Goal: Register for event/course

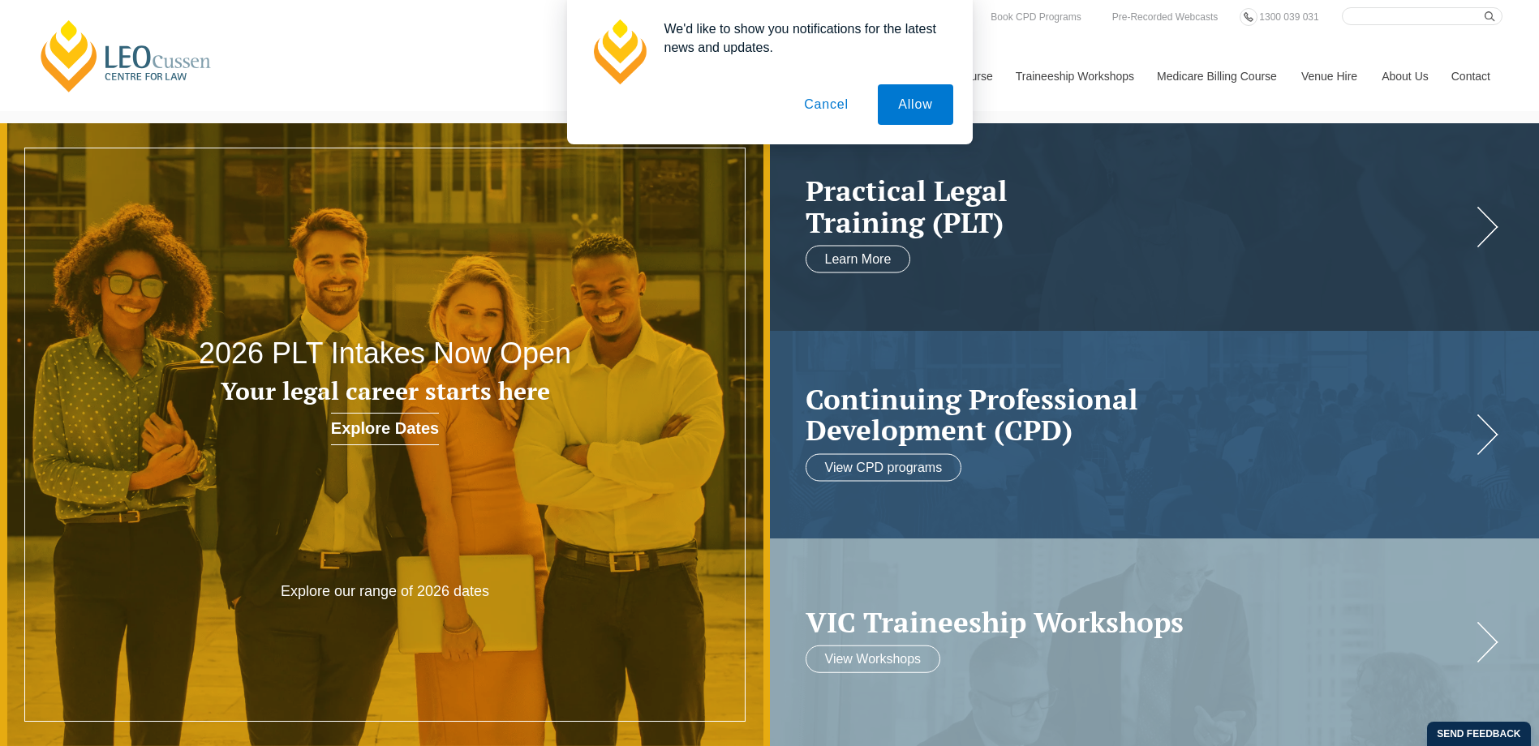
drag, startPoint x: 828, startPoint y: 113, endPoint x: 828, endPoint y: 98, distance: 14.6
click at [828, 98] on button "Cancel" at bounding box center [826, 104] width 85 height 41
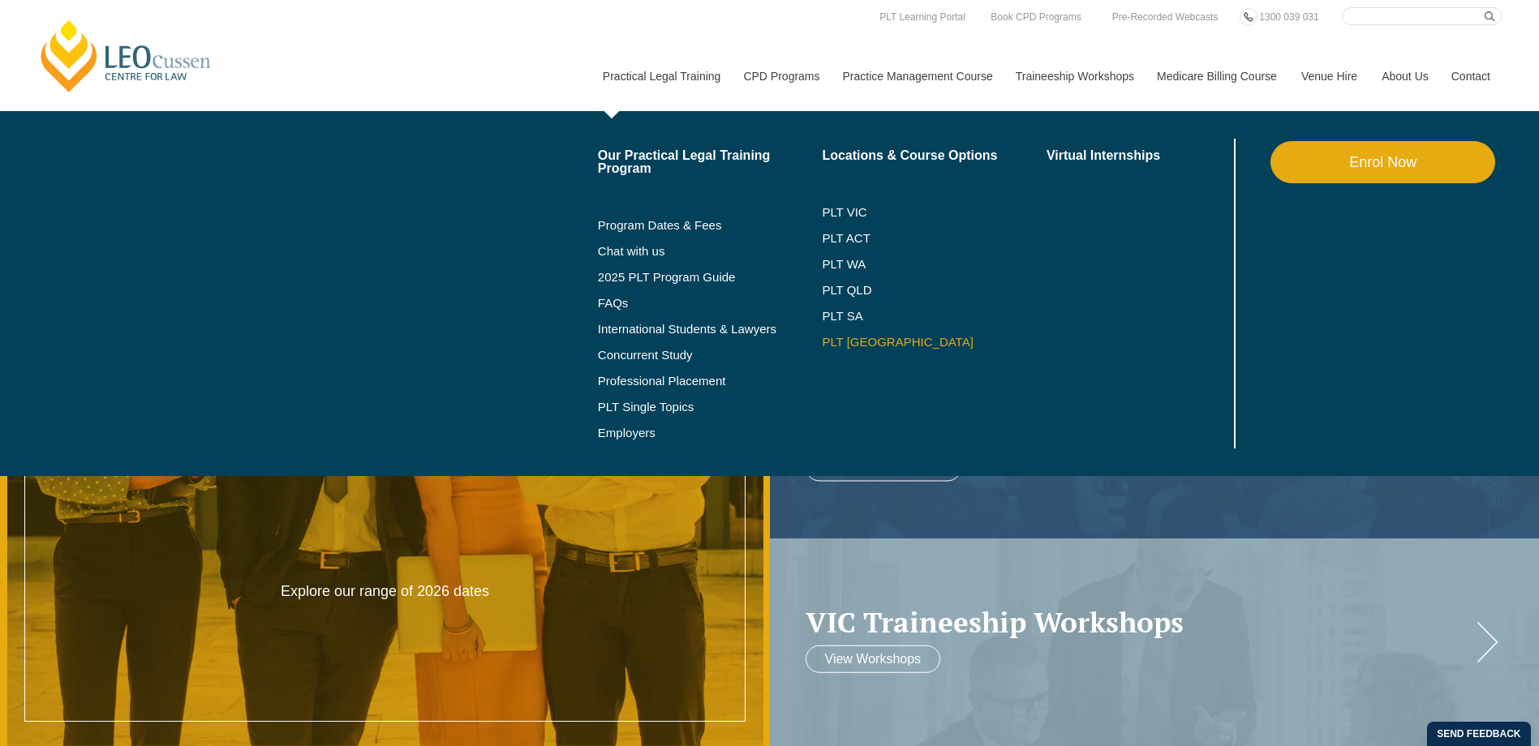
click at [845, 346] on link "PLT [GEOGRAPHIC_DATA]" at bounding box center [934, 342] width 225 height 13
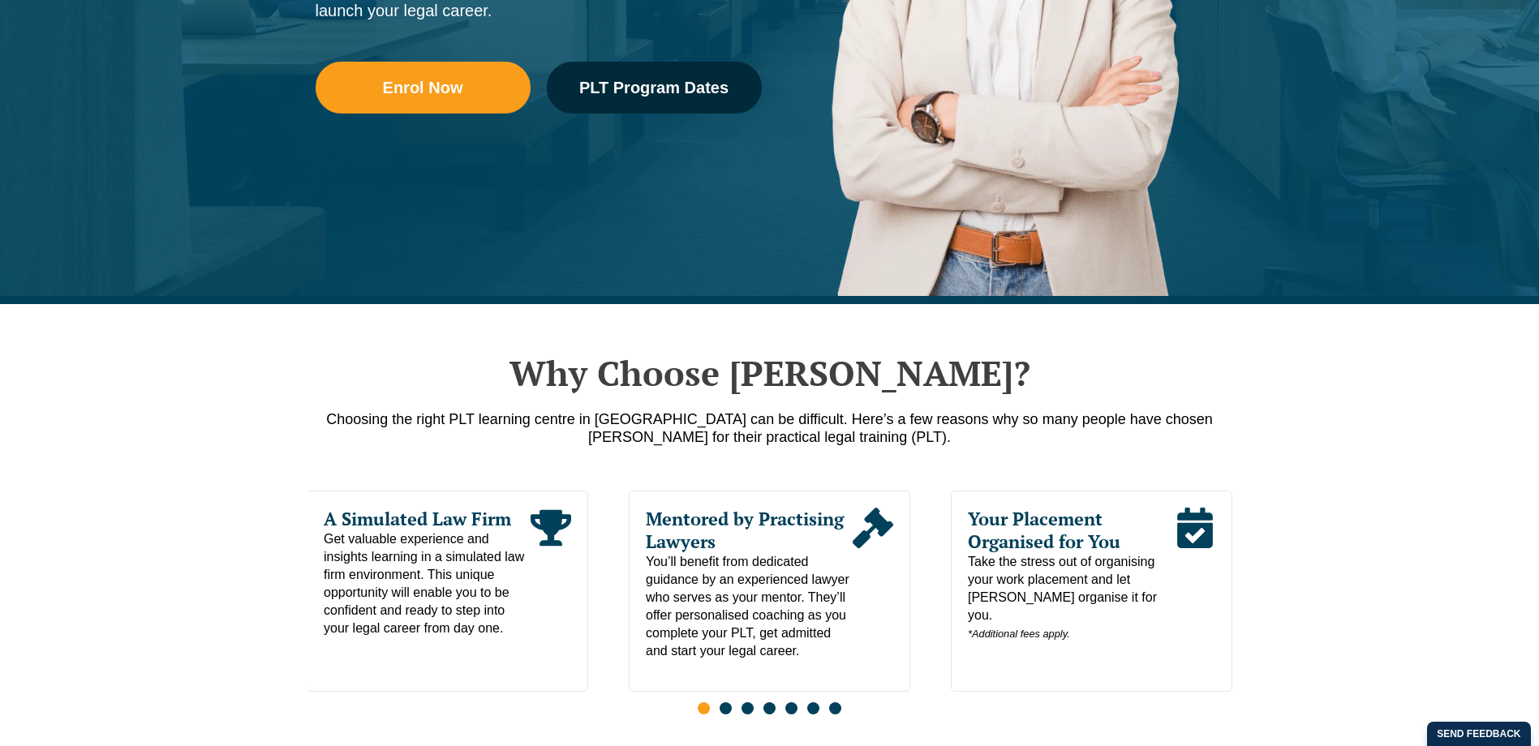
scroll to position [534, 0]
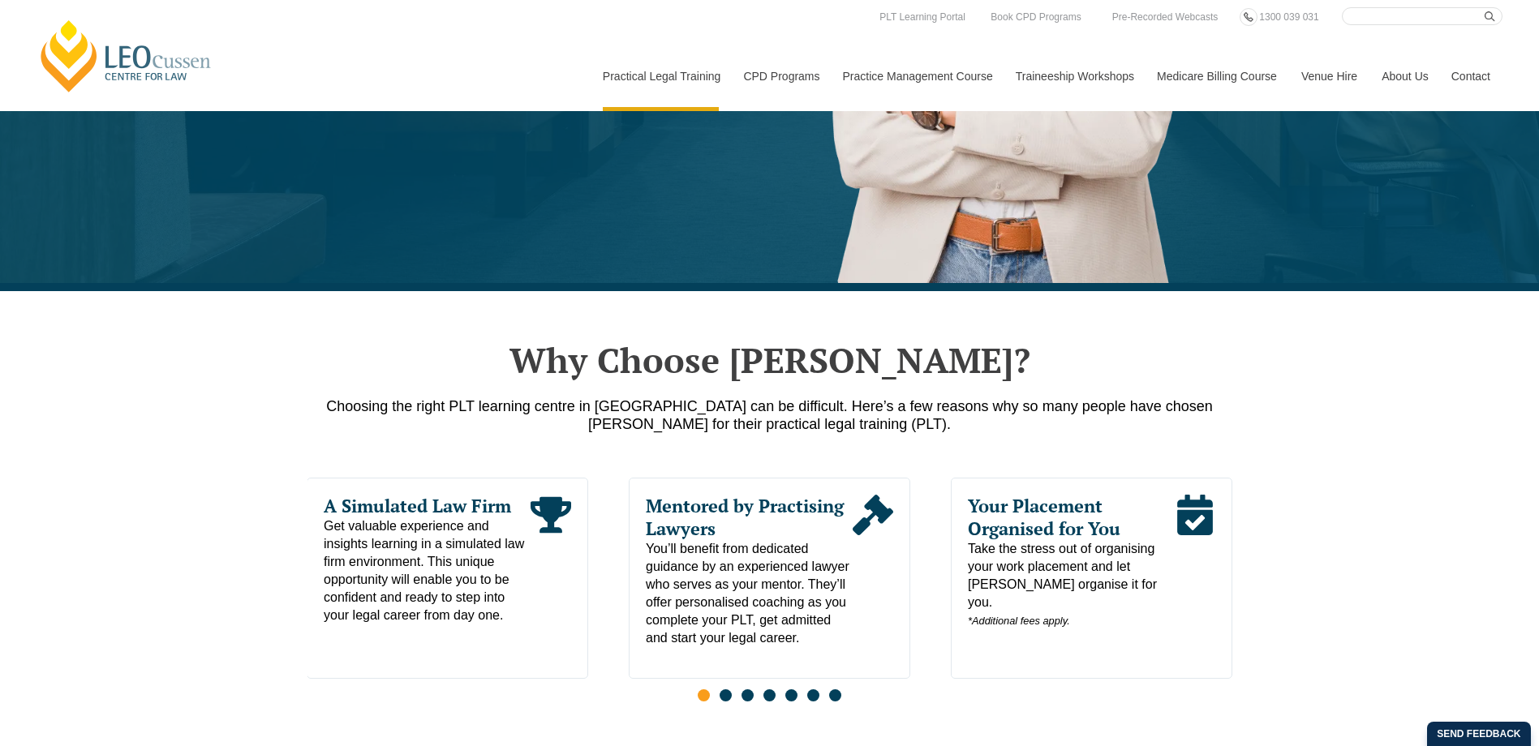
drag, startPoint x: 440, startPoint y: 68, endPoint x: 342, endPoint y: 182, distance: 149.6
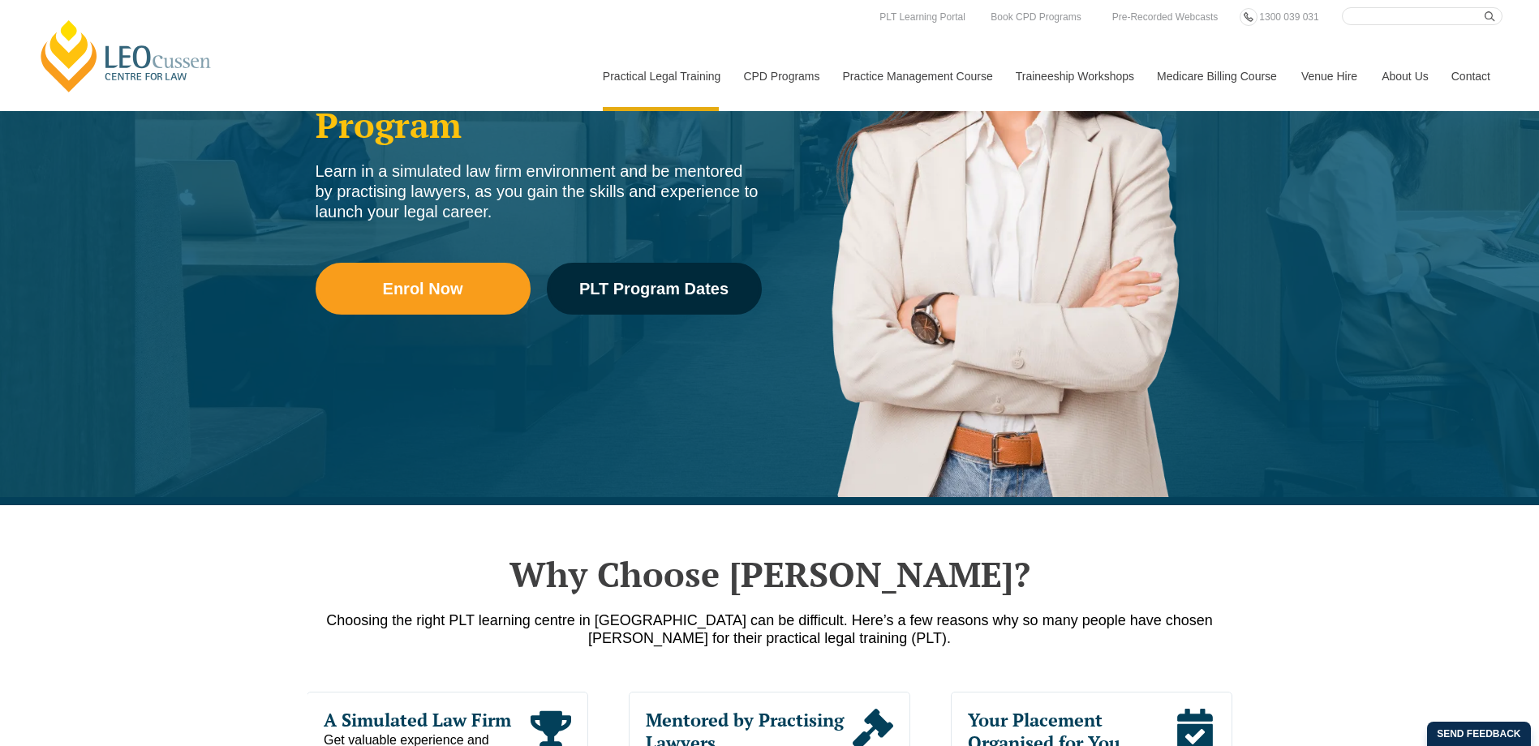
scroll to position [312, 0]
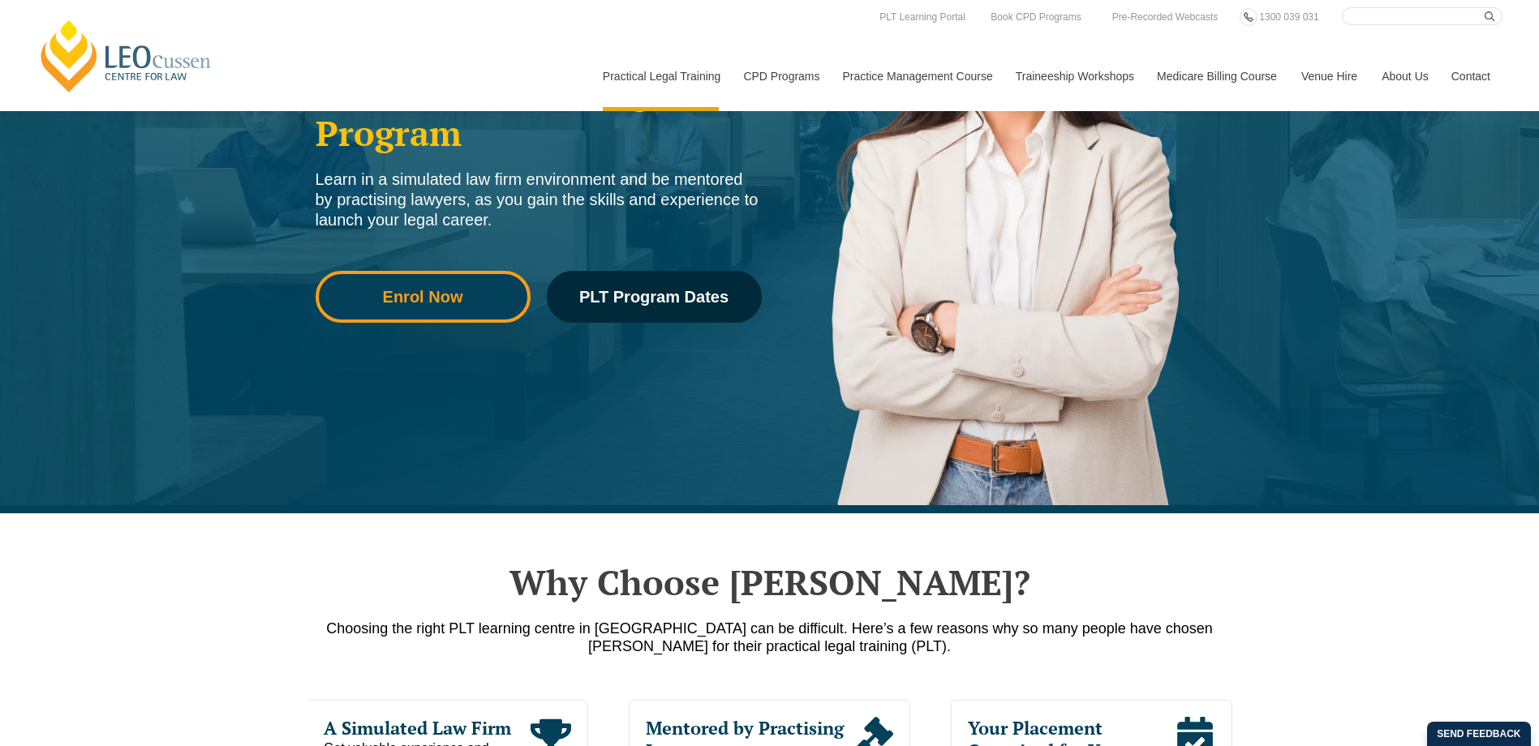
click at [471, 282] on link "Enrol Now" at bounding box center [423, 297] width 215 height 52
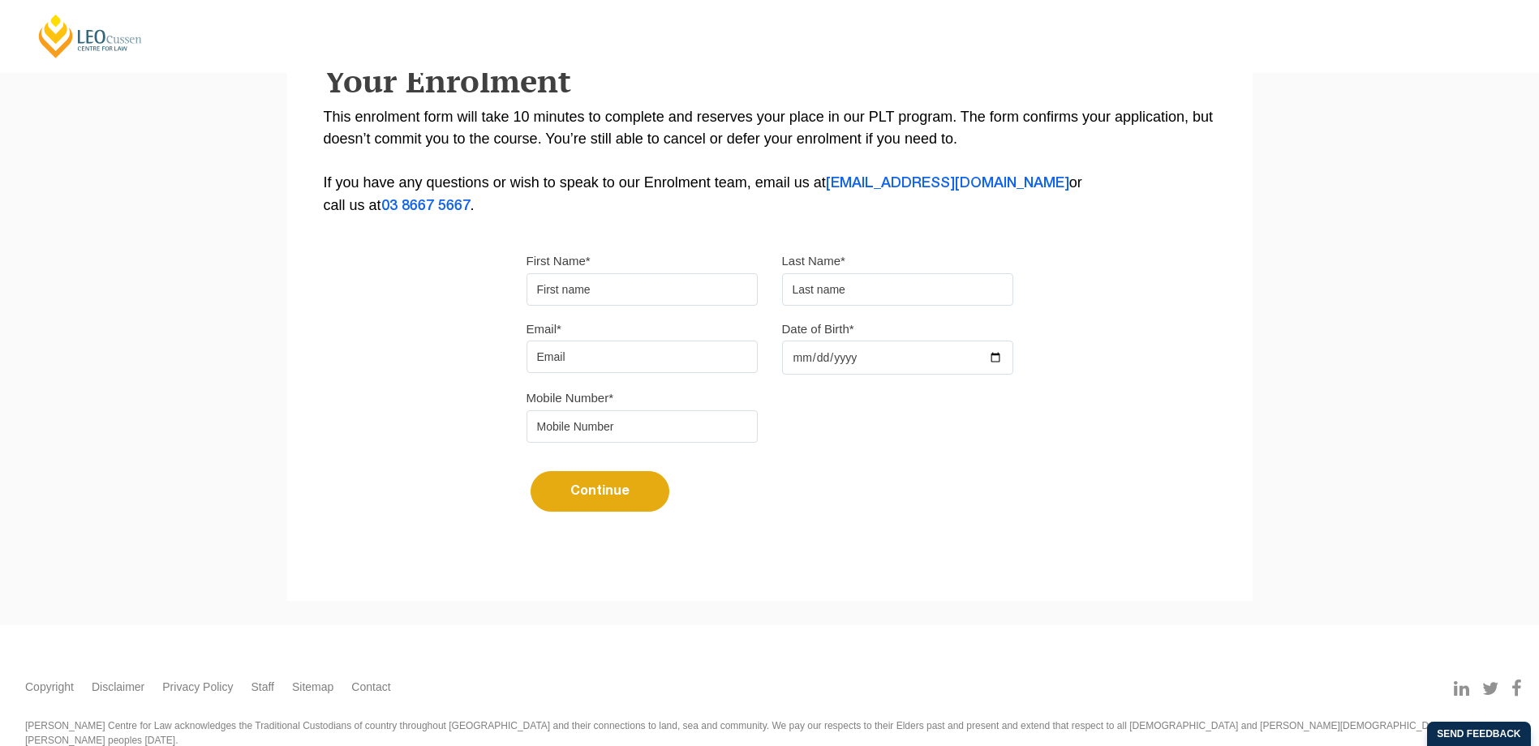
drag, startPoint x: 591, startPoint y: 284, endPoint x: 557, endPoint y: 289, distance: 33.6
click at [557, 289] on input "First Name*" at bounding box center [642, 289] width 231 height 32
type input "Saskia"
type input "Apperly"
type input "saskiaapperly@gmail.com"
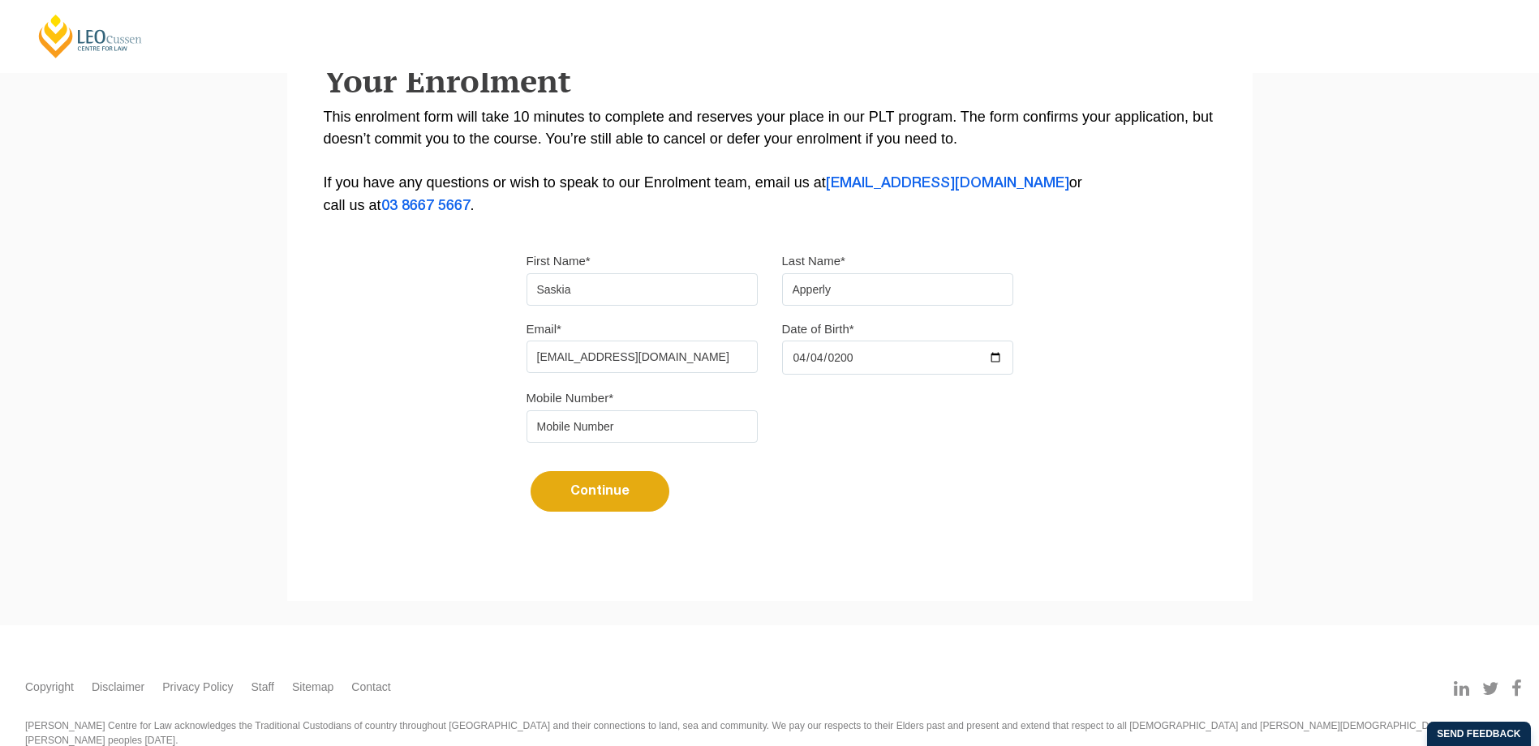
type input "2000-04-04"
type input "0467822579"
click at [531, 471] on button "Continue" at bounding box center [600, 491] width 139 height 41
select select
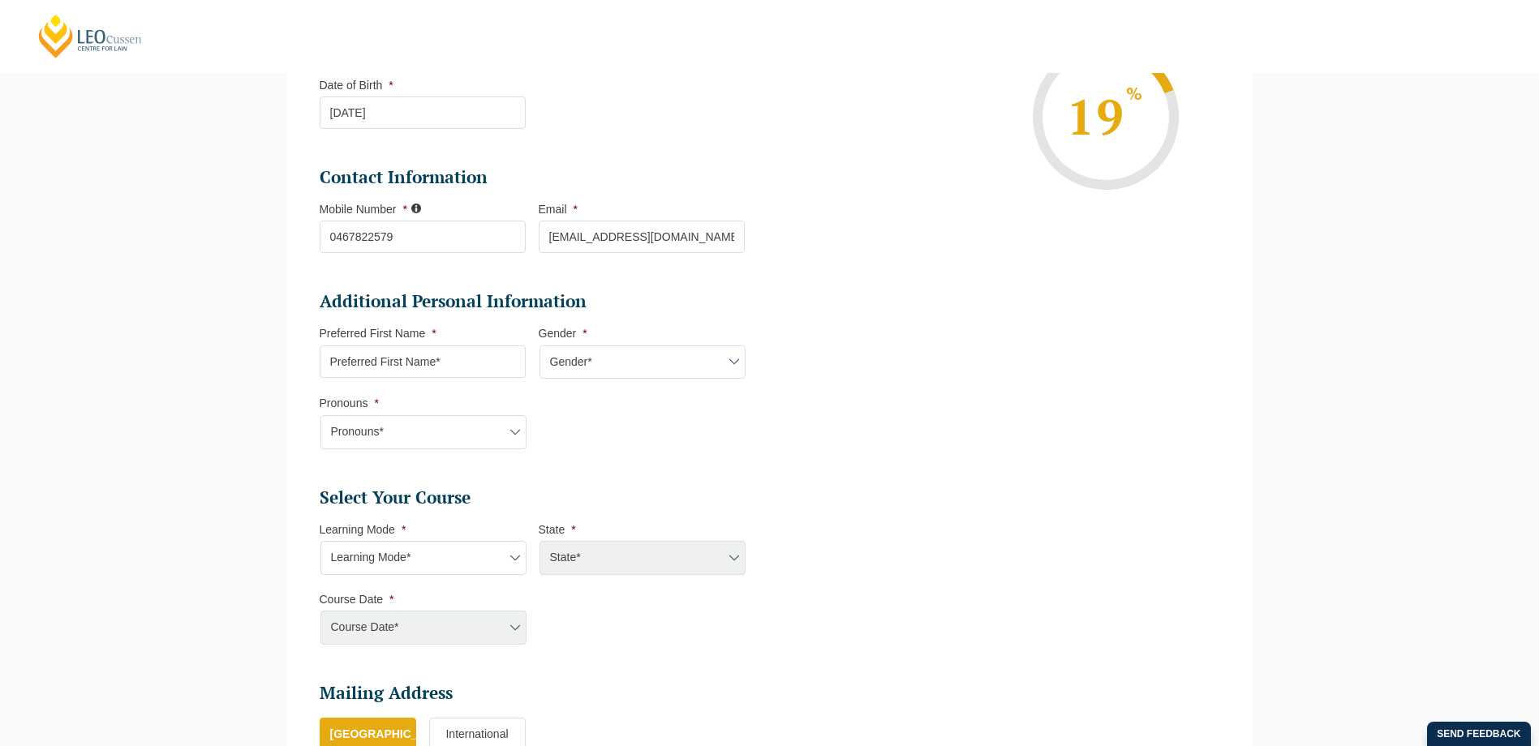
scroll to position [338, 0]
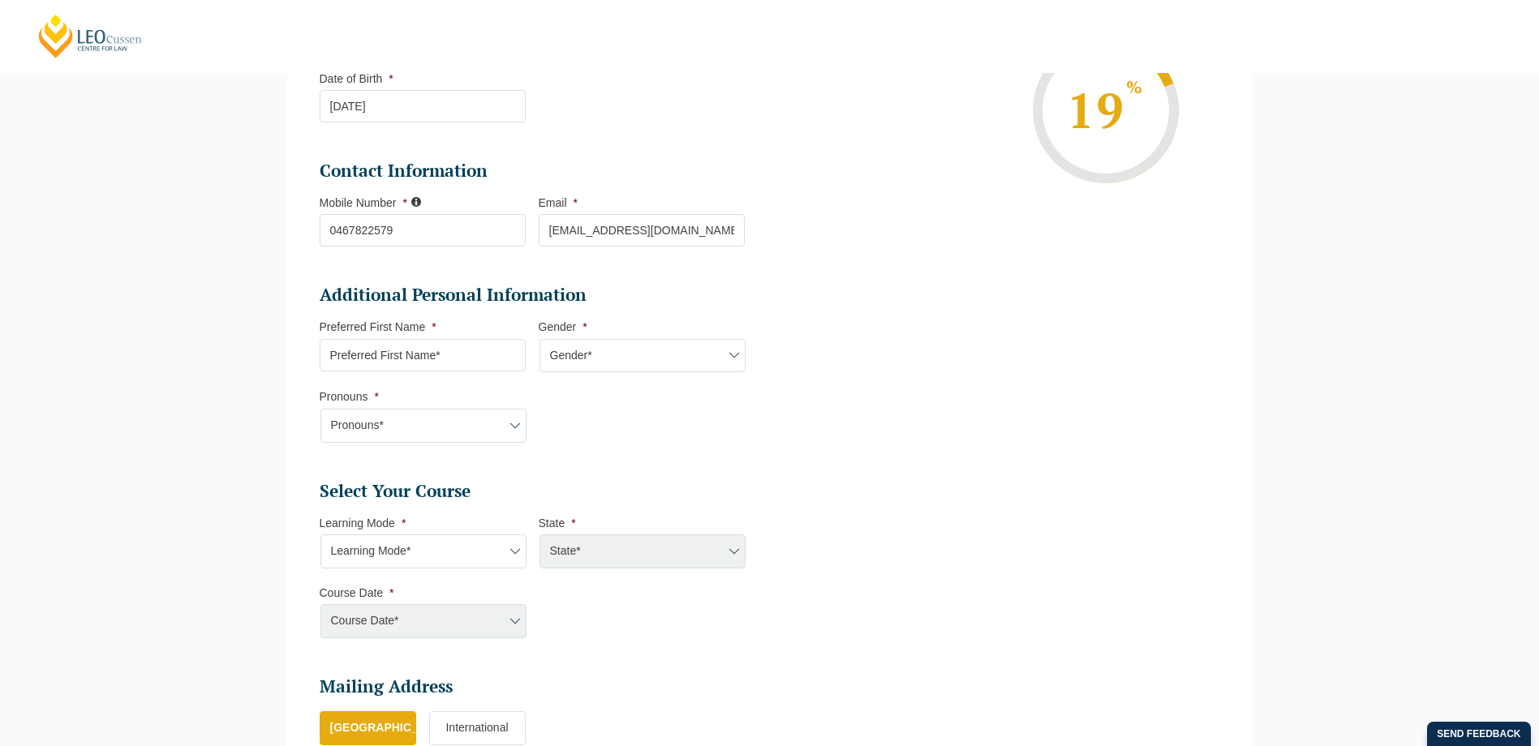
click at [440, 363] on input "Preferred First Name *" at bounding box center [423, 355] width 206 height 32
type input "Saskia"
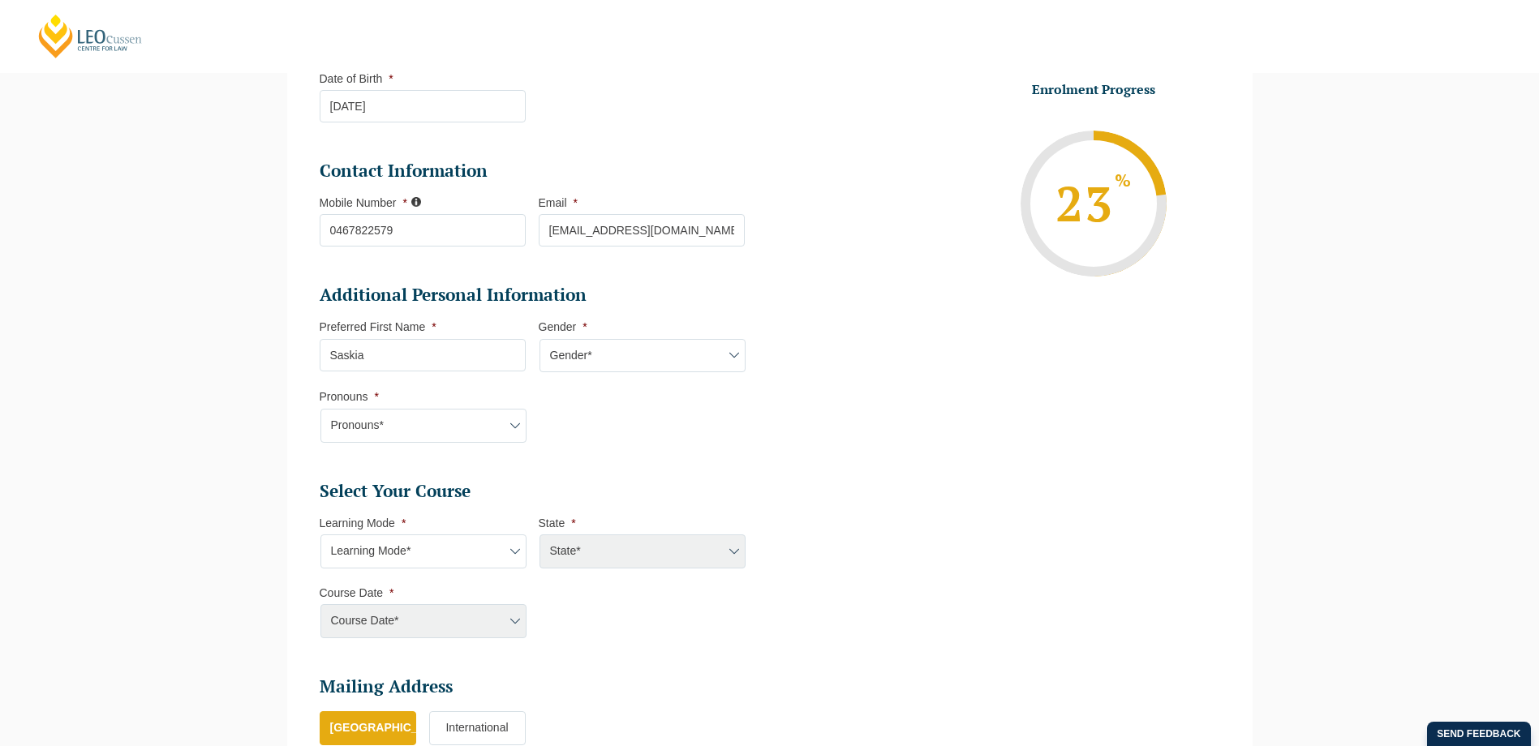
select select "Female"
click at [428, 423] on select "Pronouns* She/Her/Hers He/Him/His They/Them/Theirs Other Prefer not to disclose" at bounding box center [423, 426] width 206 height 34
select select "She/Her/Hers"
click at [320, 409] on select "Pronouns* She/Her/Hers He/Him/His They/Them/Theirs Other Prefer not to disclose" at bounding box center [423, 426] width 206 height 34
click at [447, 559] on select "Learning Mode* Online Full Time Learning Online Part Time Learning Blended Full…" at bounding box center [423, 552] width 206 height 34
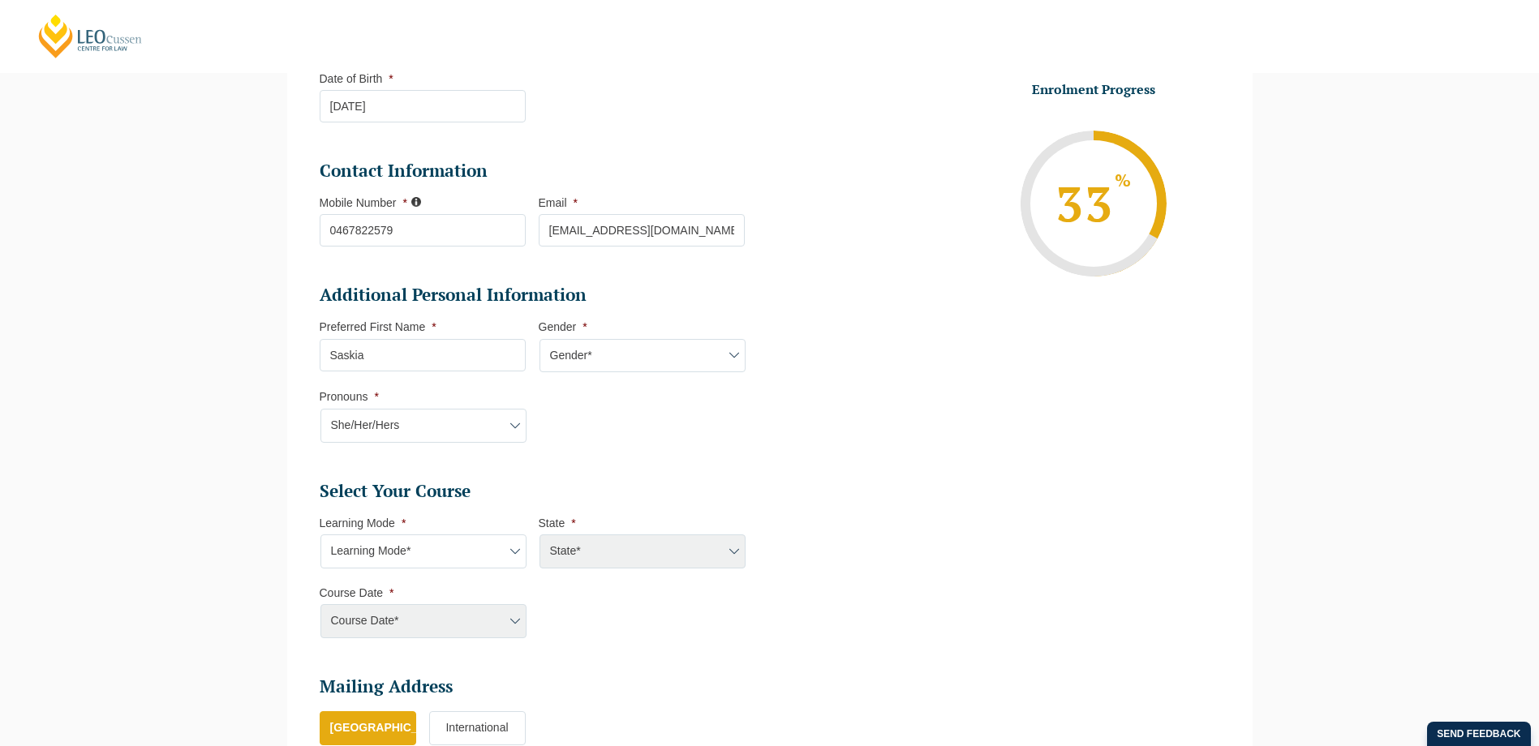
select select "Online Part Time Learning"
click at [320, 535] on select "Learning Mode* Online Full Time Learning Online Part Time Learning Blended Full…" at bounding box center [423, 552] width 206 height 34
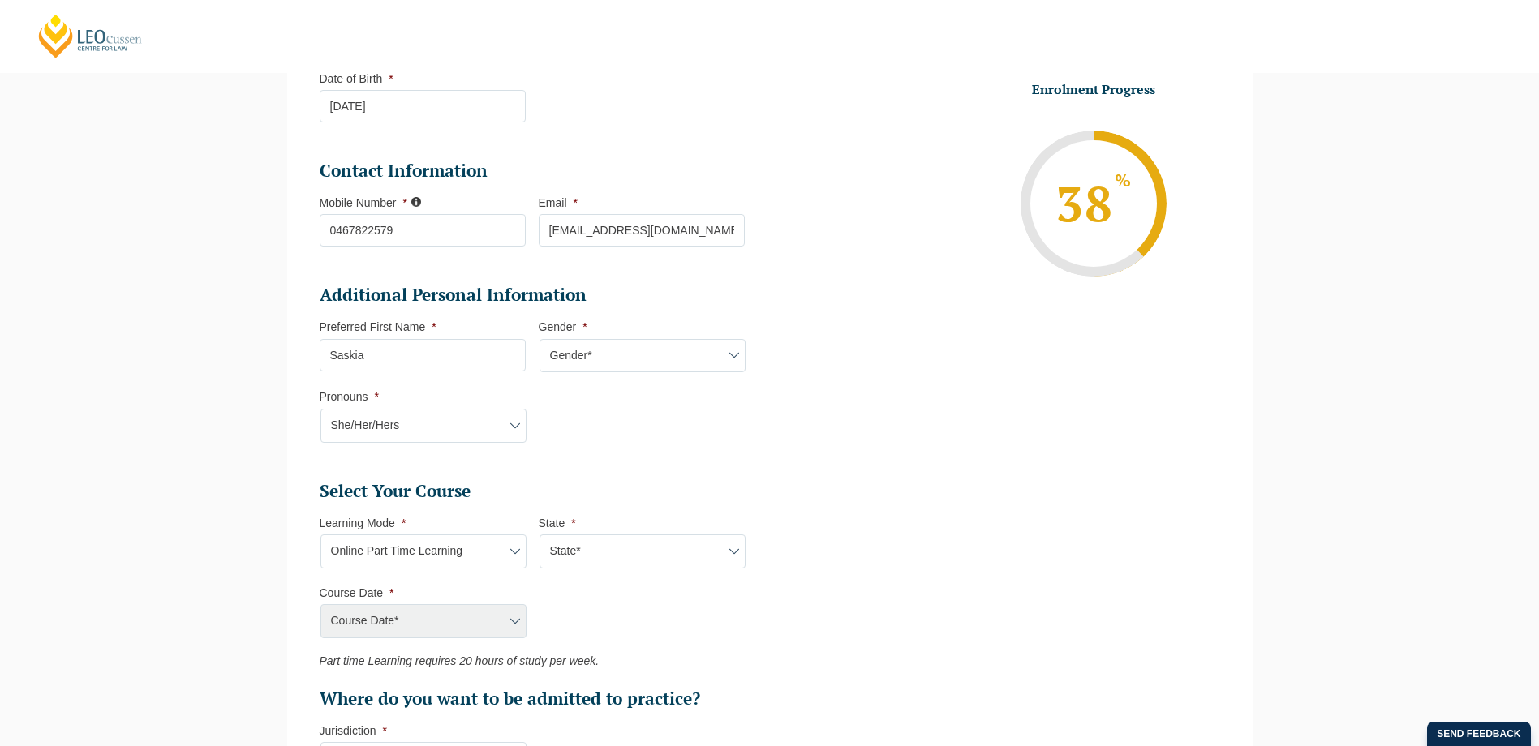
click at [588, 563] on select "State* National (ACT/NSW, VIC, QLD, SA, WA)" at bounding box center [643, 552] width 206 height 34
select select "National (ACT/NSW, VIC, QLD, SA, WA)"
click at [540, 535] on select "State* National (ACT/NSW, VIC, QLD, SA, WA)" at bounding box center [643, 552] width 206 height 34
click at [483, 613] on select "Course Date* January 2026 (27-Jan-2026 to 21-Aug-2026) March 2026 (30-Mar-2026 …" at bounding box center [423, 621] width 206 height 34
click at [667, 626] on ul "Select Your Course This field is hidden when viewing the form Only for Flinder …" at bounding box center [539, 595] width 438 height 230
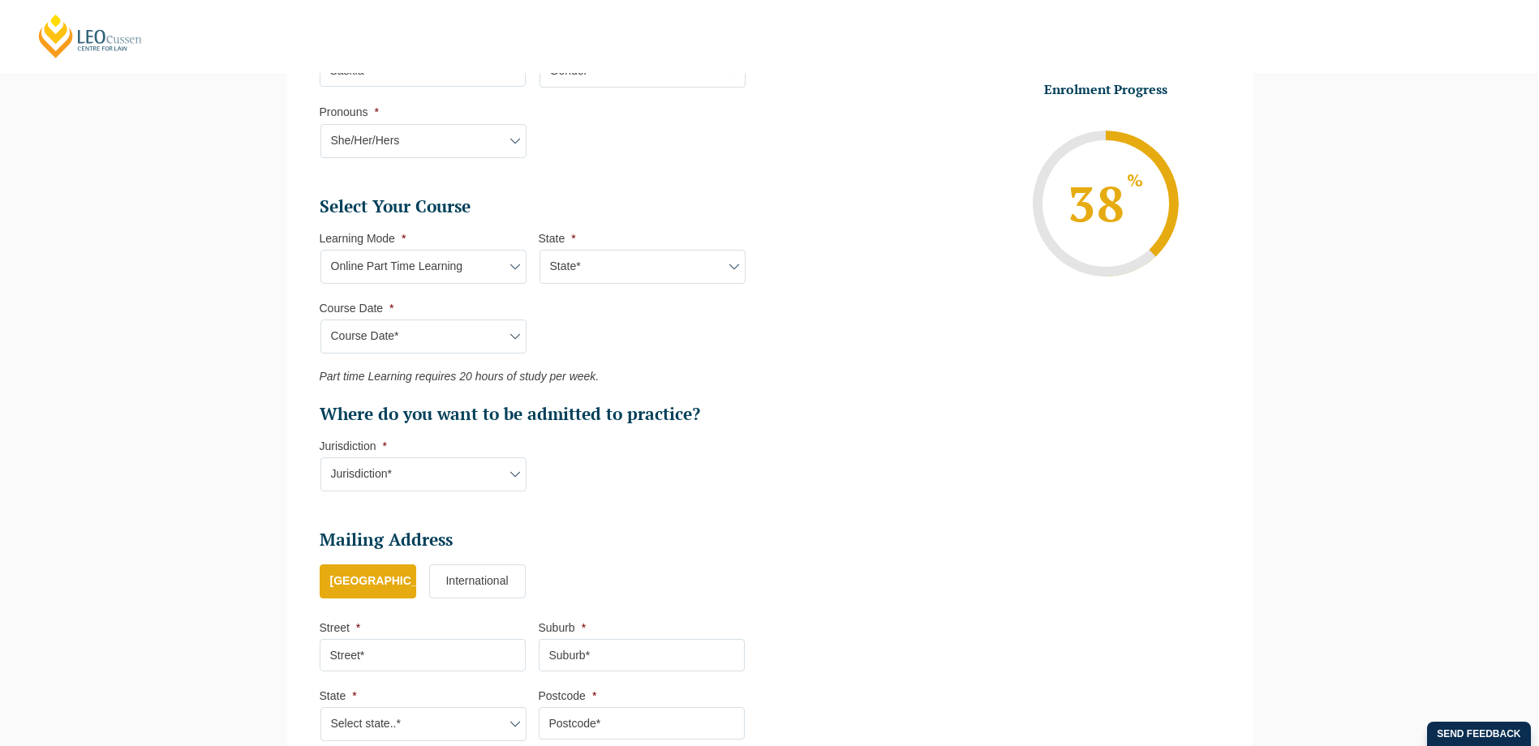
scroll to position [623, 0]
click at [467, 332] on select "Course Date* January 2026 (27-Jan-2026 to 21-Aug-2026) March 2026 (30-Mar-2026 …" at bounding box center [423, 336] width 206 height 34
select select "January 2026 (27-Jan-2026 to 21-Aug-2026)"
click at [320, 319] on select "Course Date* January 2026 (27-Jan-2026 to 21-Aug-2026) March 2026 (30-Mar-2026 …" at bounding box center [423, 336] width 206 height 34
type input "Intake 02 January 2026 PT"
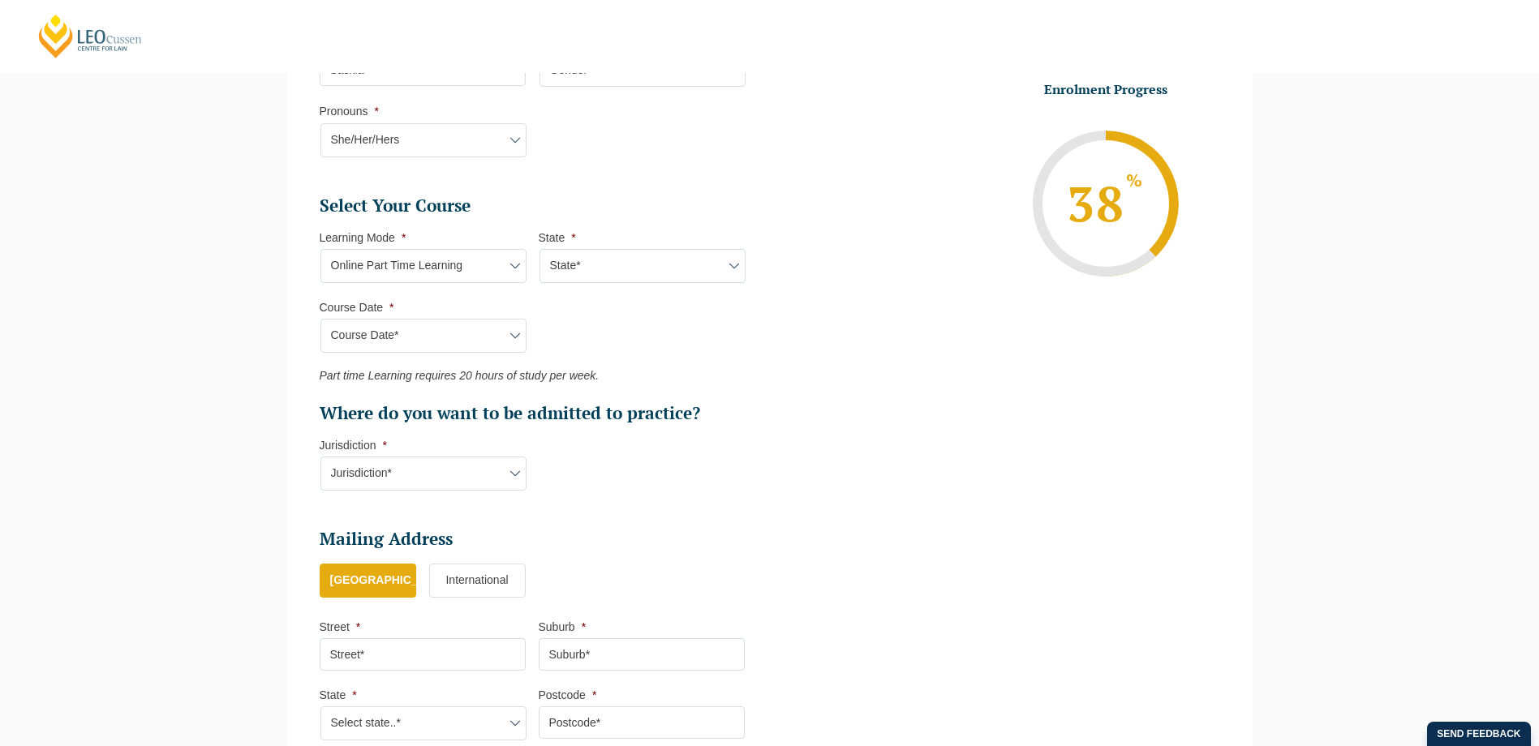
type input "Practical Legal Training (NAT)"
select select "NAT PLT (JAN) 2026 Part Time Online"
click at [442, 472] on select "Jurisdiction* VIC ACT/NSW SA WA QLD" at bounding box center [423, 474] width 206 height 34
select select "ACT/NSW"
click at [320, 457] on select "Jurisdiction* VIC ACT/NSW SA WA QLD" at bounding box center [423, 474] width 206 height 34
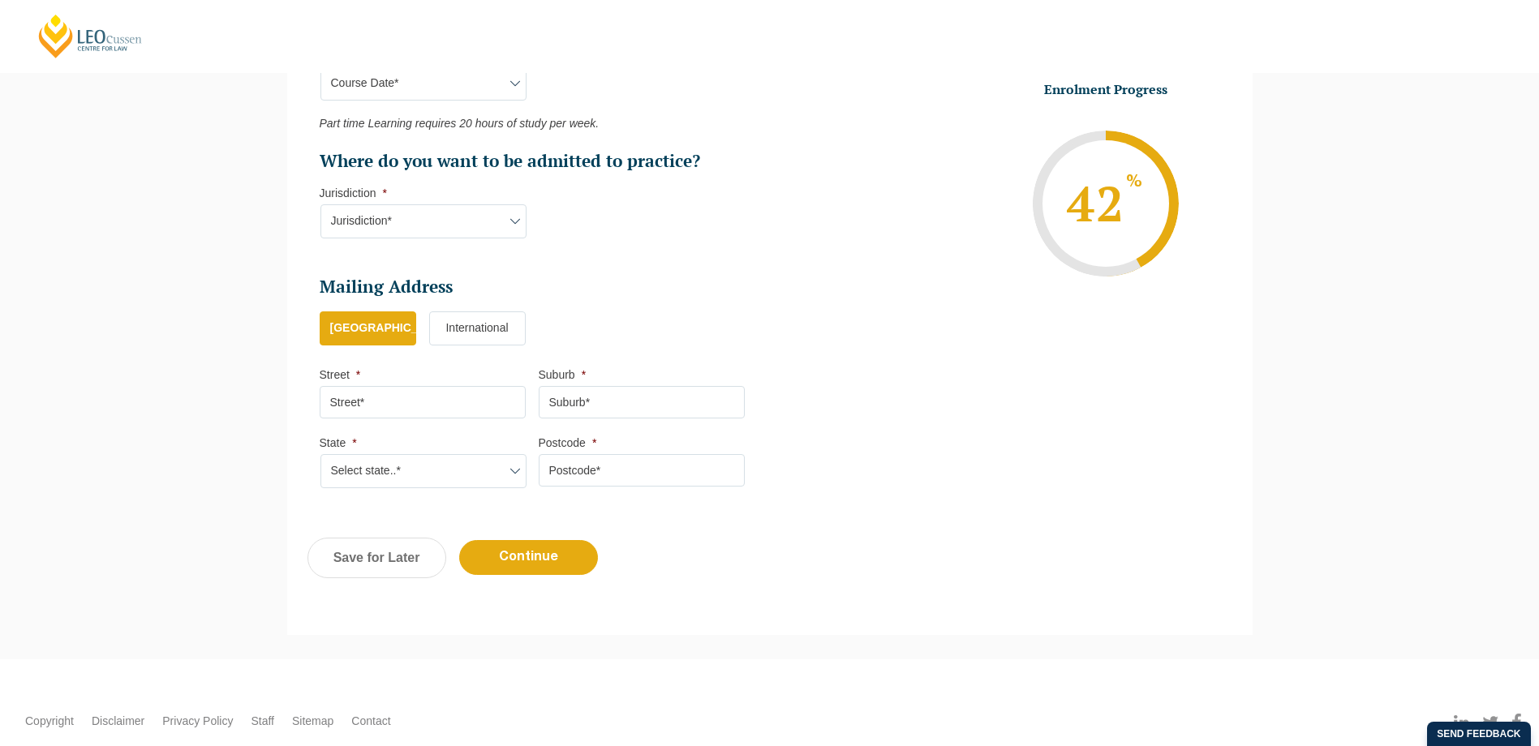
scroll to position [876, 0]
click at [408, 393] on input "Street *" at bounding box center [423, 401] width 206 height 32
type input "2-12 Crows Nest Rd"
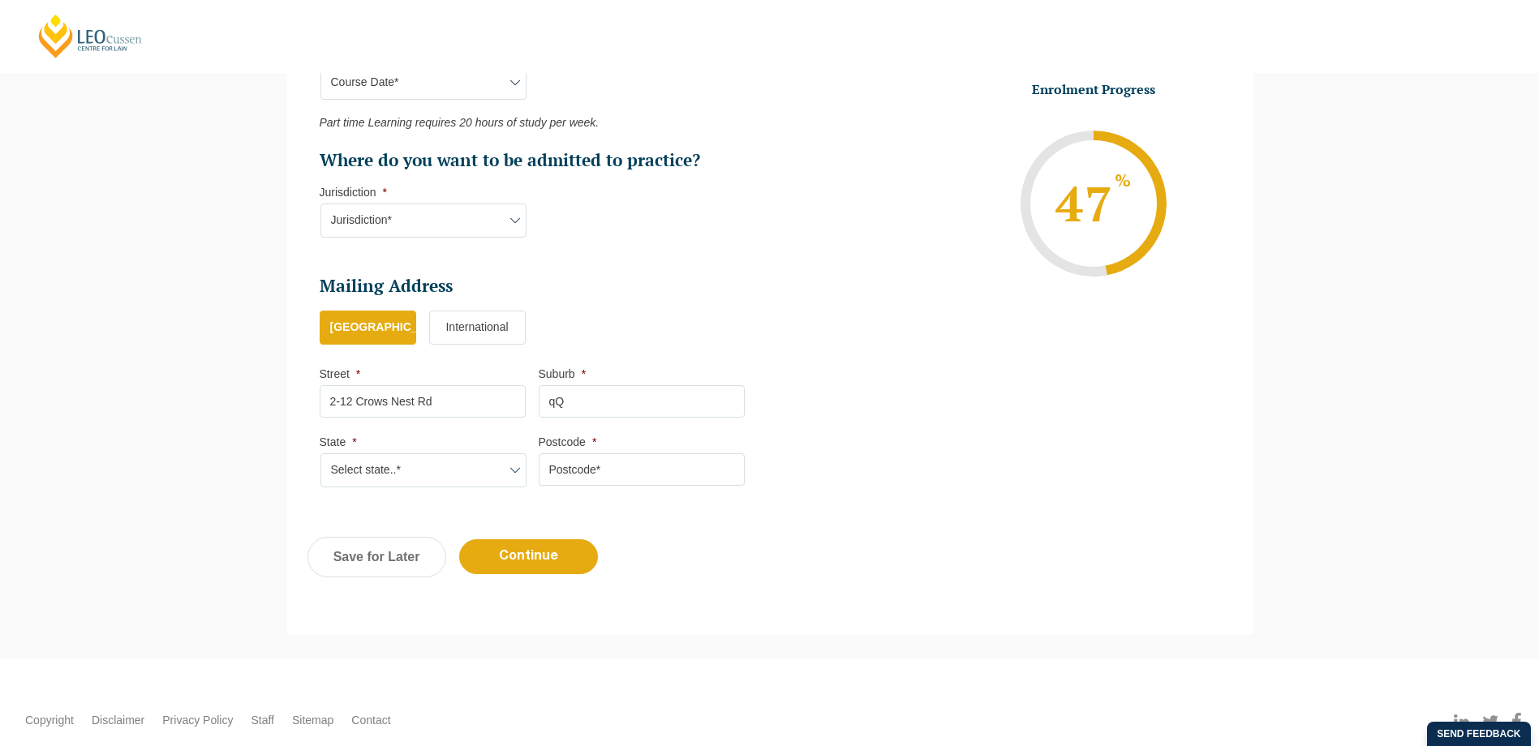
type input "q"
type input "Q"
type input "Waverton"
select select "[GEOGRAPHIC_DATA]"
type input "3"
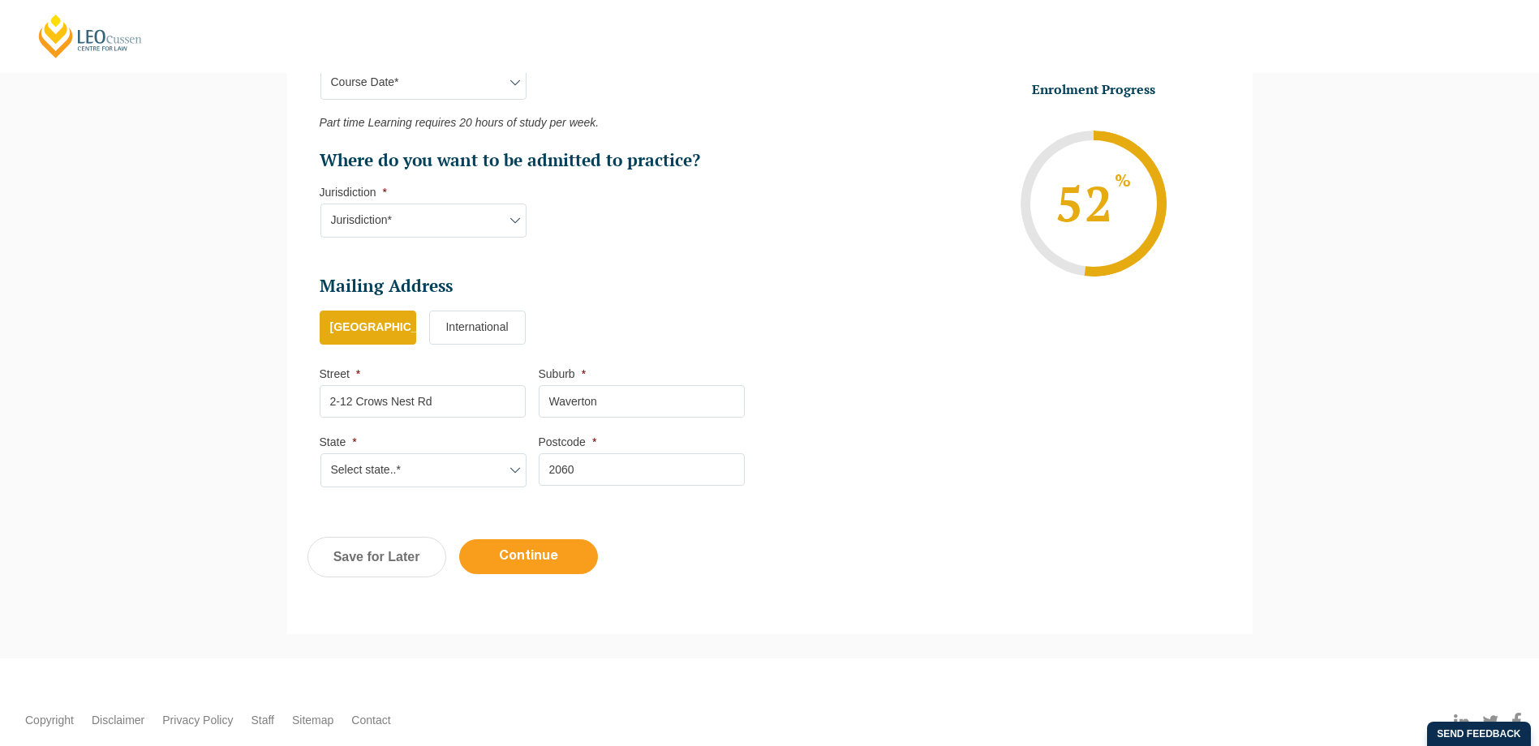
type input "2060"
click at [516, 553] on input "Continue" at bounding box center [528, 557] width 139 height 35
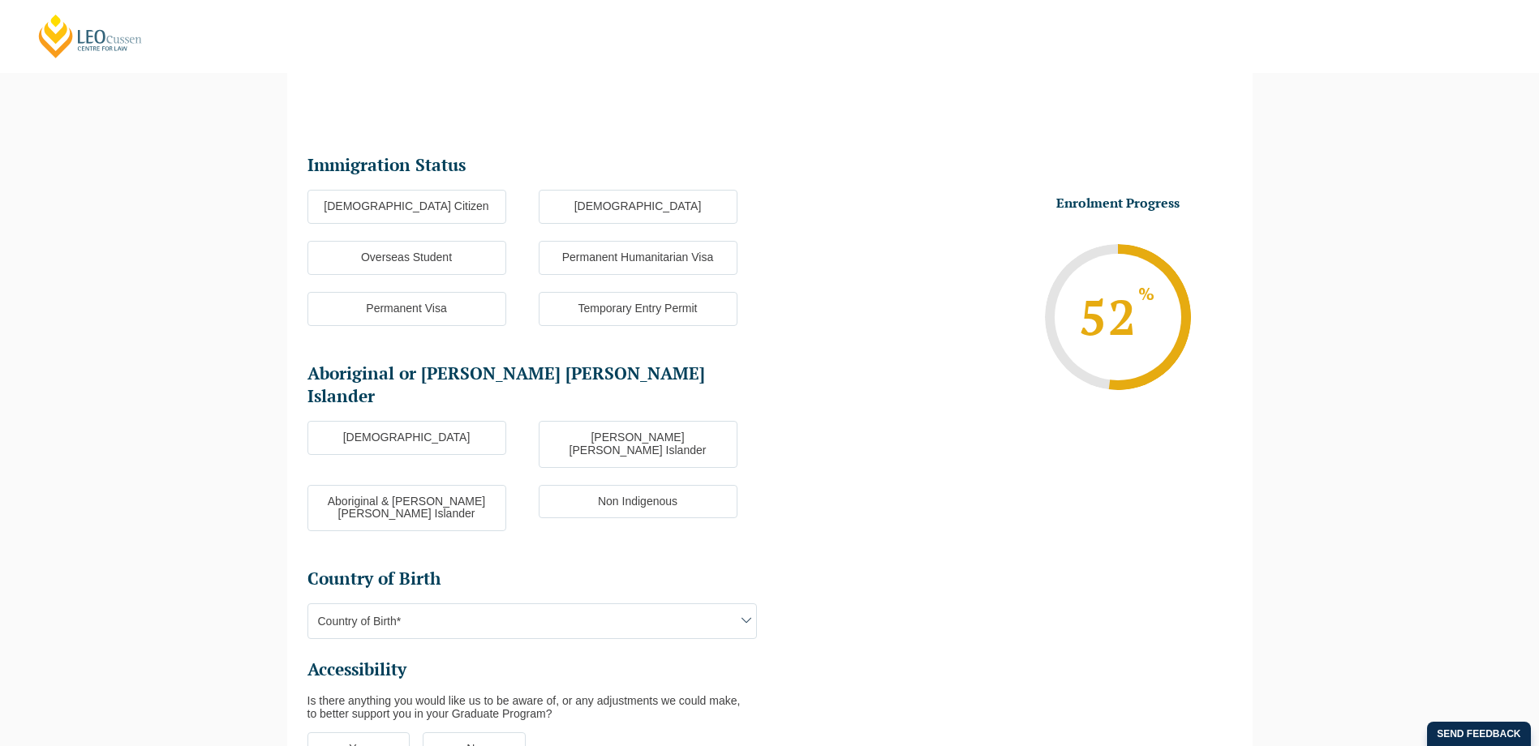
scroll to position [140, 0]
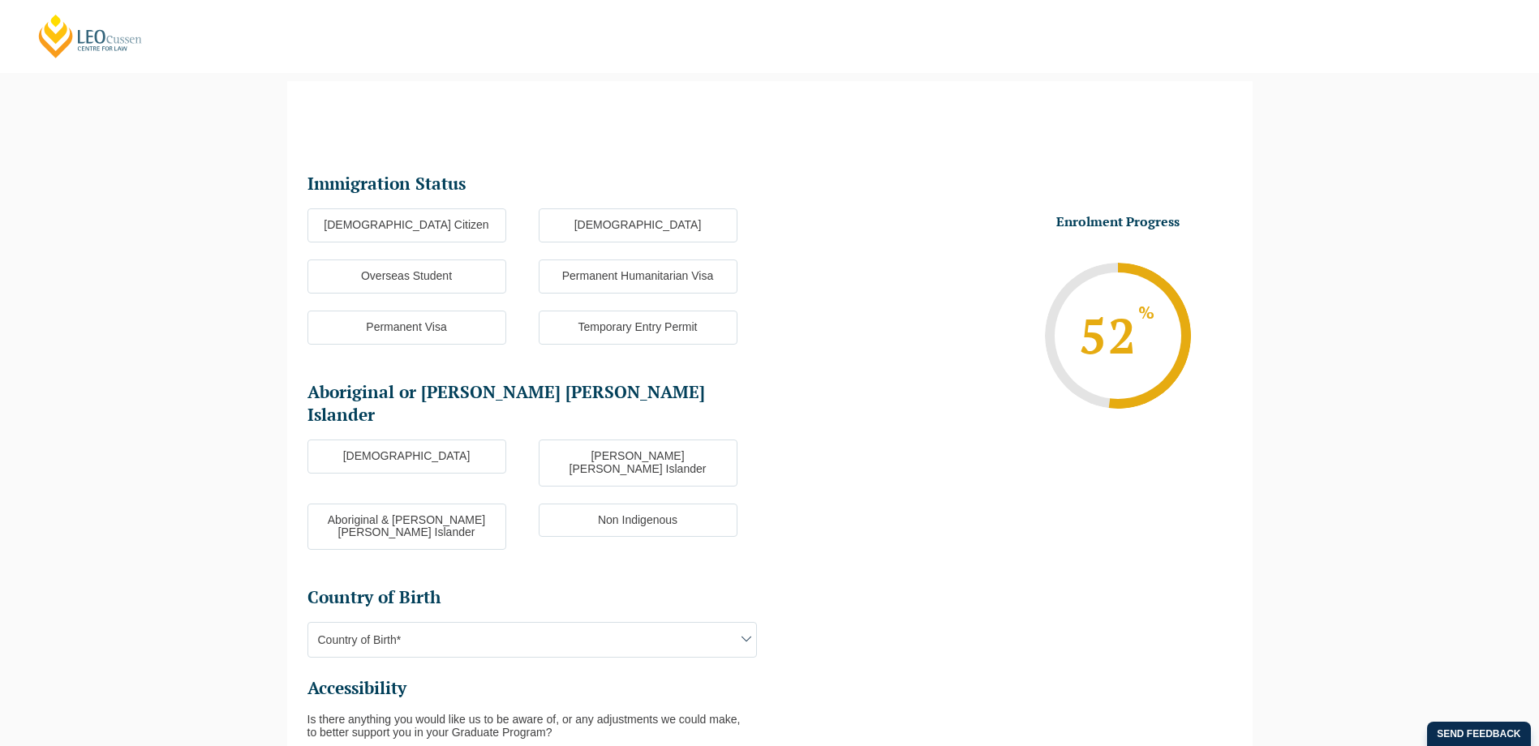
click at [461, 230] on label "Australian Citizen" at bounding box center [406, 226] width 199 height 34
click at [0, 0] on input "Australian Citizen" at bounding box center [0, 0] width 0 height 0
click at [626, 504] on label "Non Indigenous" at bounding box center [638, 521] width 199 height 34
click at [0, 0] on input "Non Indigenous" at bounding box center [0, 0] width 0 height 0
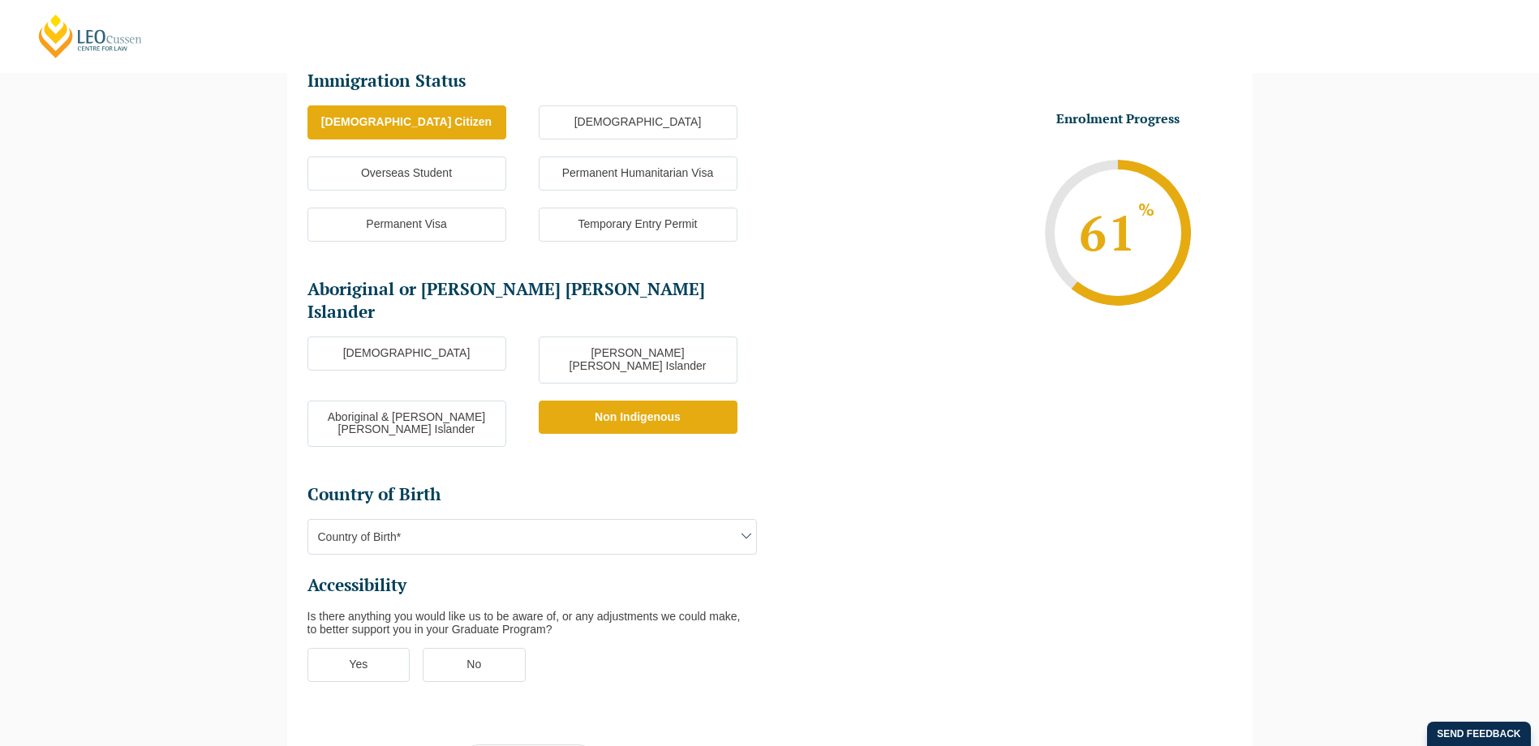
scroll to position [244, 0]
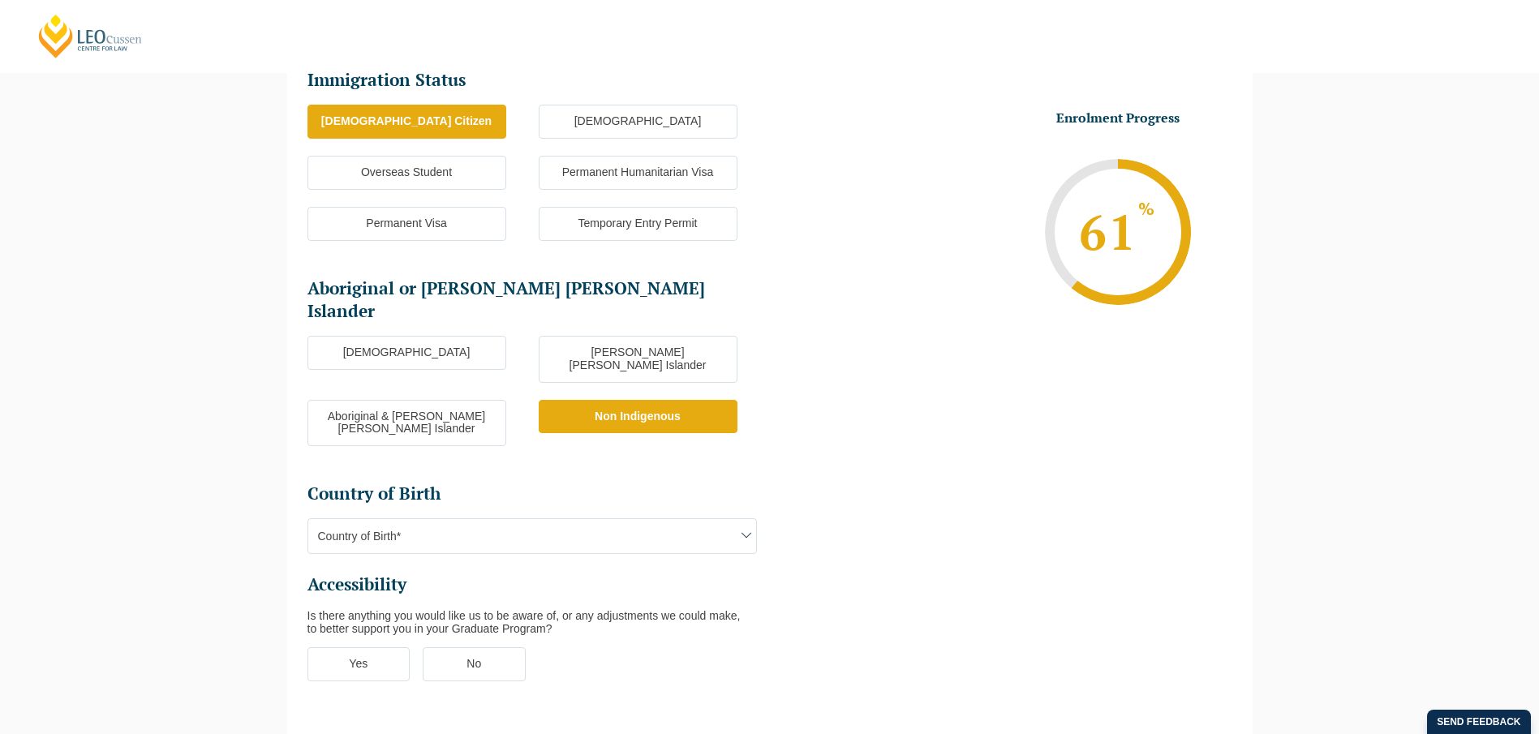
click at [611, 519] on span "Country of Birth*" at bounding box center [532, 536] width 448 height 34
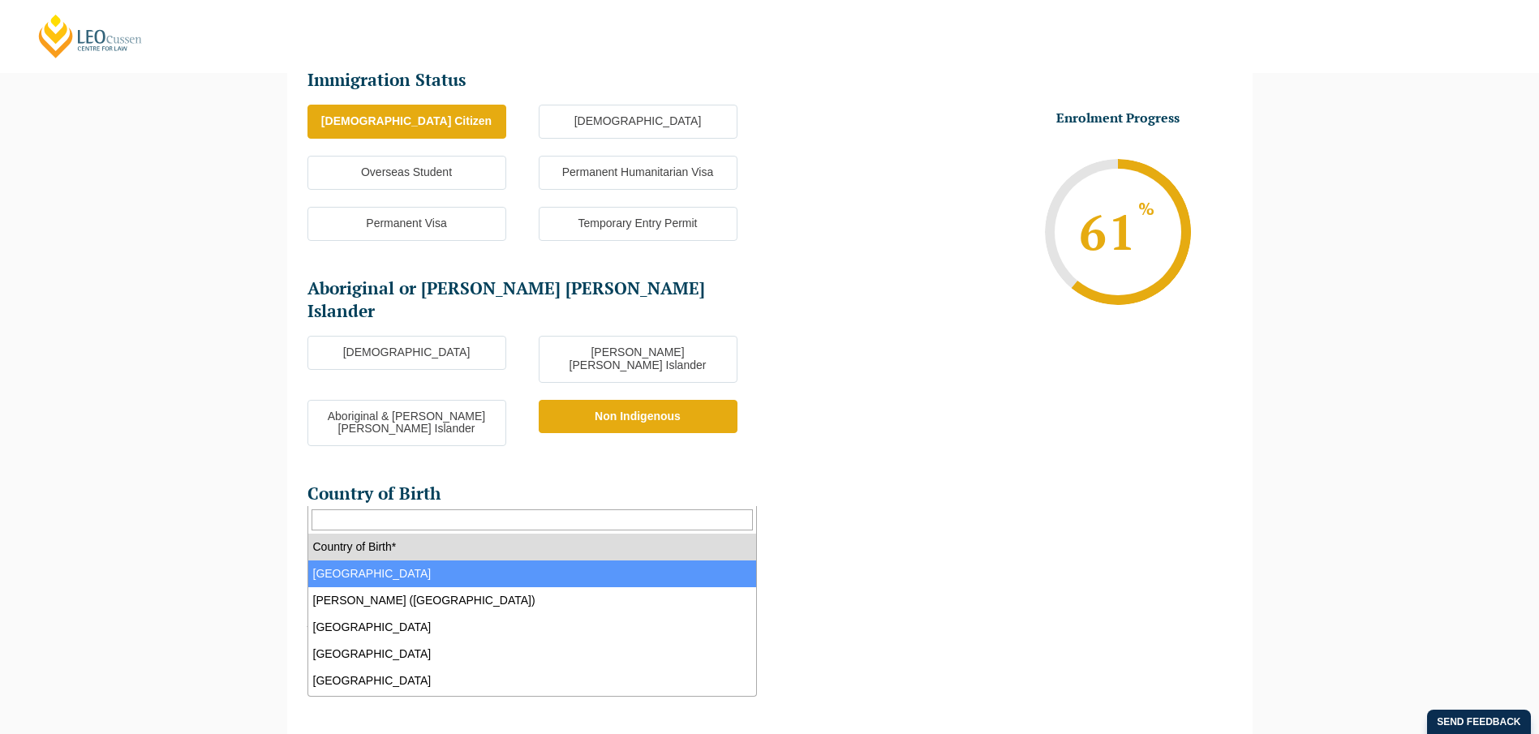
select select "Australia 1101"
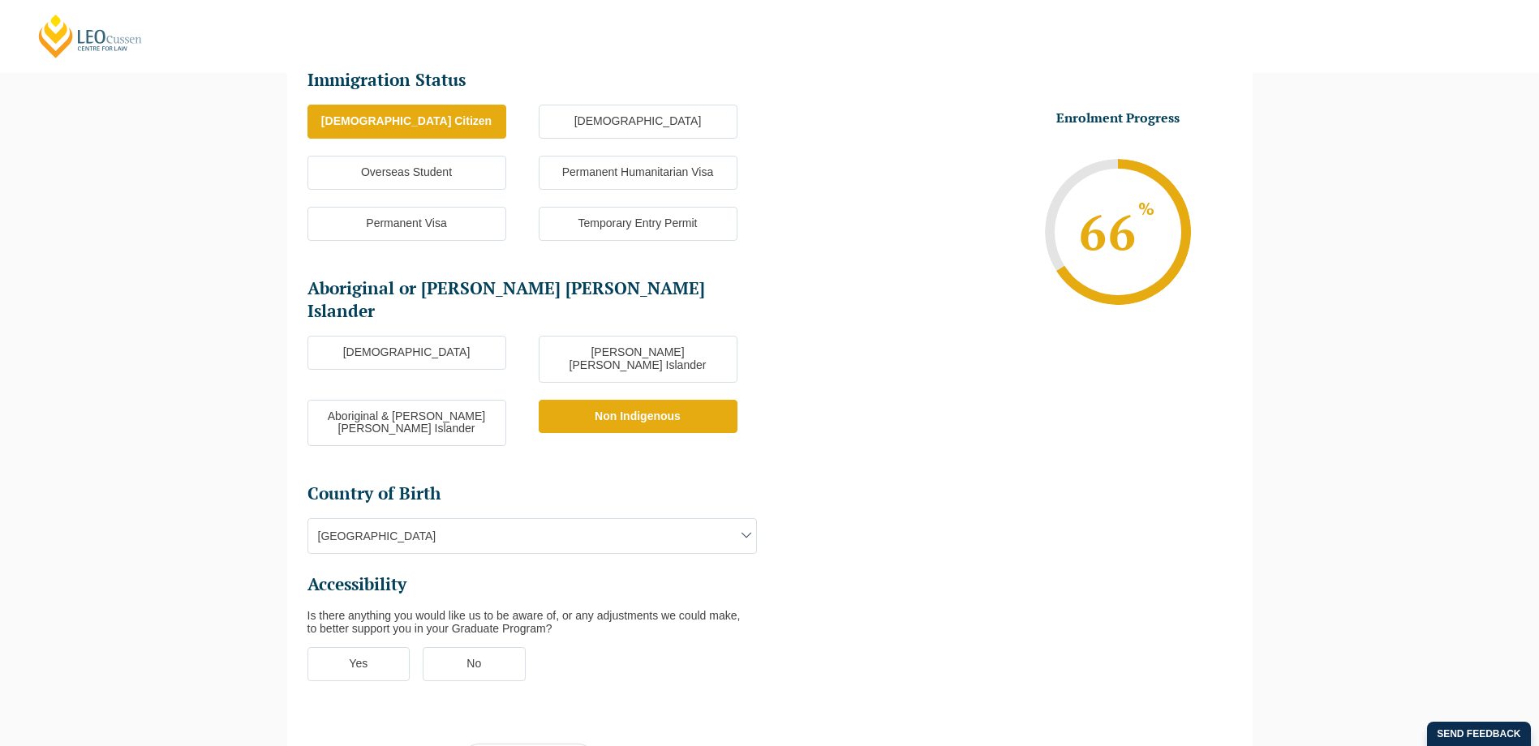
click at [509, 647] on label "No" at bounding box center [474, 664] width 103 height 34
click at [0, 0] on input "No" at bounding box center [0, 0] width 0 height 0
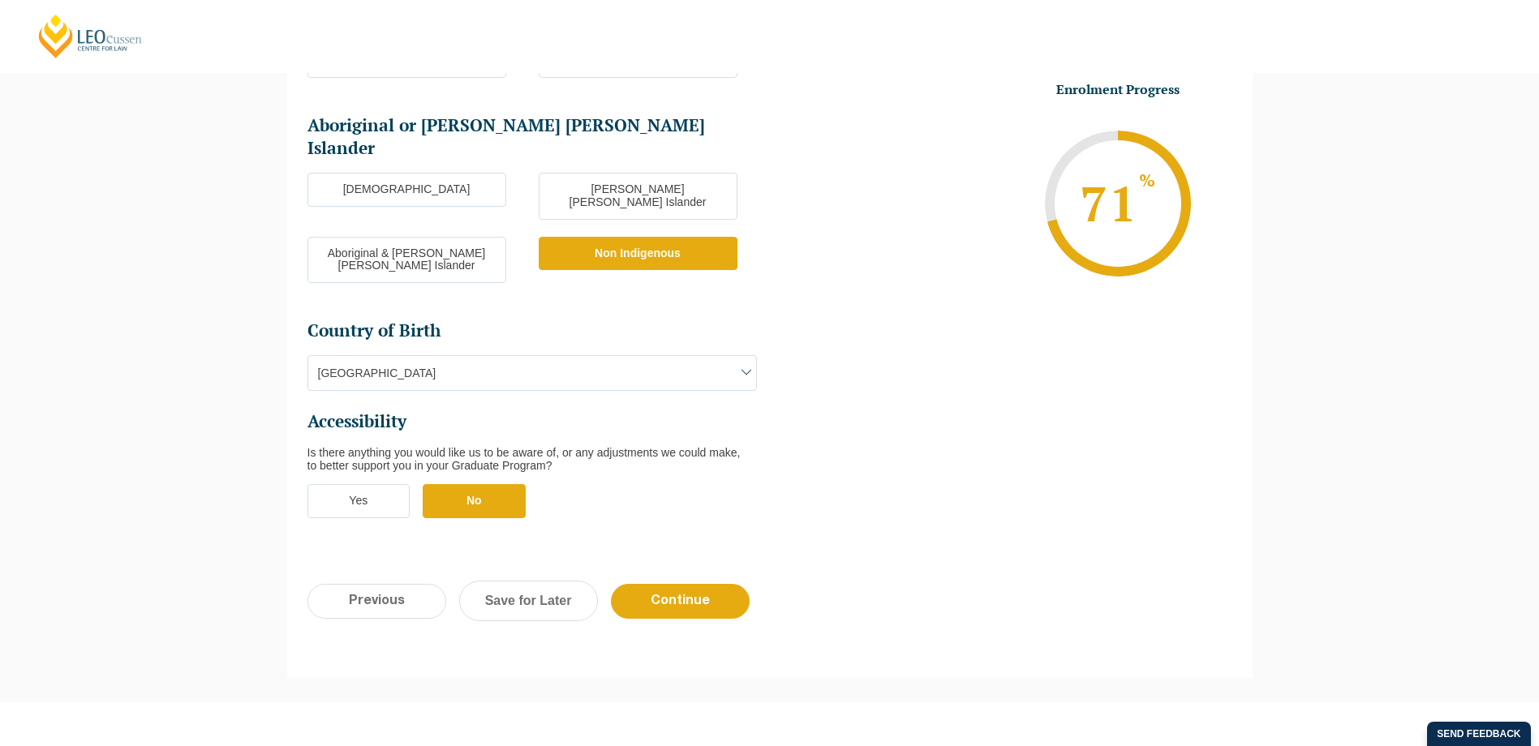
scroll to position [409, 0]
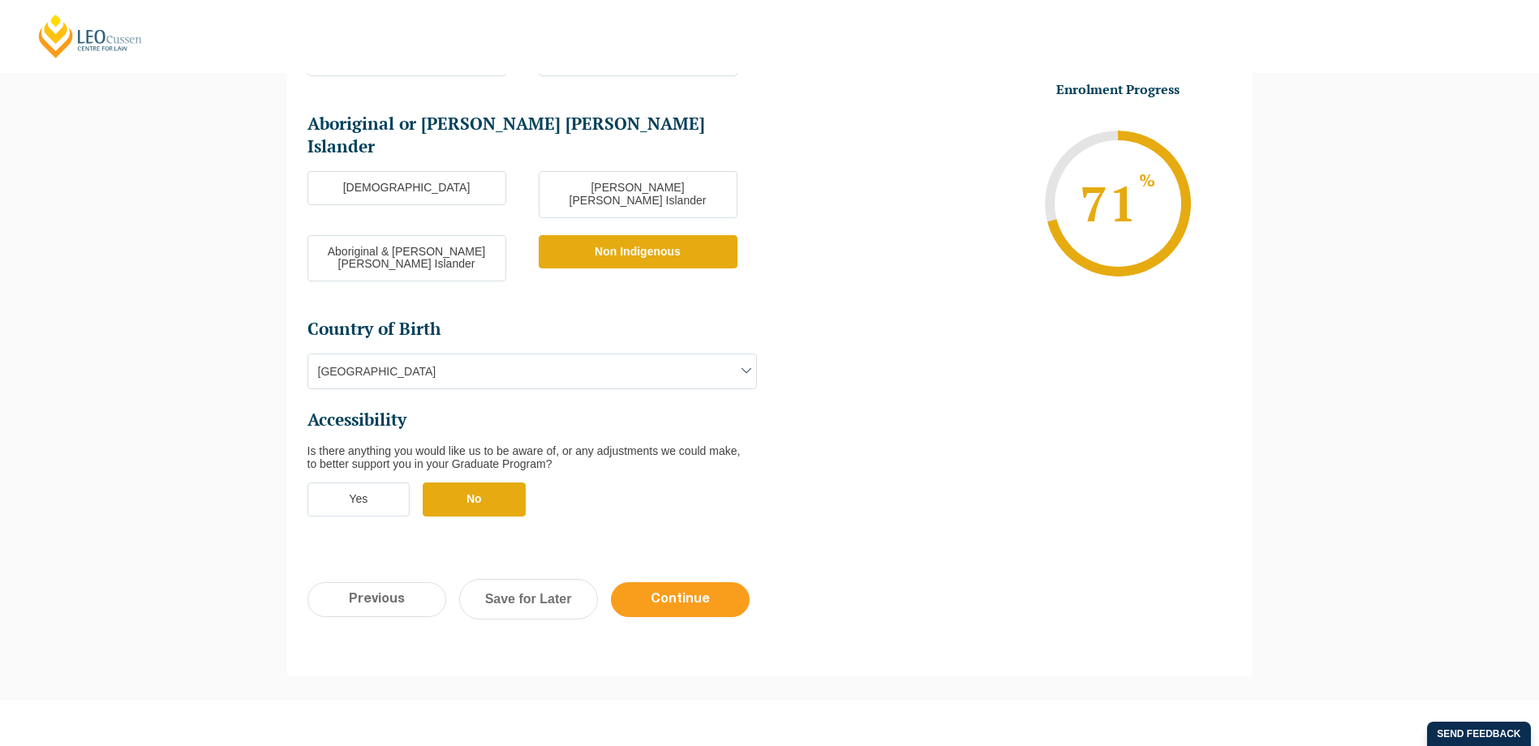
click at [684, 583] on input "Continue" at bounding box center [680, 600] width 139 height 35
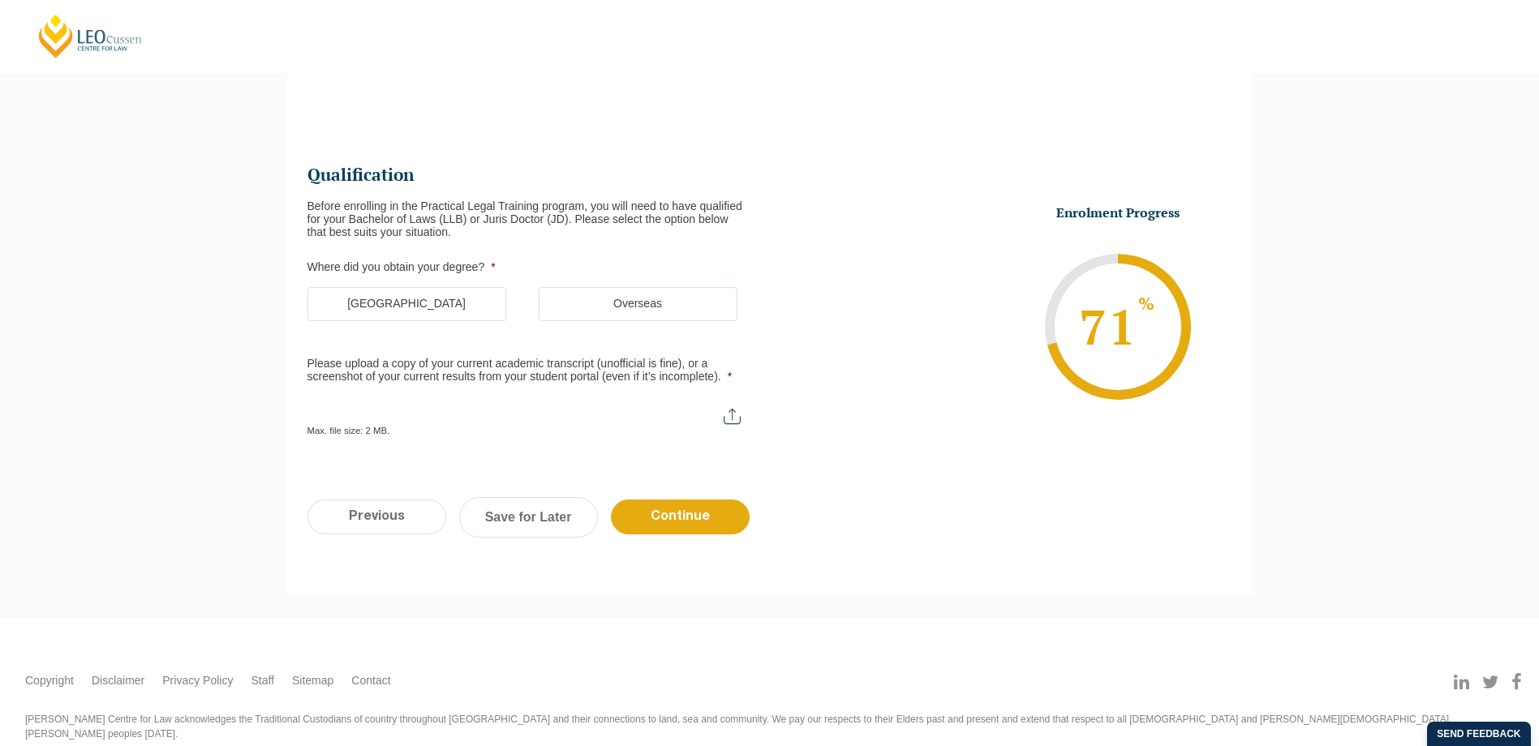
scroll to position [140, 0]
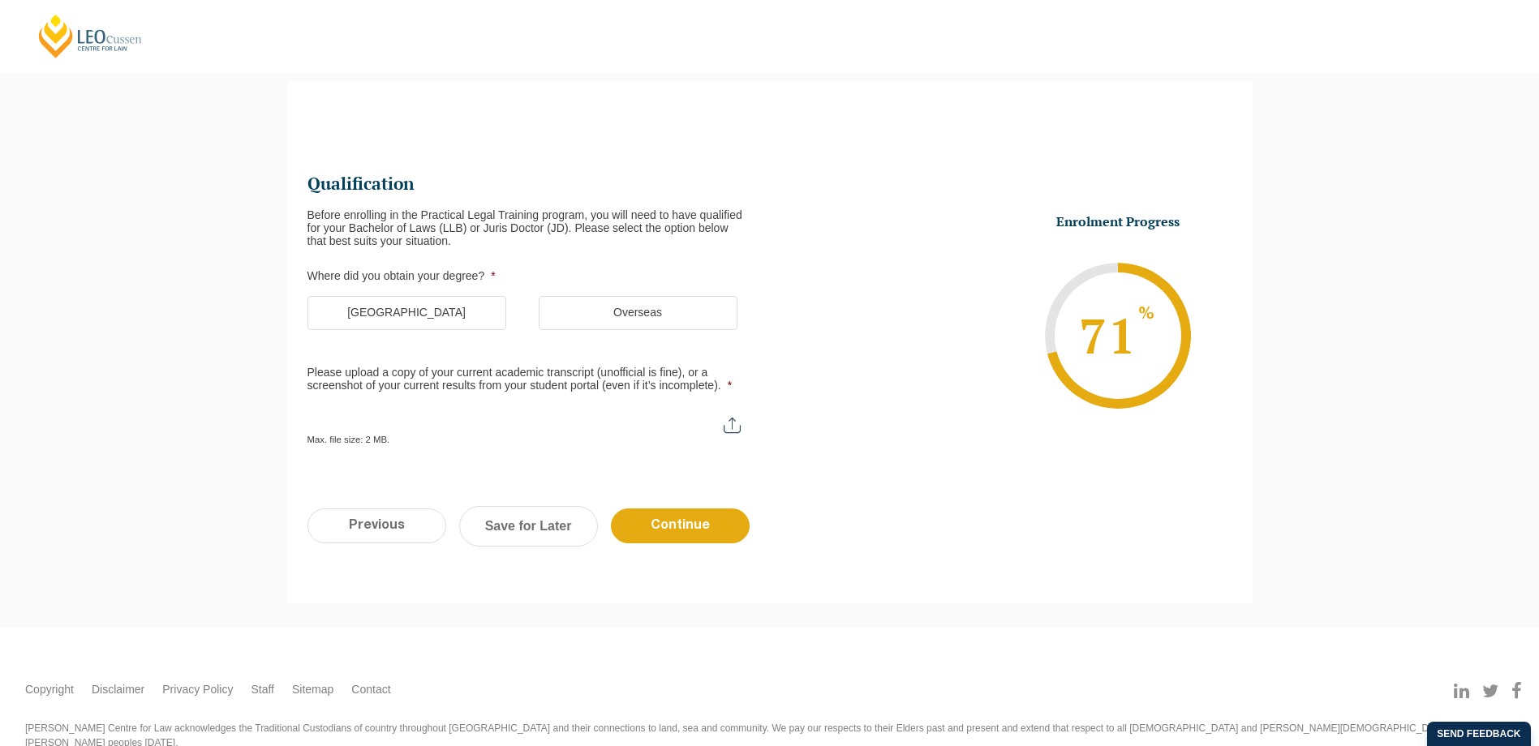
click at [402, 324] on label "Australia" at bounding box center [406, 313] width 199 height 34
click at [0, 0] on input "Australia" at bounding box center [0, 0] width 0 height 0
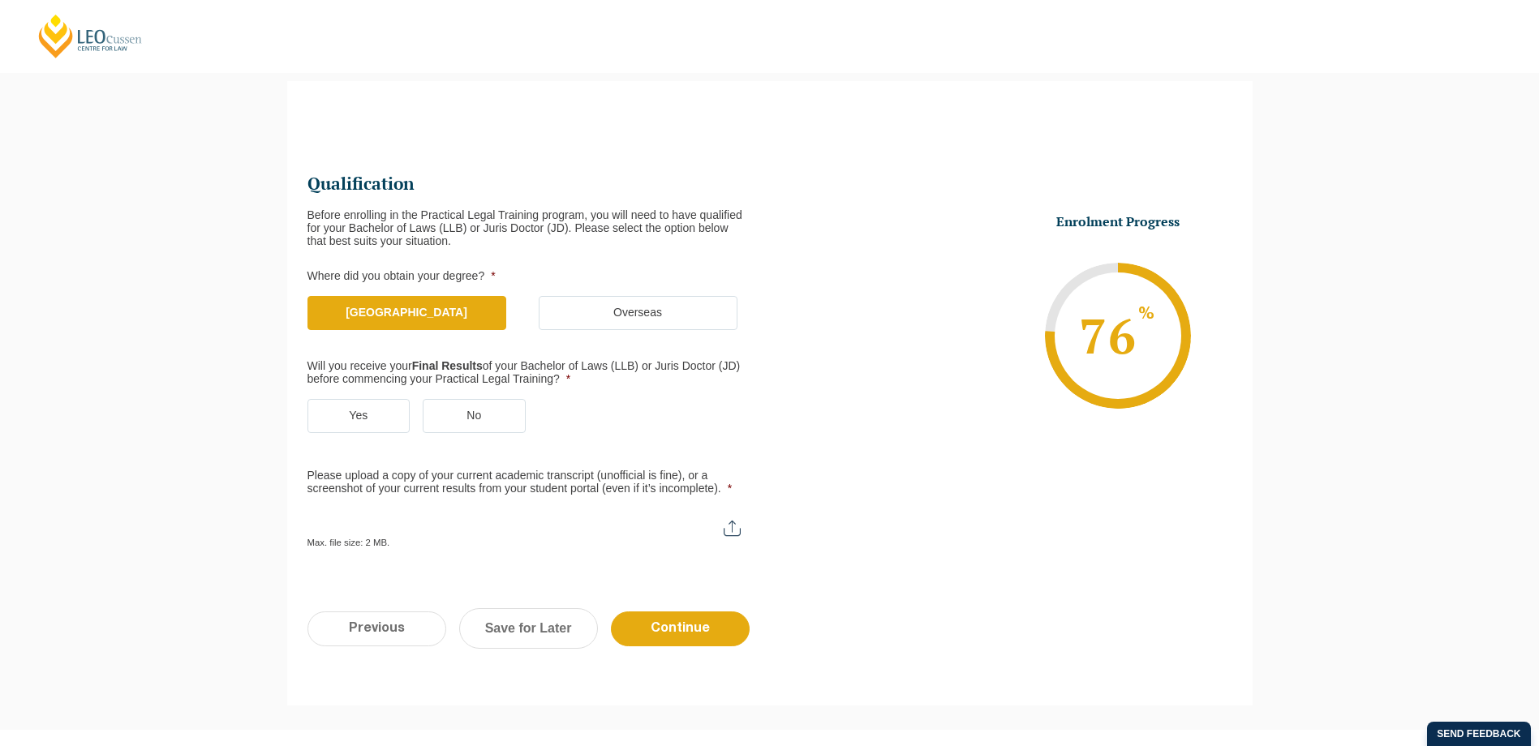
click at [484, 406] on label "No" at bounding box center [474, 416] width 103 height 34
click at [0, 0] on input "No" at bounding box center [0, 0] width 0 height 0
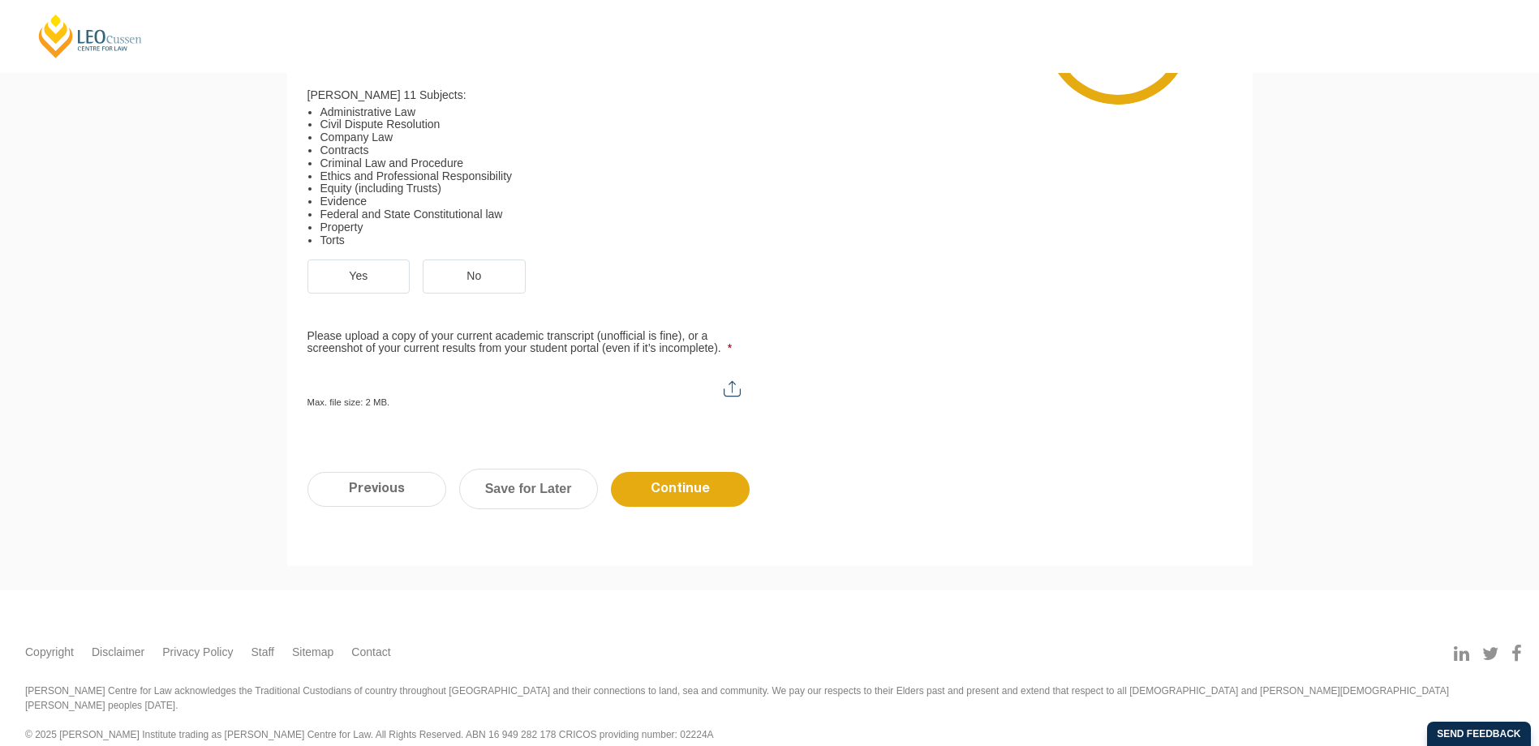
scroll to position [436, 0]
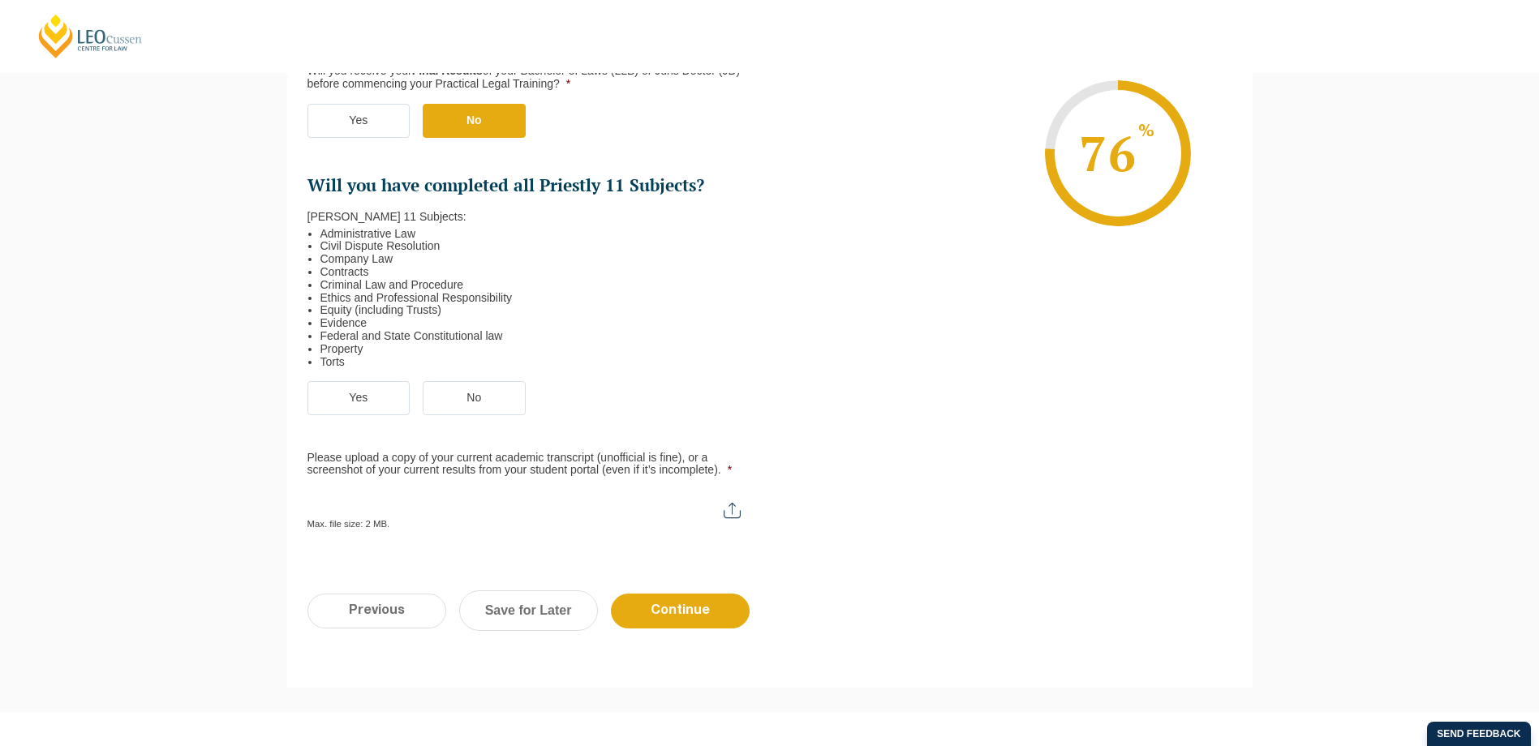
click at [360, 395] on label "Yes" at bounding box center [358, 398] width 103 height 34
click at [0, 0] on input "Yes" at bounding box center [0, 0] width 0 height 0
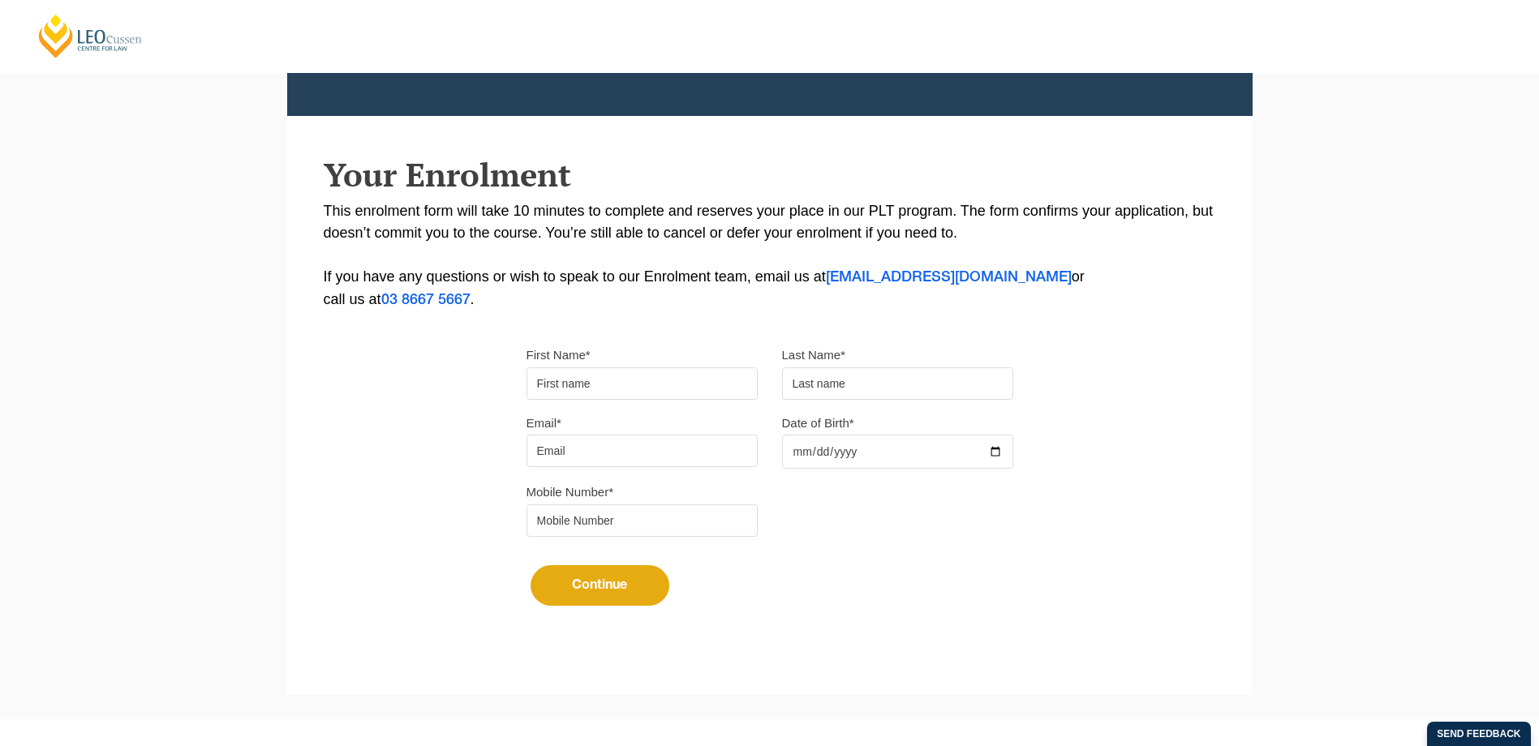
scroll to position [213, 0]
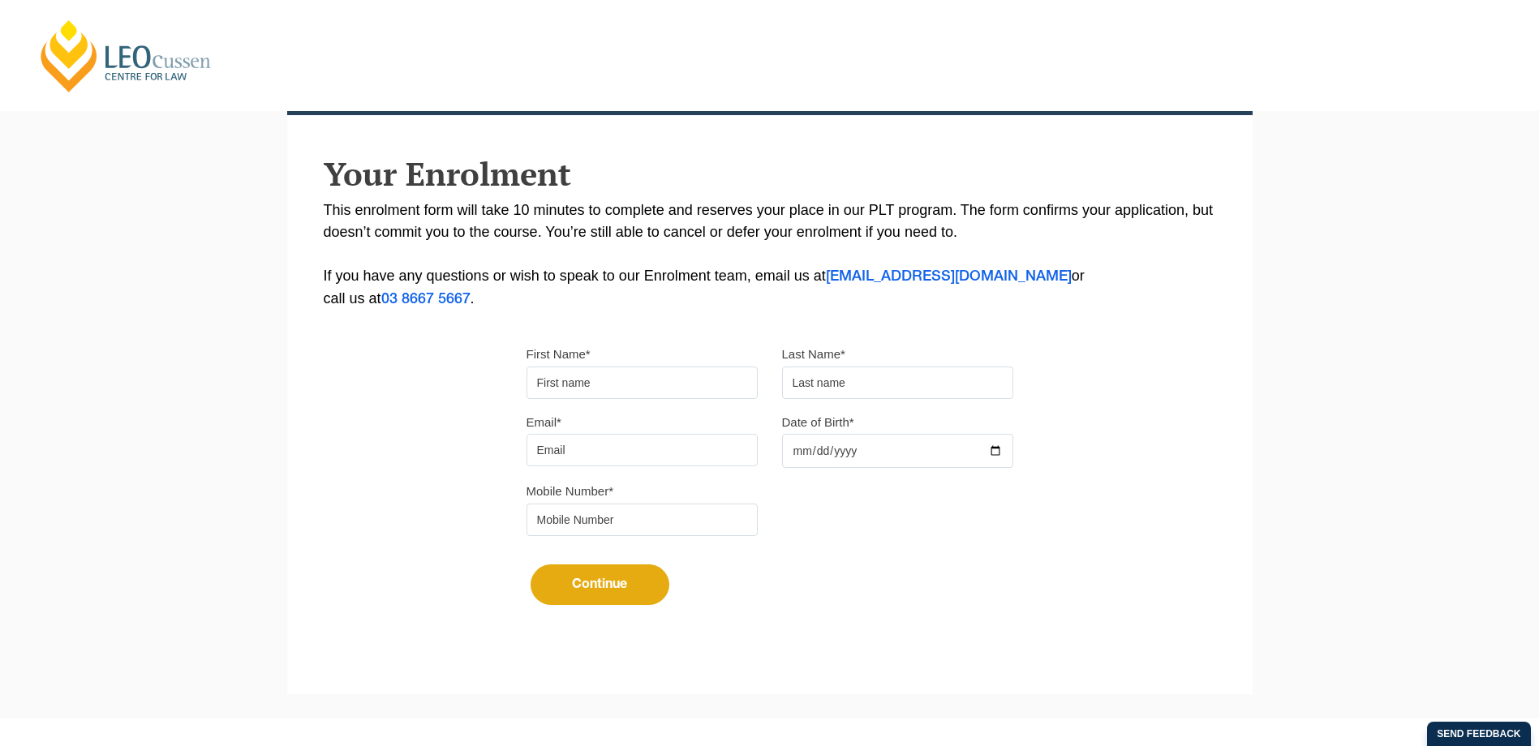
click at [591, 386] on input "First Name*" at bounding box center [642, 383] width 231 height 32
type input "Saskia"
type input "Apperly"
type input "saskiaapperly@gmail.com"
type input "2000-04-04"
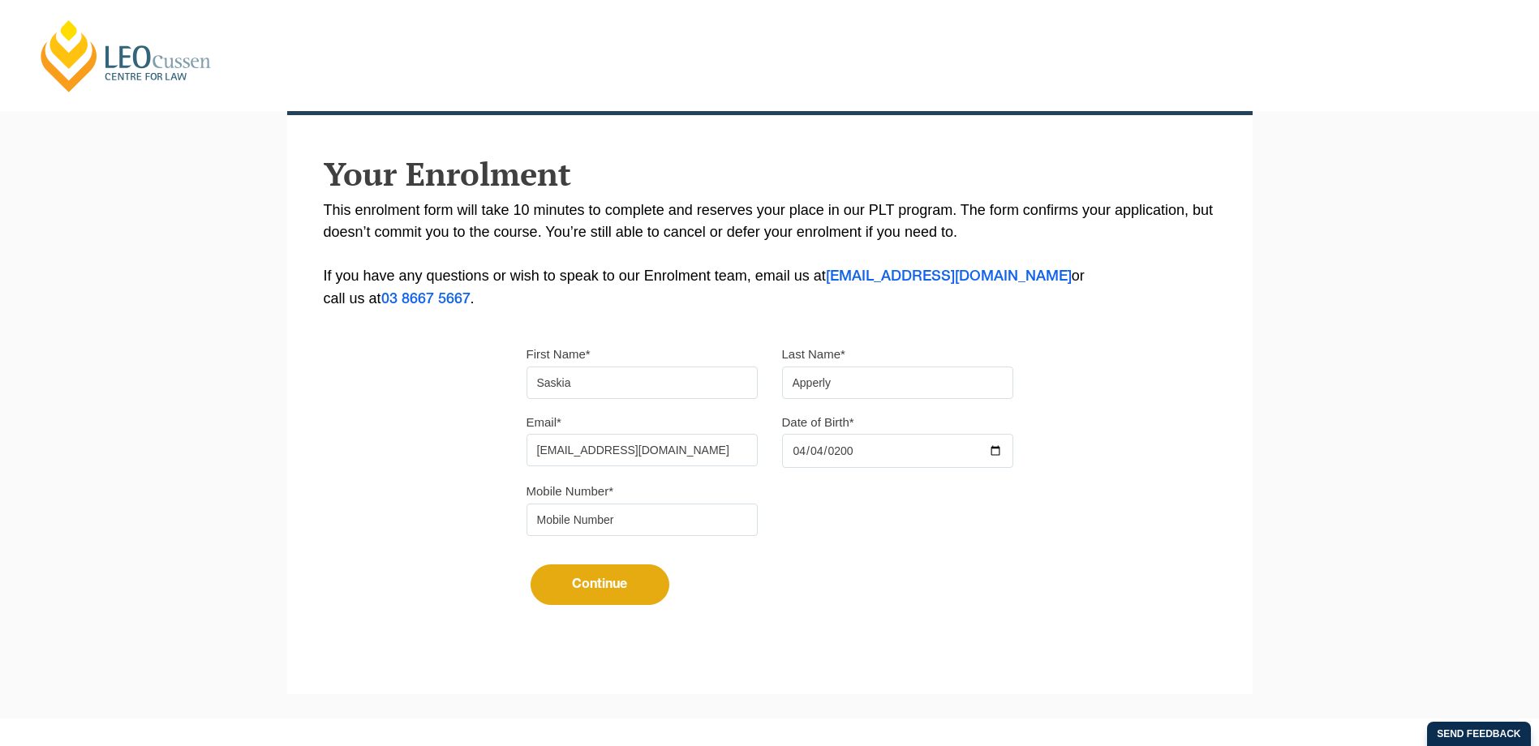
click at [637, 522] on input "tel" at bounding box center [642, 520] width 231 height 32
type input "0467822579"
click at [621, 587] on button "Continue" at bounding box center [600, 585] width 139 height 41
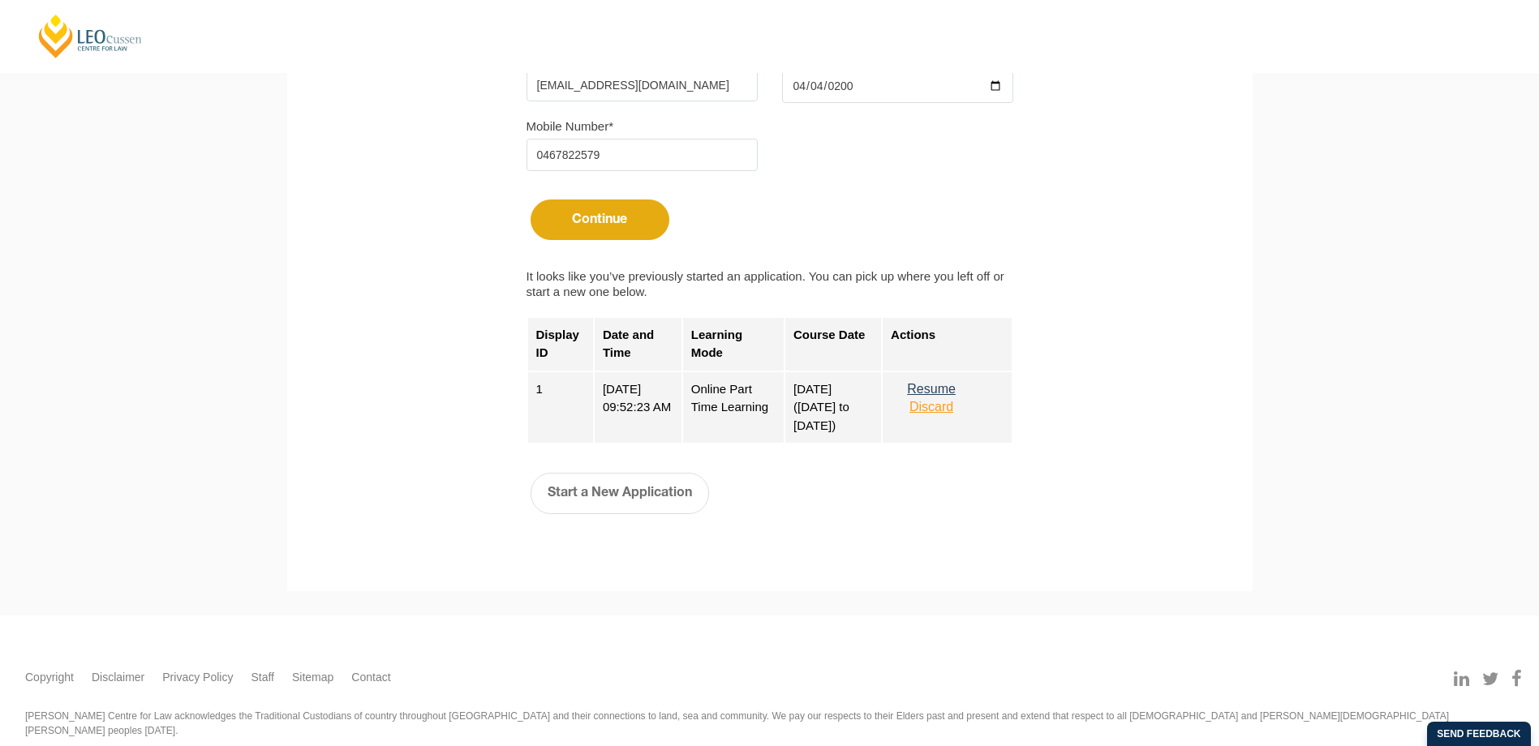
scroll to position [608, 0]
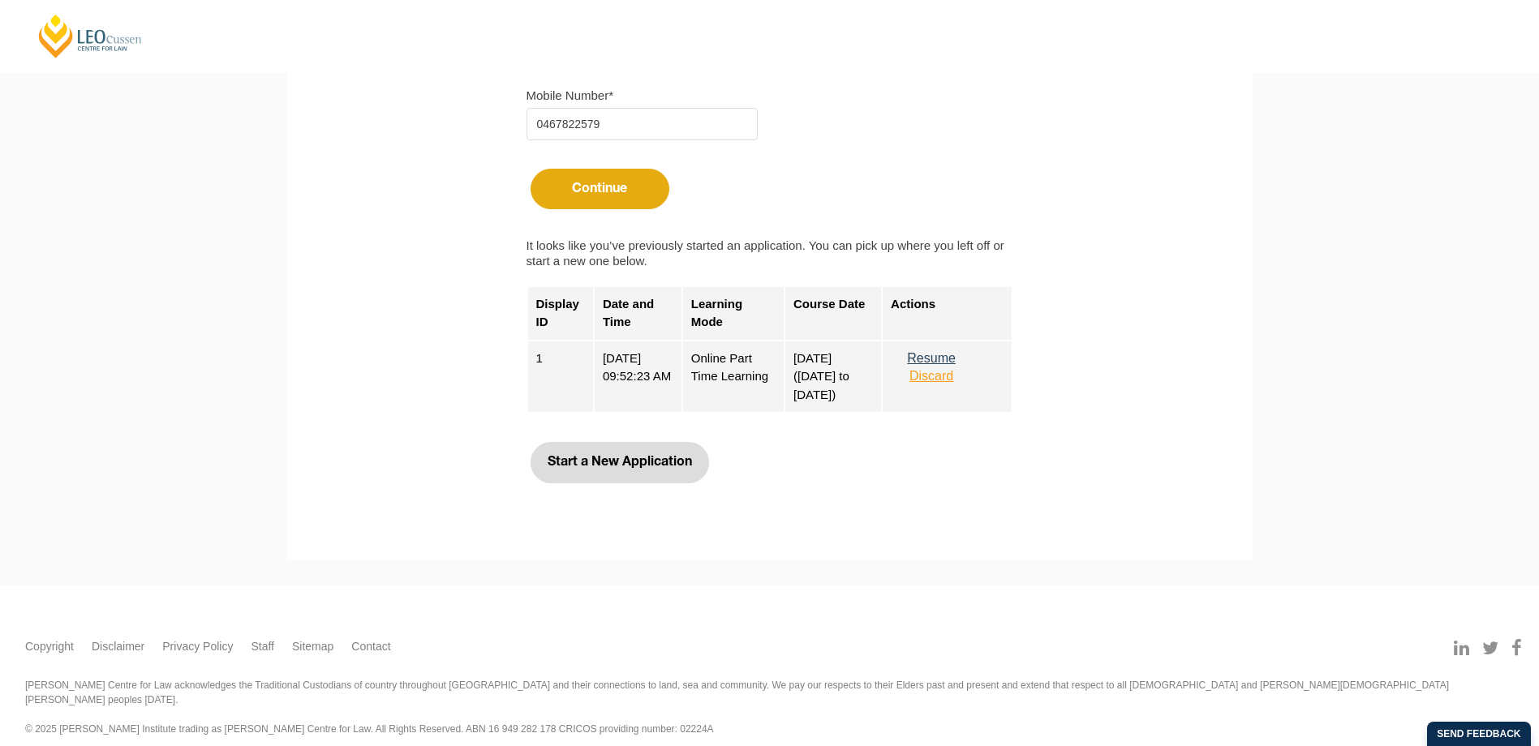
drag, startPoint x: 673, startPoint y: 473, endPoint x: 582, endPoint y: 187, distance: 300.5
click at [582, 187] on button "Continue" at bounding box center [600, 189] width 139 height 41
drag, startPoint x: 943, startPoint y: 357, endPoint x: 930, endPoint y: 355, distance: 13.2
click at [930, 355] on button "Resume" at bounding box center [931, 358] width 81 height 15
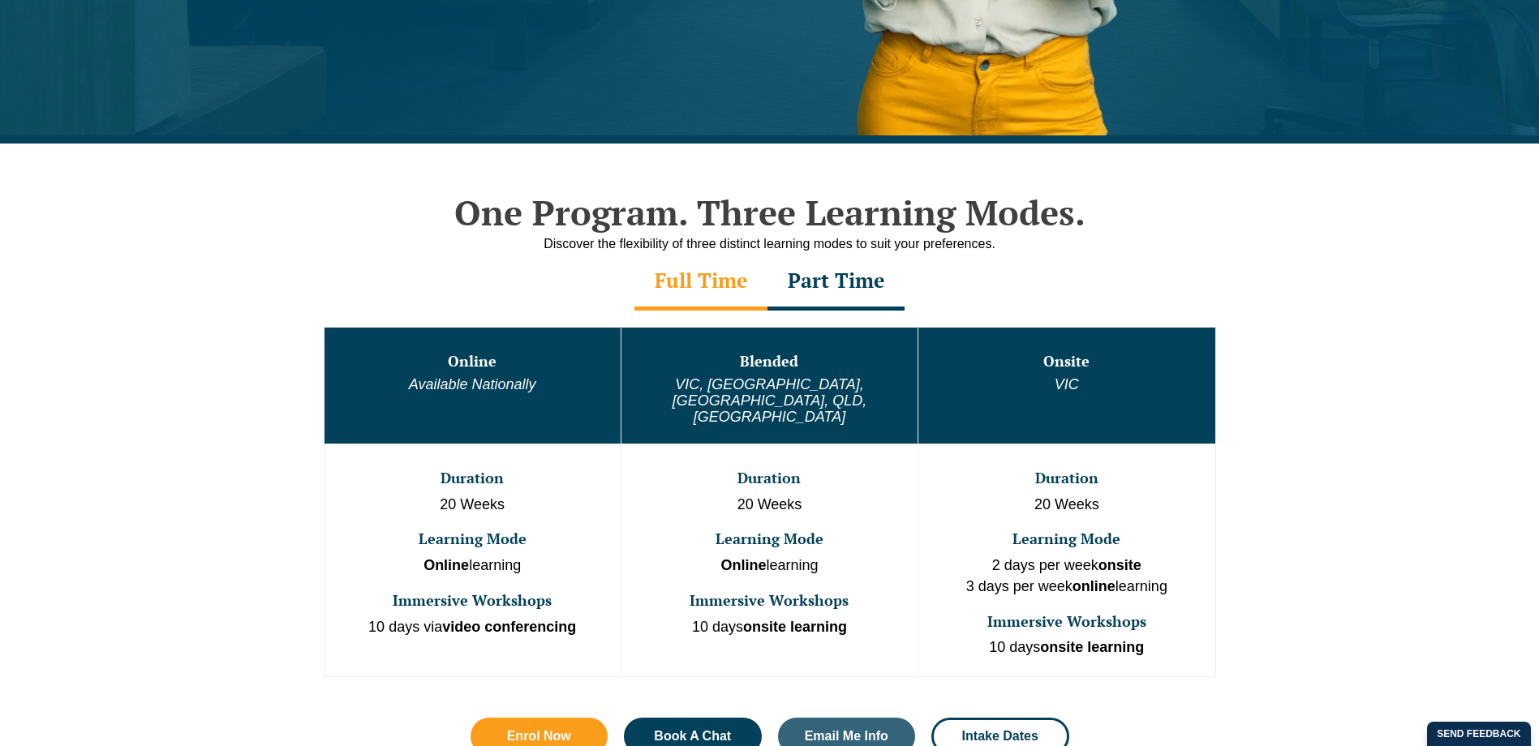
scroll to position [686, 0]
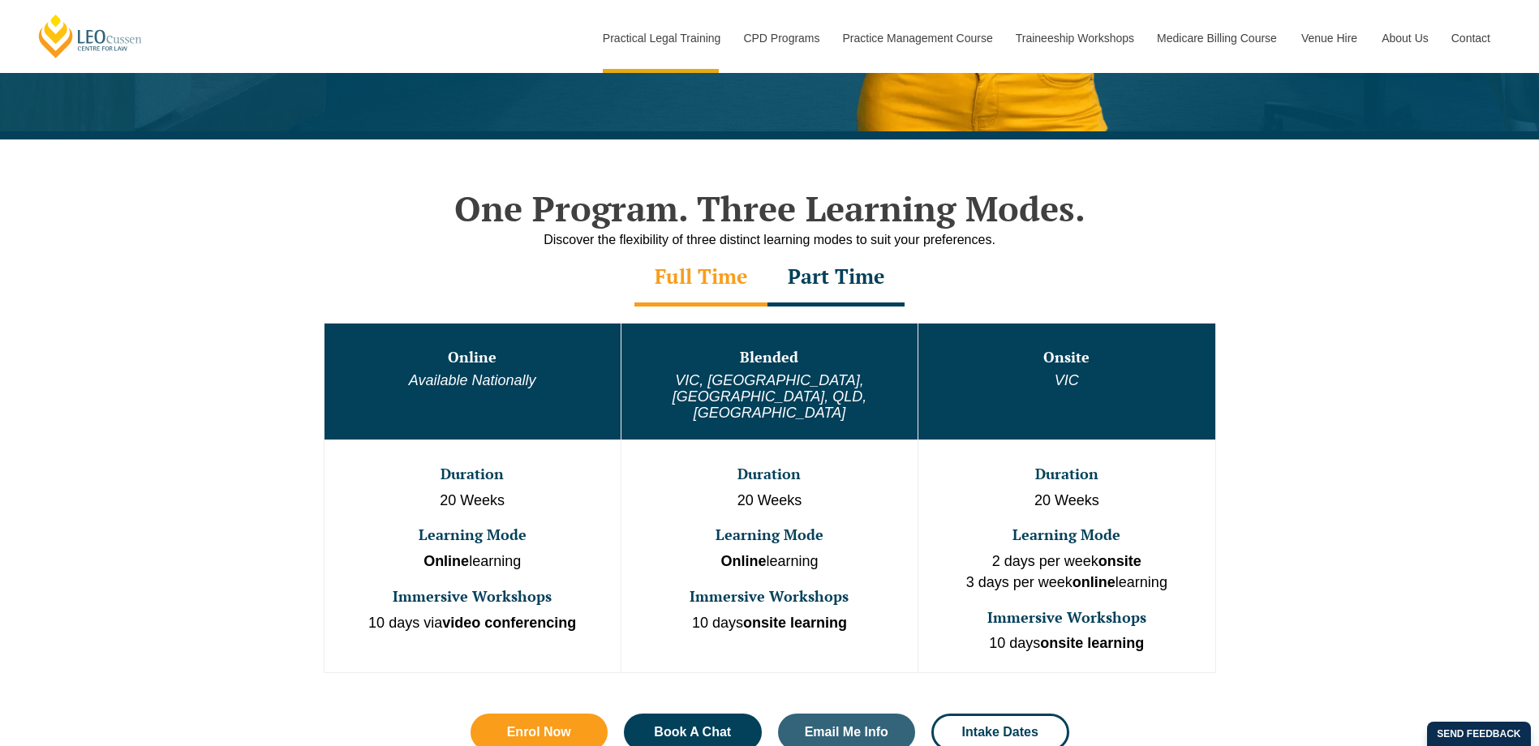
click at [851, 302] on div "Part Time" at bounding box center [835, 278] width 137 height 57
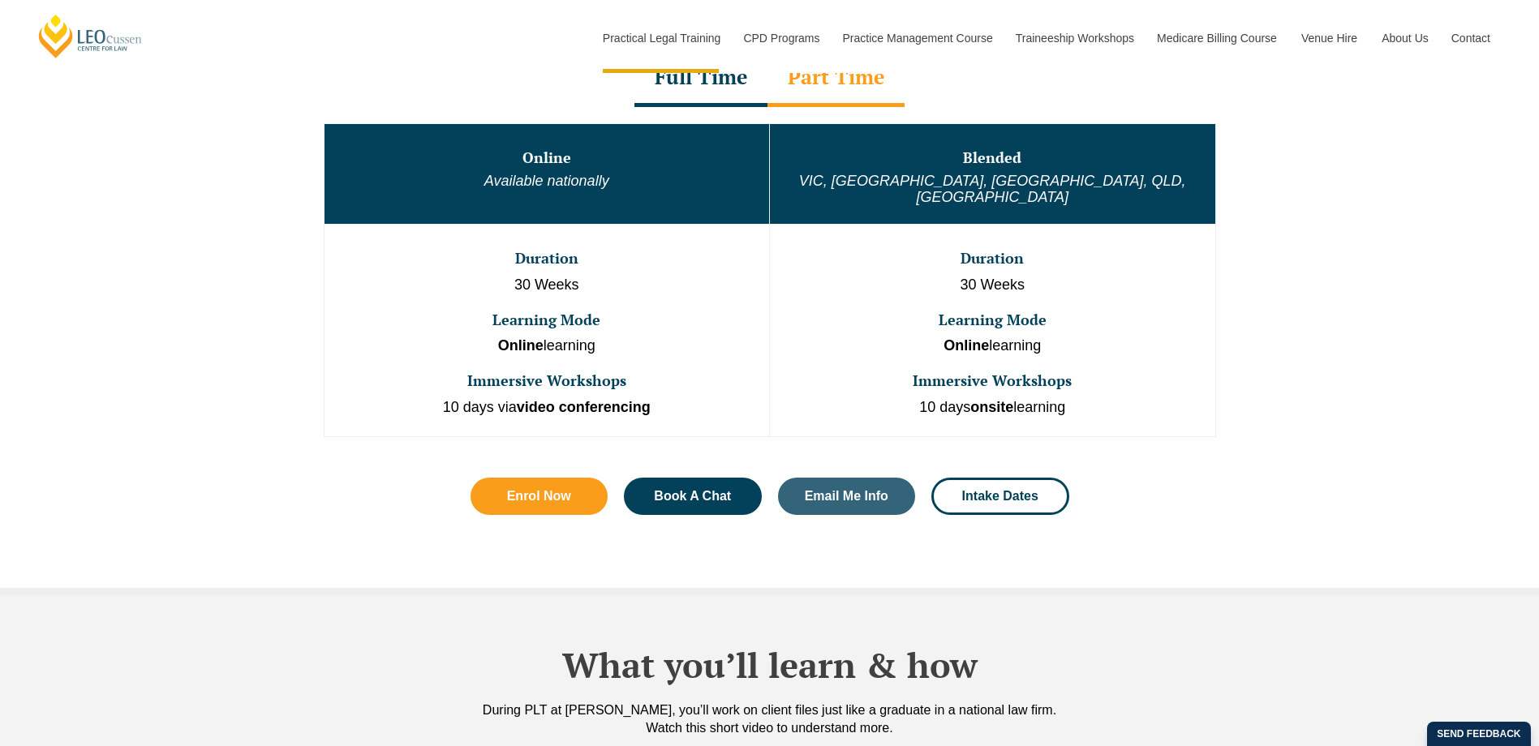
scroll to position [886, 0]
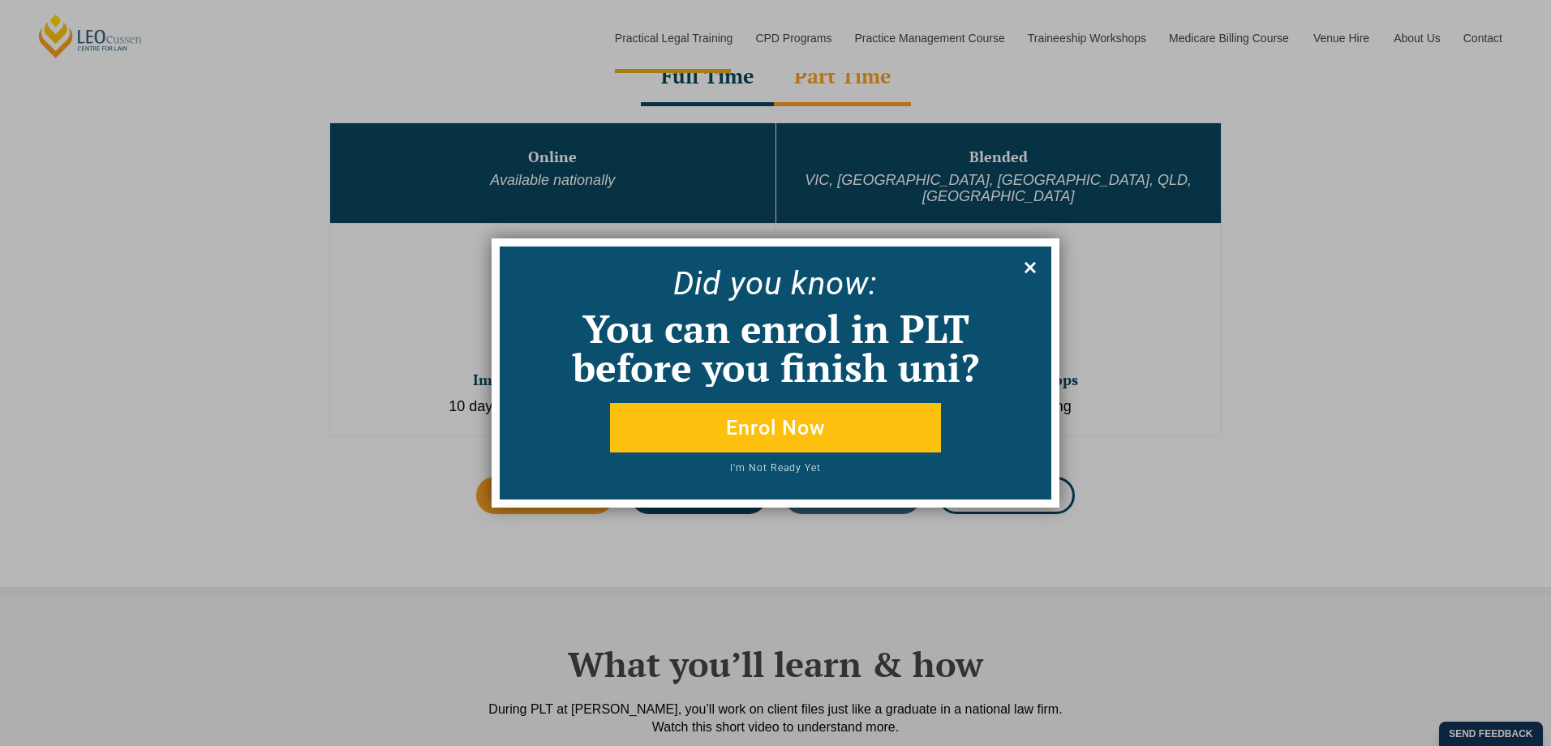
click at [1034, 266] on icon at bounding box center [1030, 267] width 11 height 11
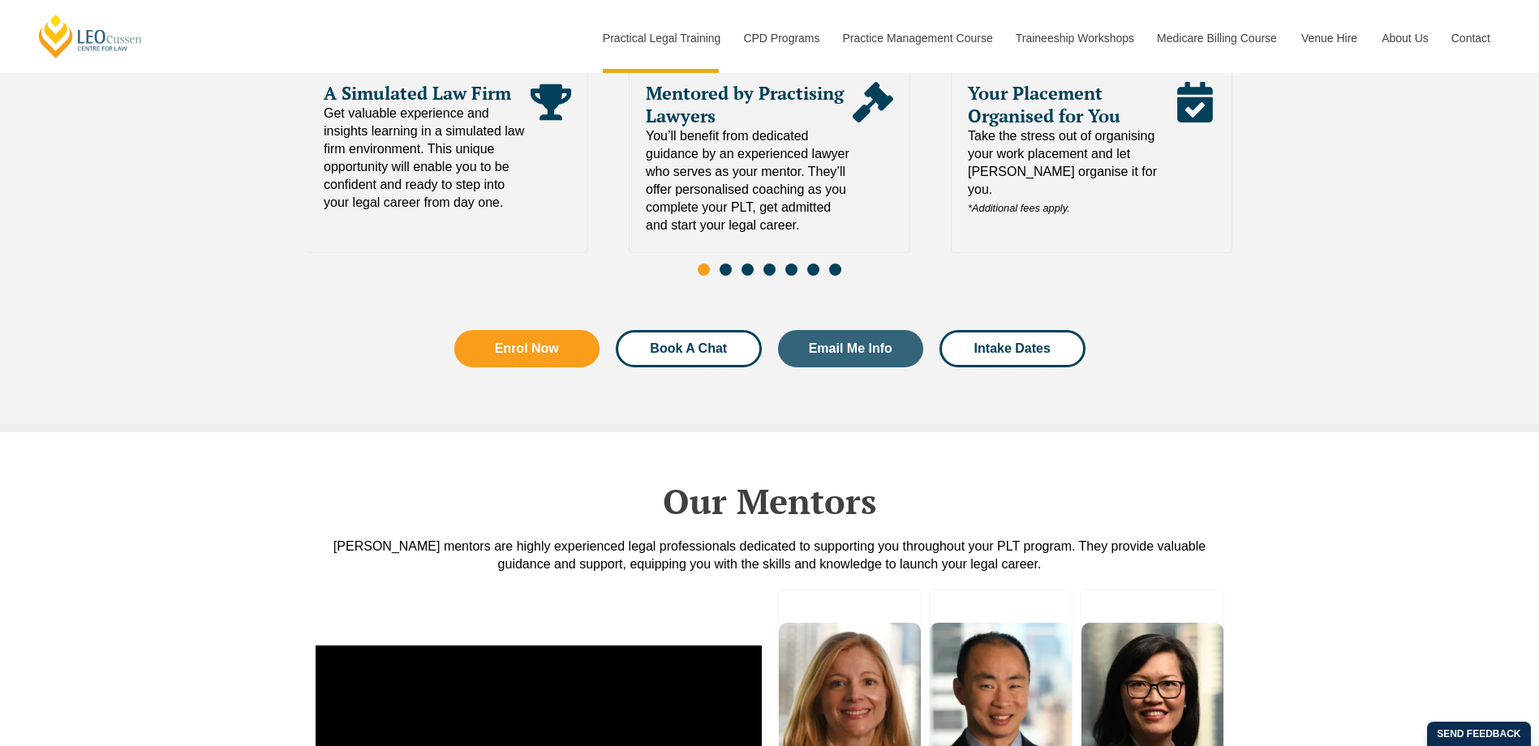
scroll to position [3592, 0]
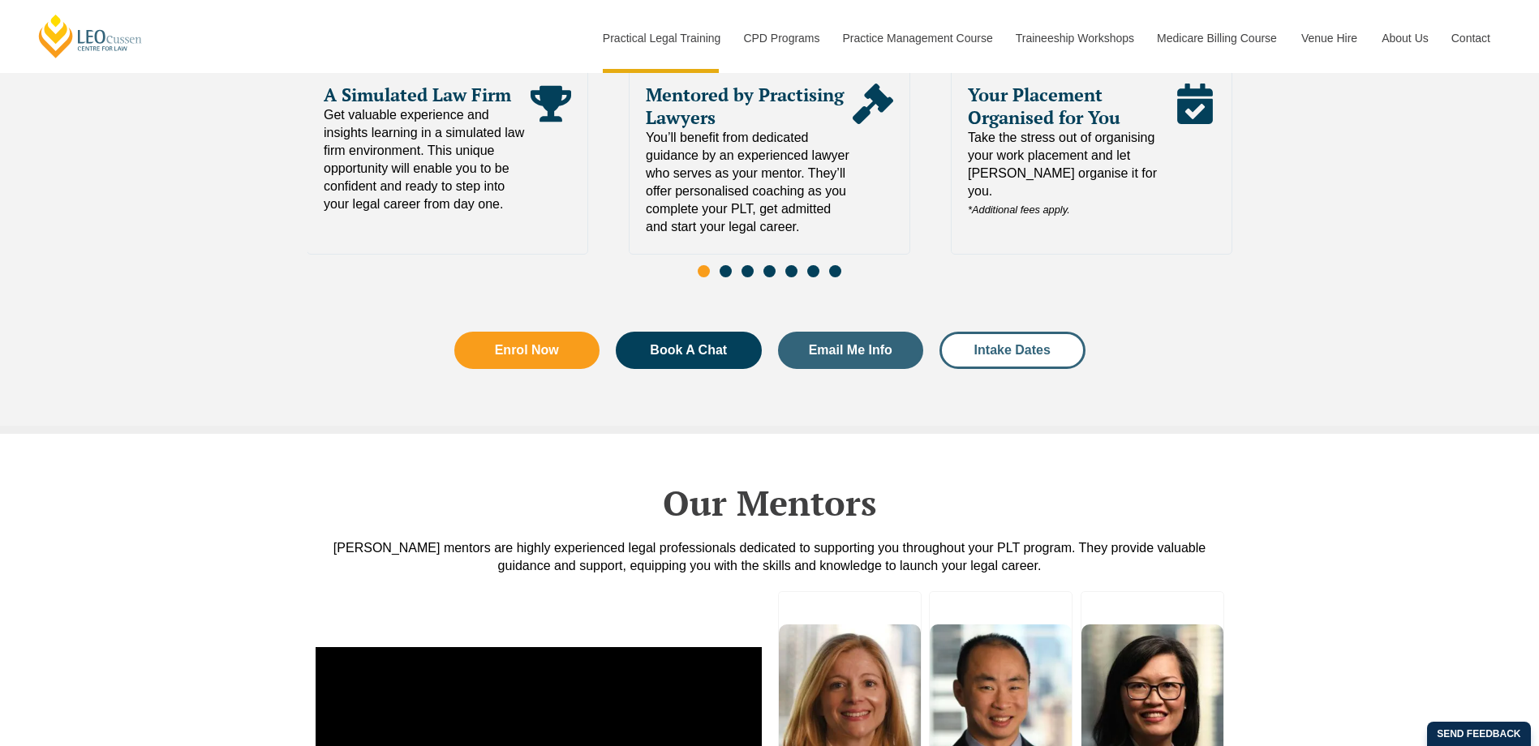
click at [1032, 344] on link "Intake Dates" at bounding box center [1012, 350] width 146 height 37
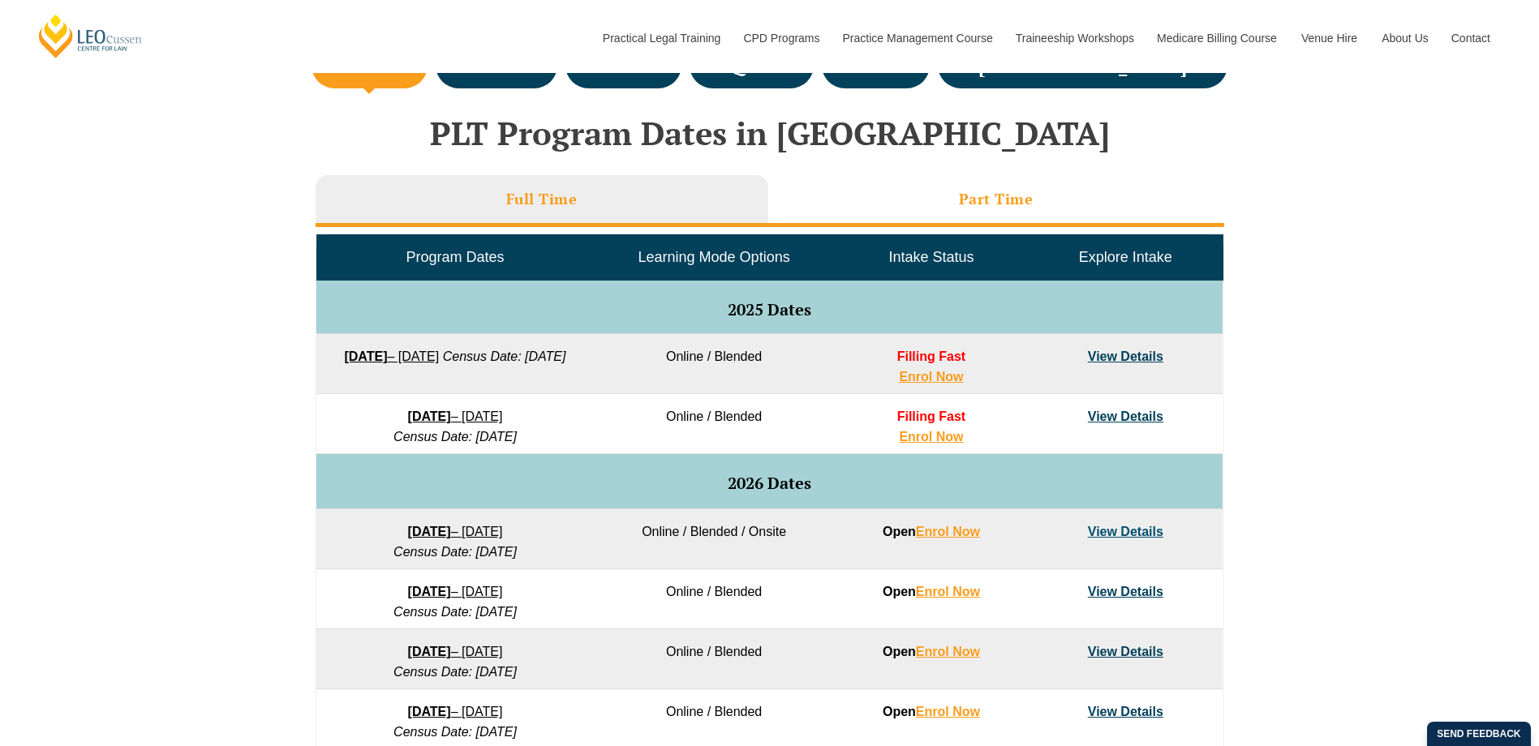
click at [969, 200] on h3 "Part Time" at bounding box center [996, 199] width 75 height 19
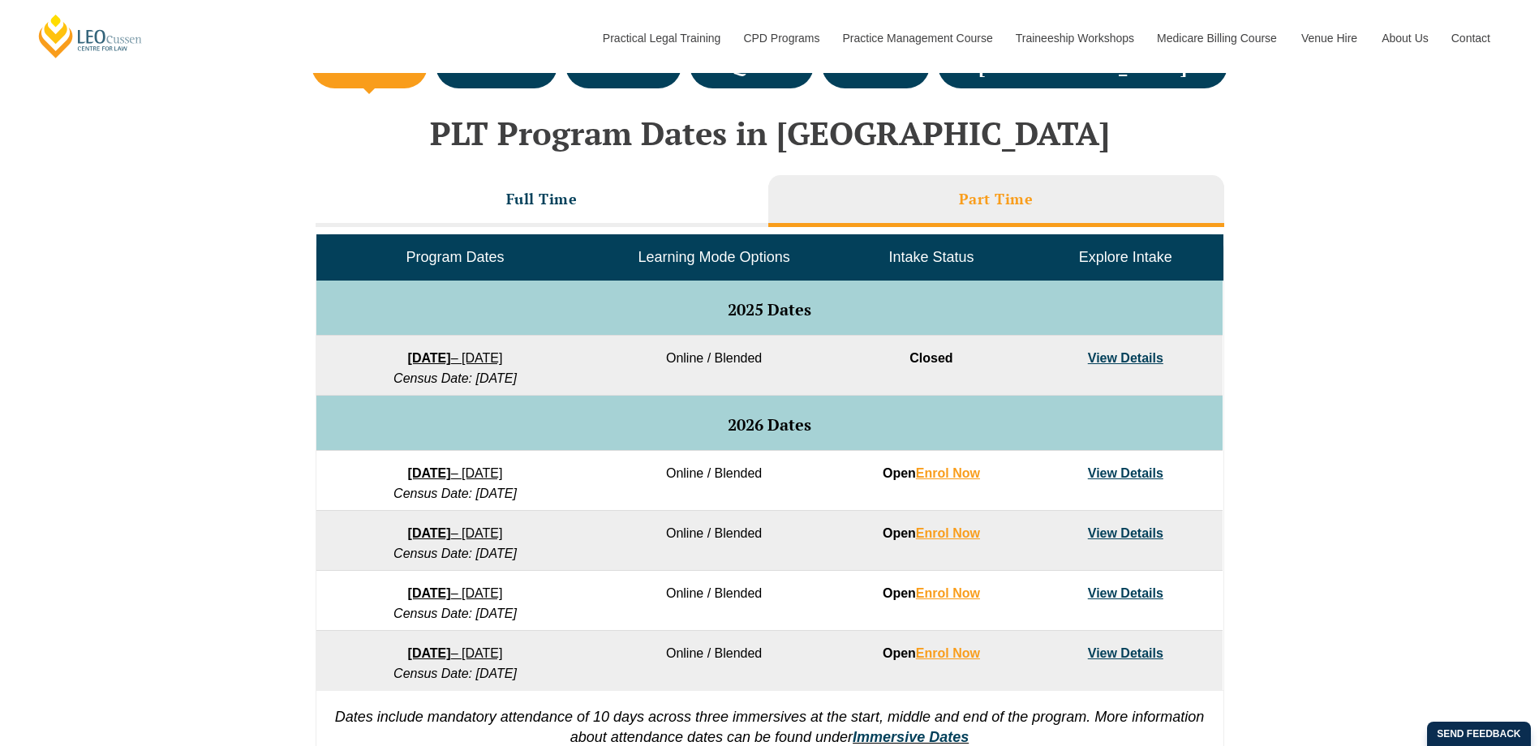
click at [1133, 363] on link "View Details" at bounding box center [1125, 358] width 75 height 14
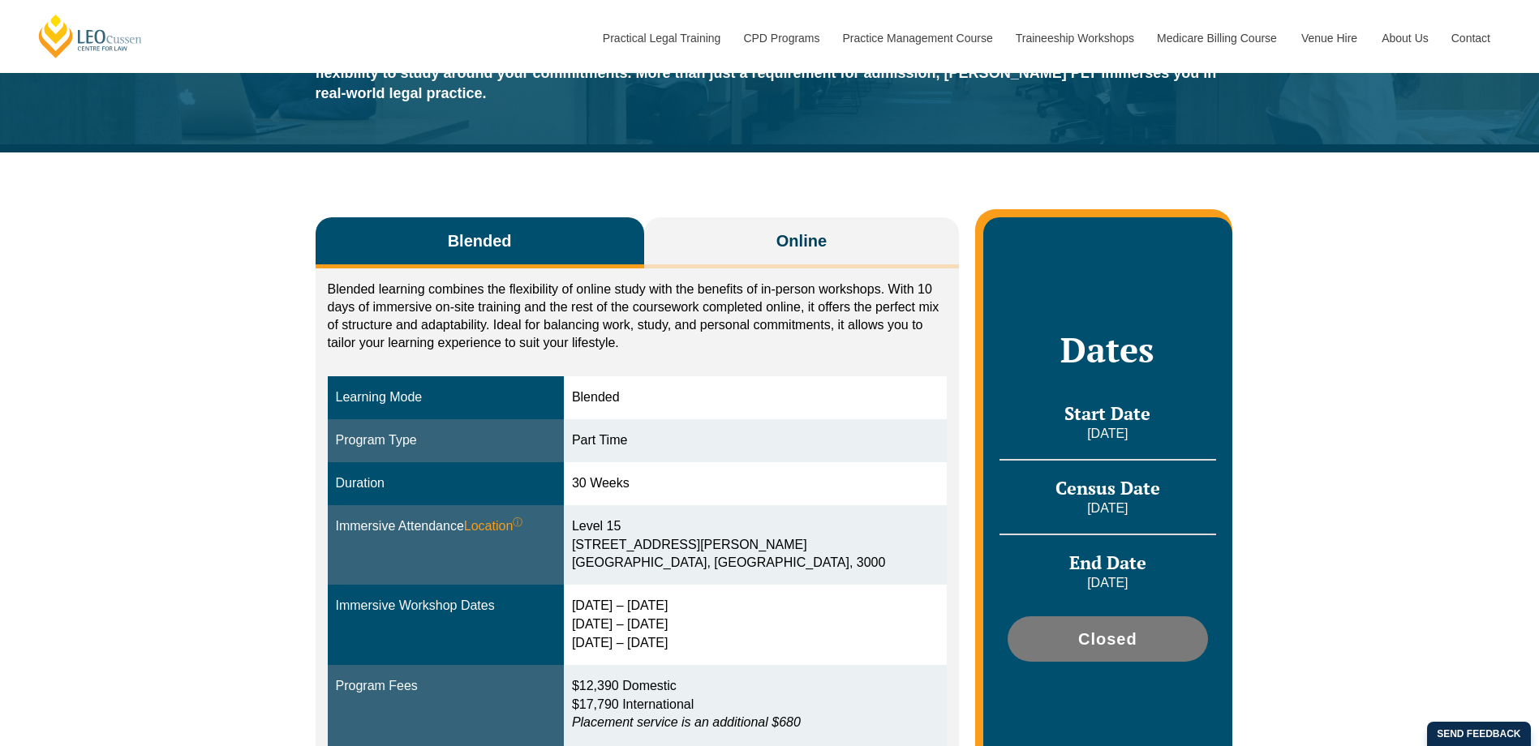
scroll to position [169, 0]
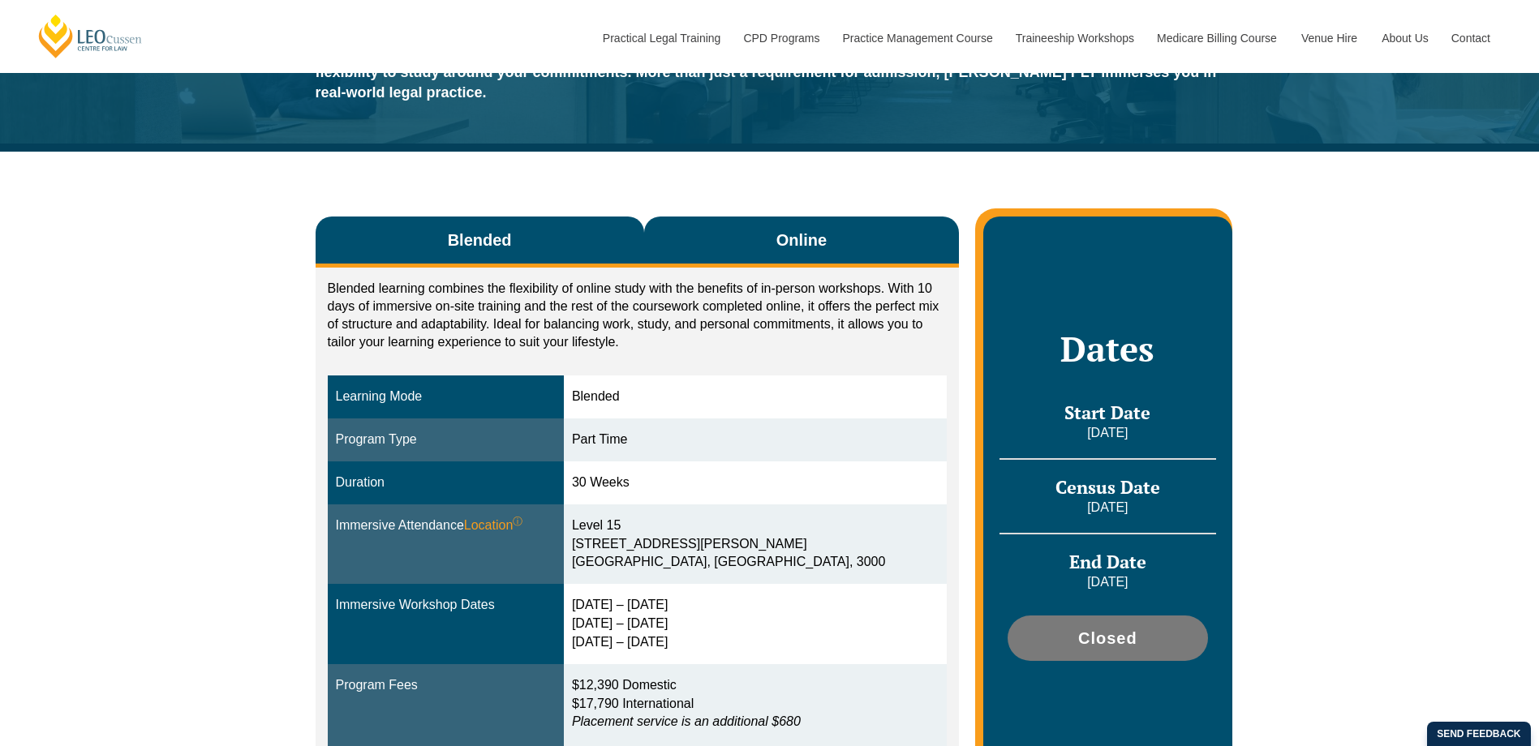
click at [773, 226] on button "Online" at bounding box center [802, 242] width 316 height 51
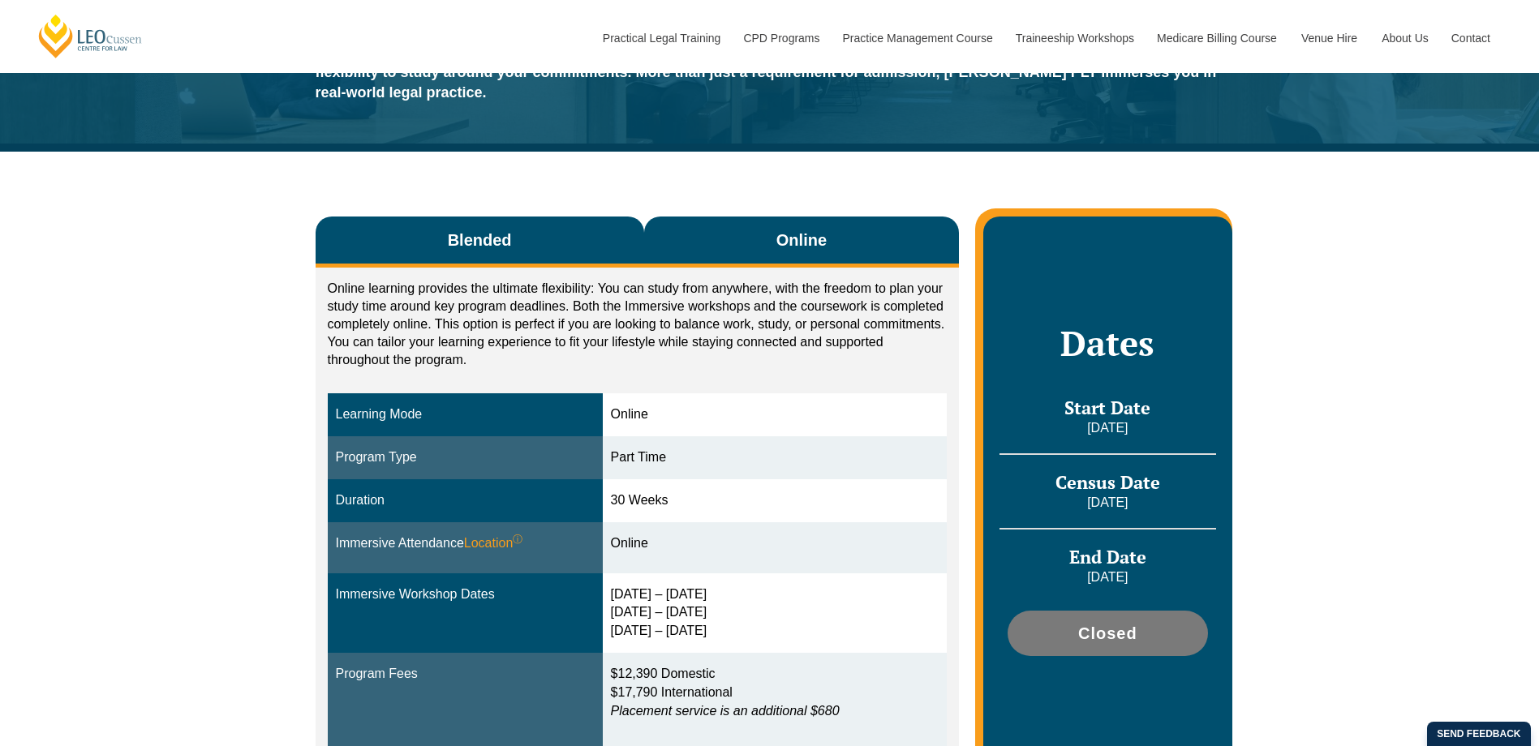
click at [557, 217] on button "Blended" at bounding box center [480, 242] width 329 height 51
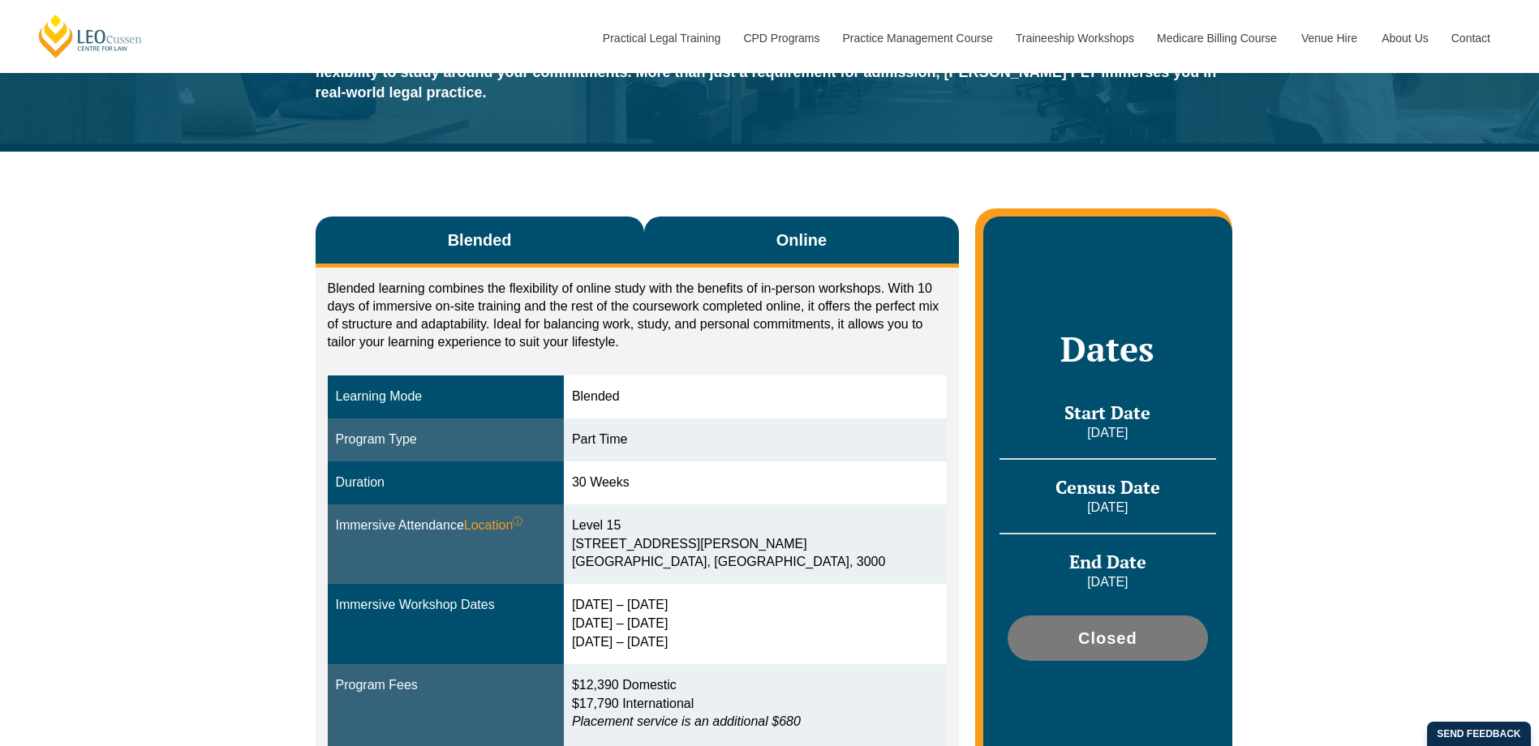
click at [781, 239] on button "Online" at bounding box center [802, 242] width 316 height 51
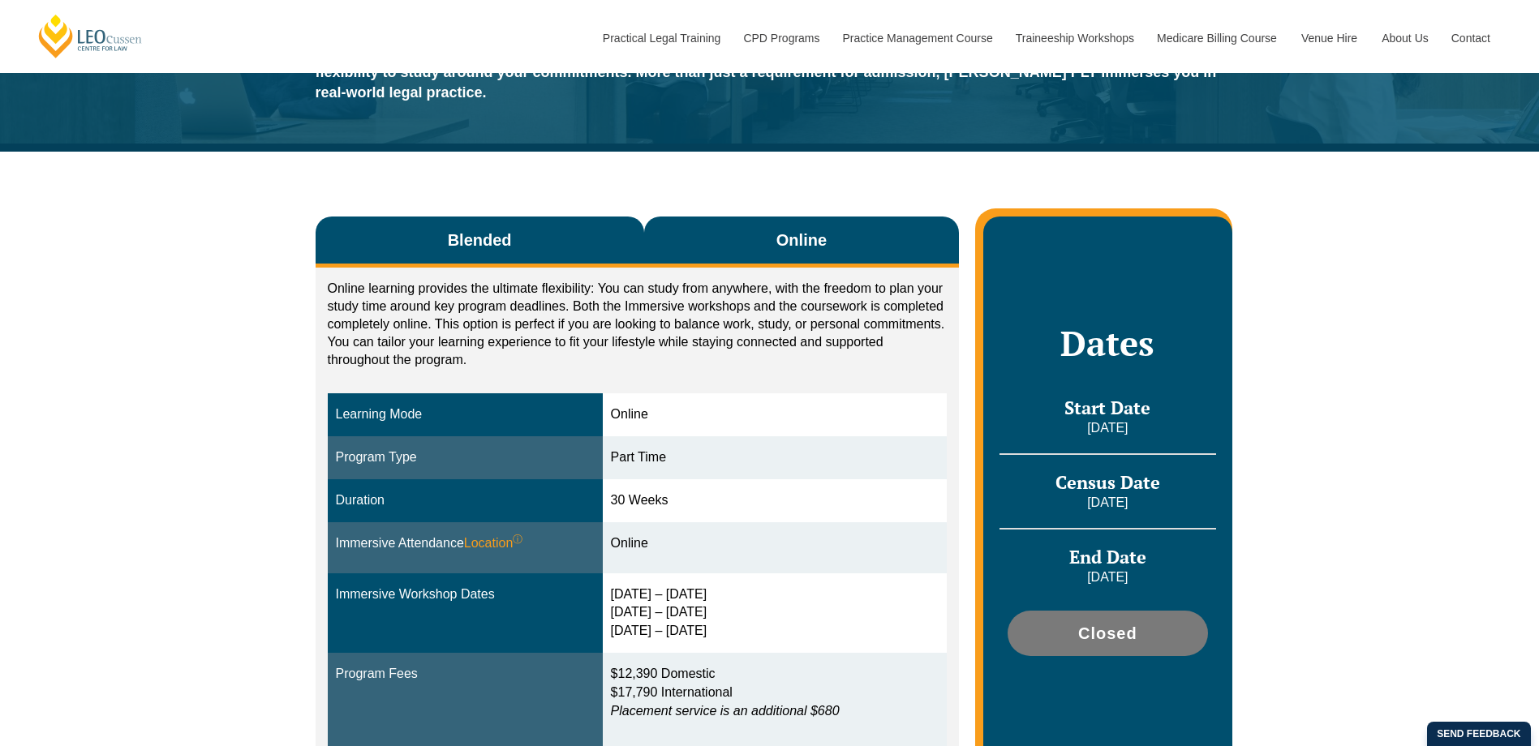
click at [577, 217] on button "Blended" at bounding box center [480, 242] width 329 height 51
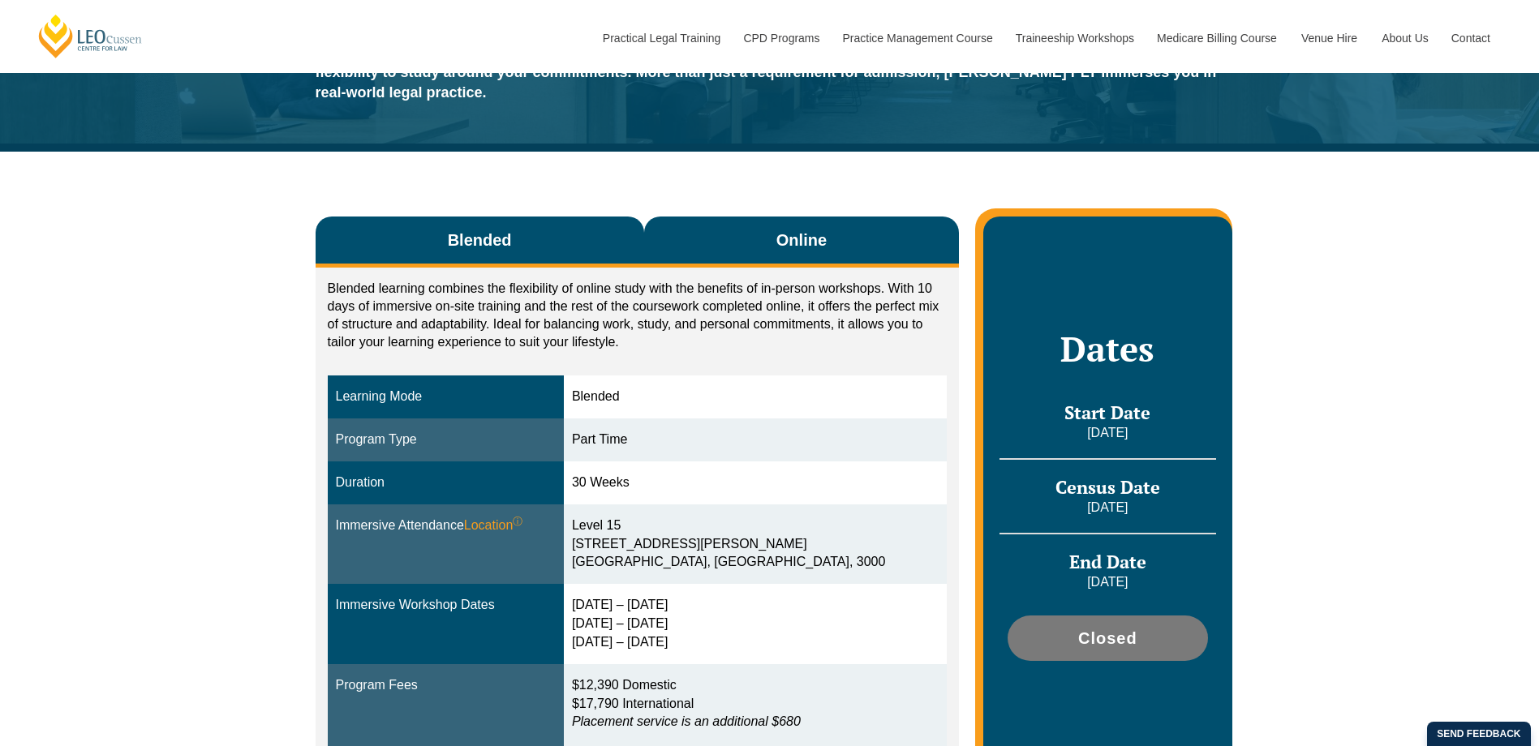
click at [767, 225] on button "Online" at bounding box center [802, 242] width 316 height 51
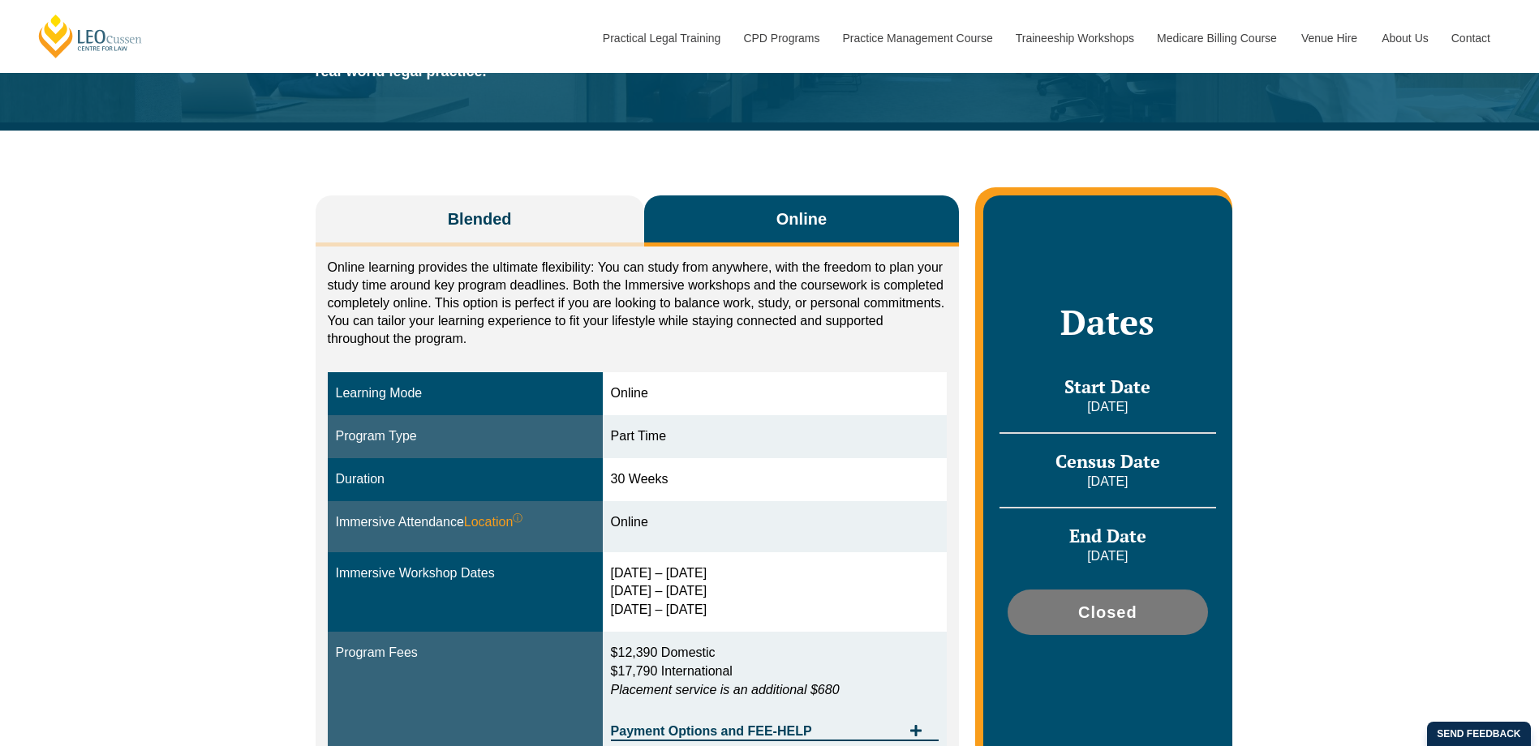
scroll to position [191, 0]
click at [1277, 486] on div "Blended Online Blended learning combines the flexibility of online study with t…" at bounding box center [769, 471] width 1539 height 683
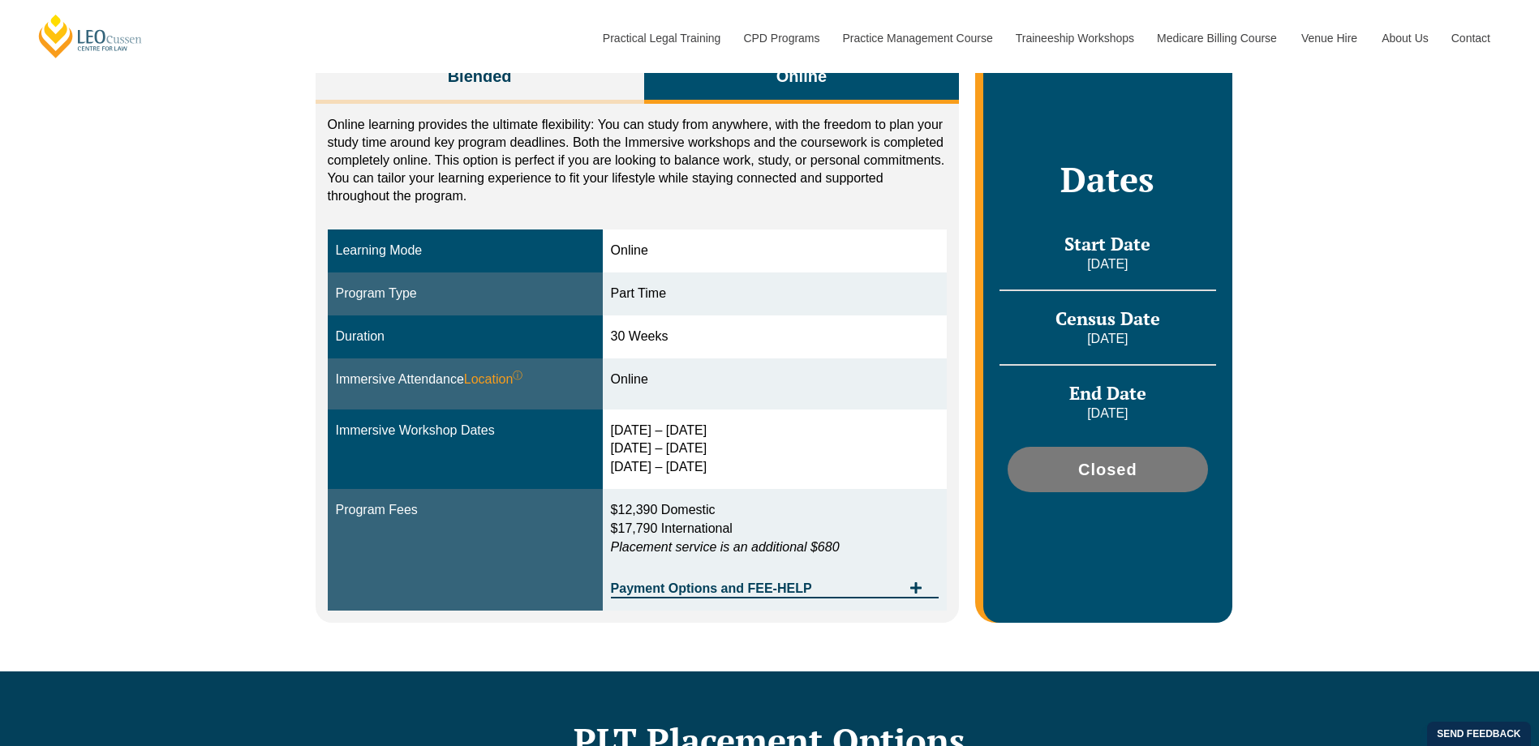
scroll to position [332, 0]
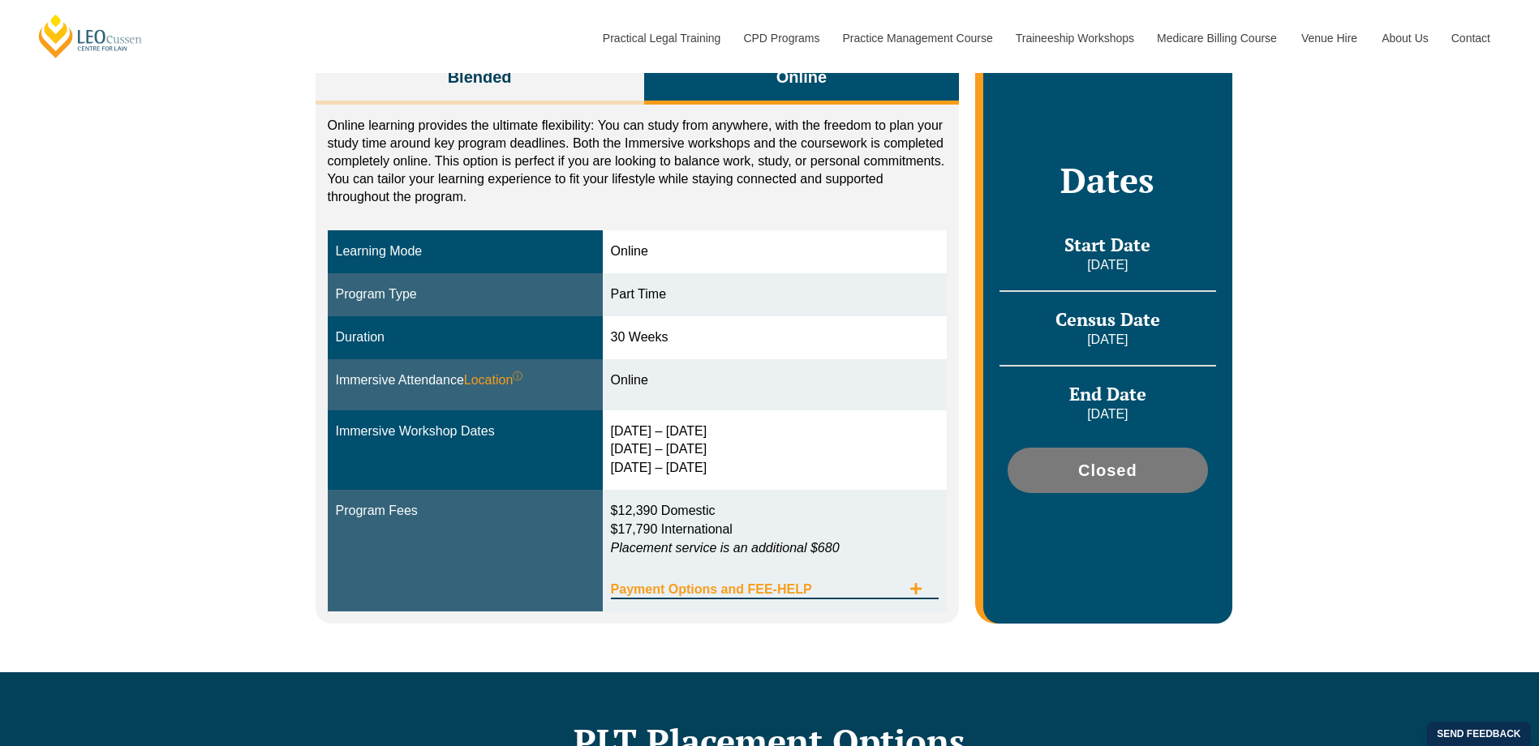
click at [881, 566] on div "Payment Options and FEE-HELP" at bounding box center [775, 582] width 329 height 33
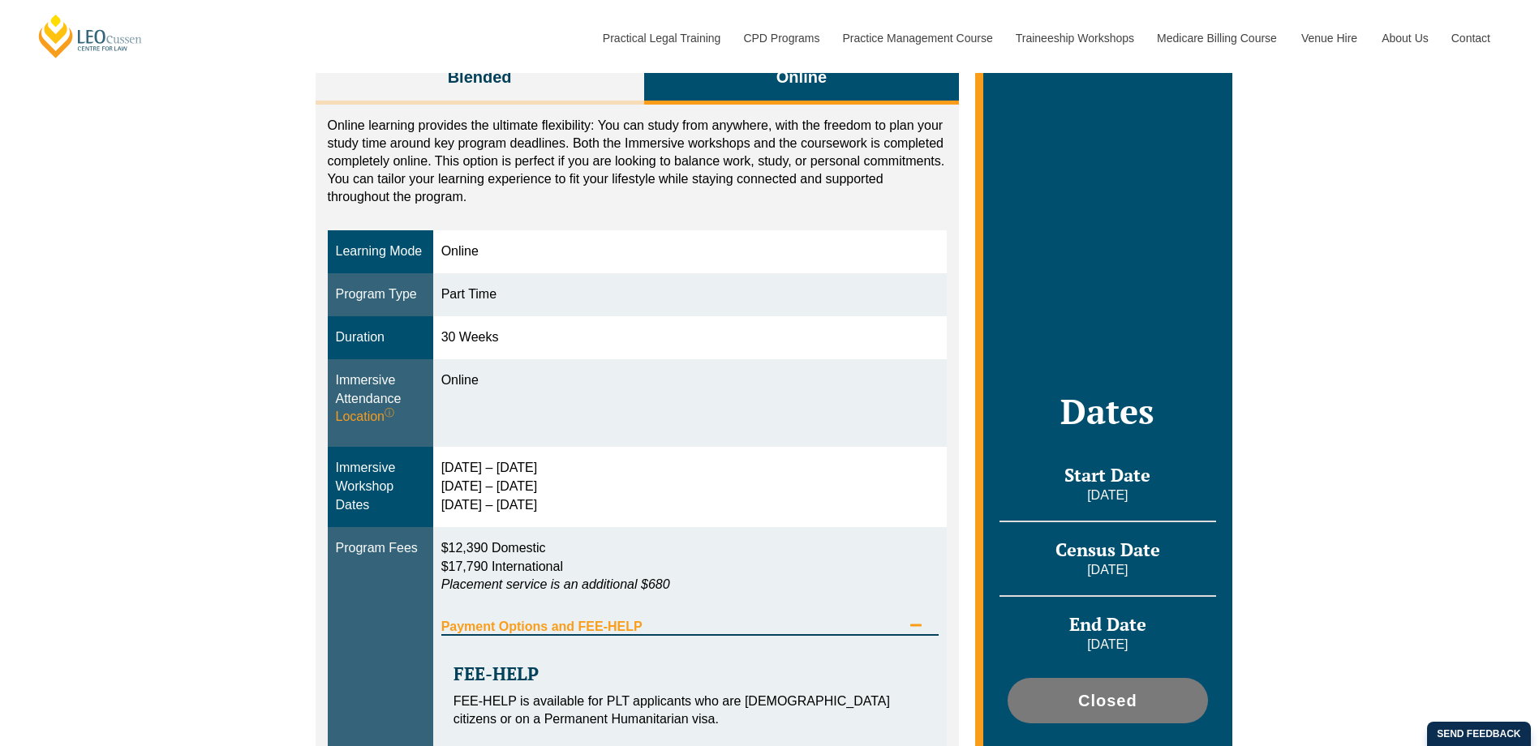
click at [873, 603] on div "Payment Options and FEE-HELP" at bounding box center [690, 619] width 498 height 33
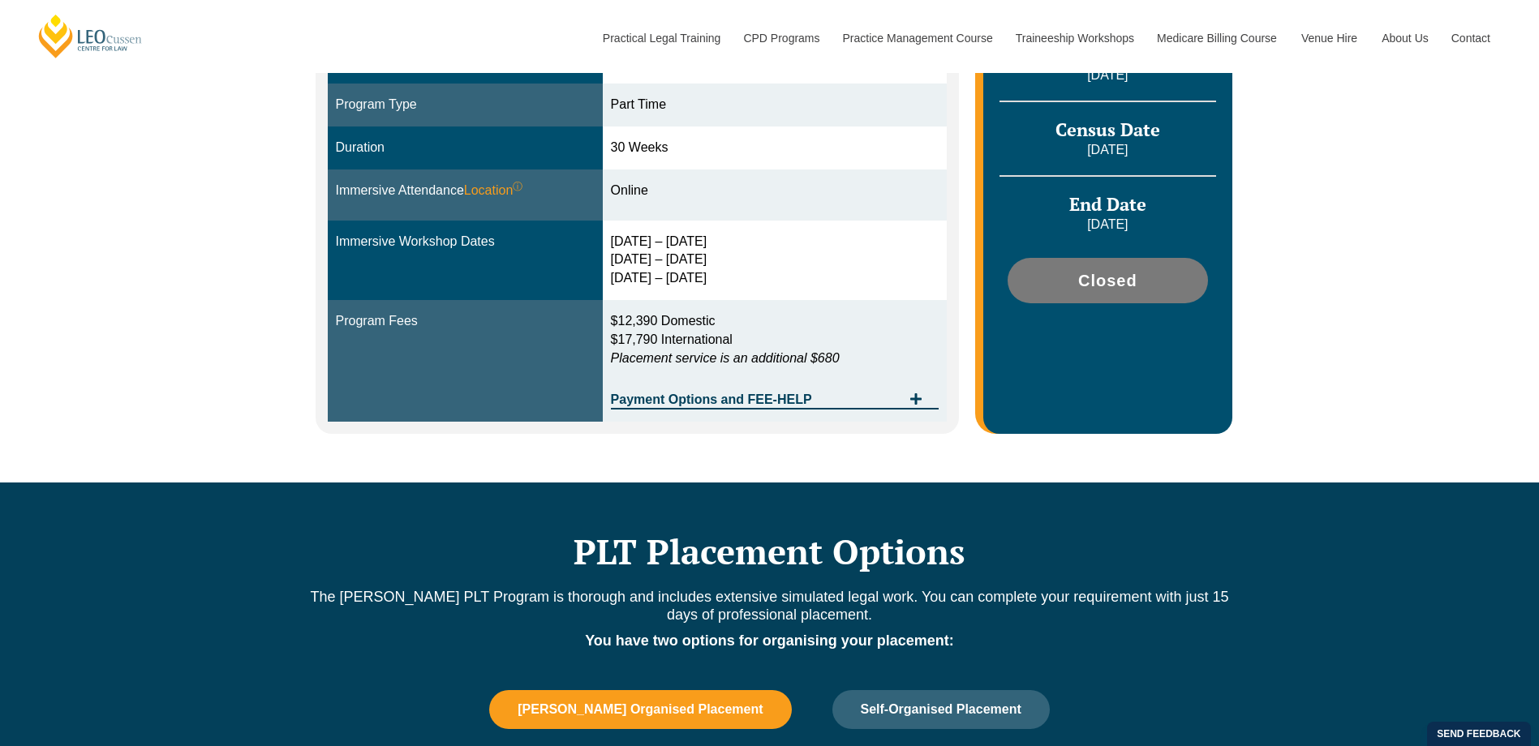
scroll to position [581, 0]
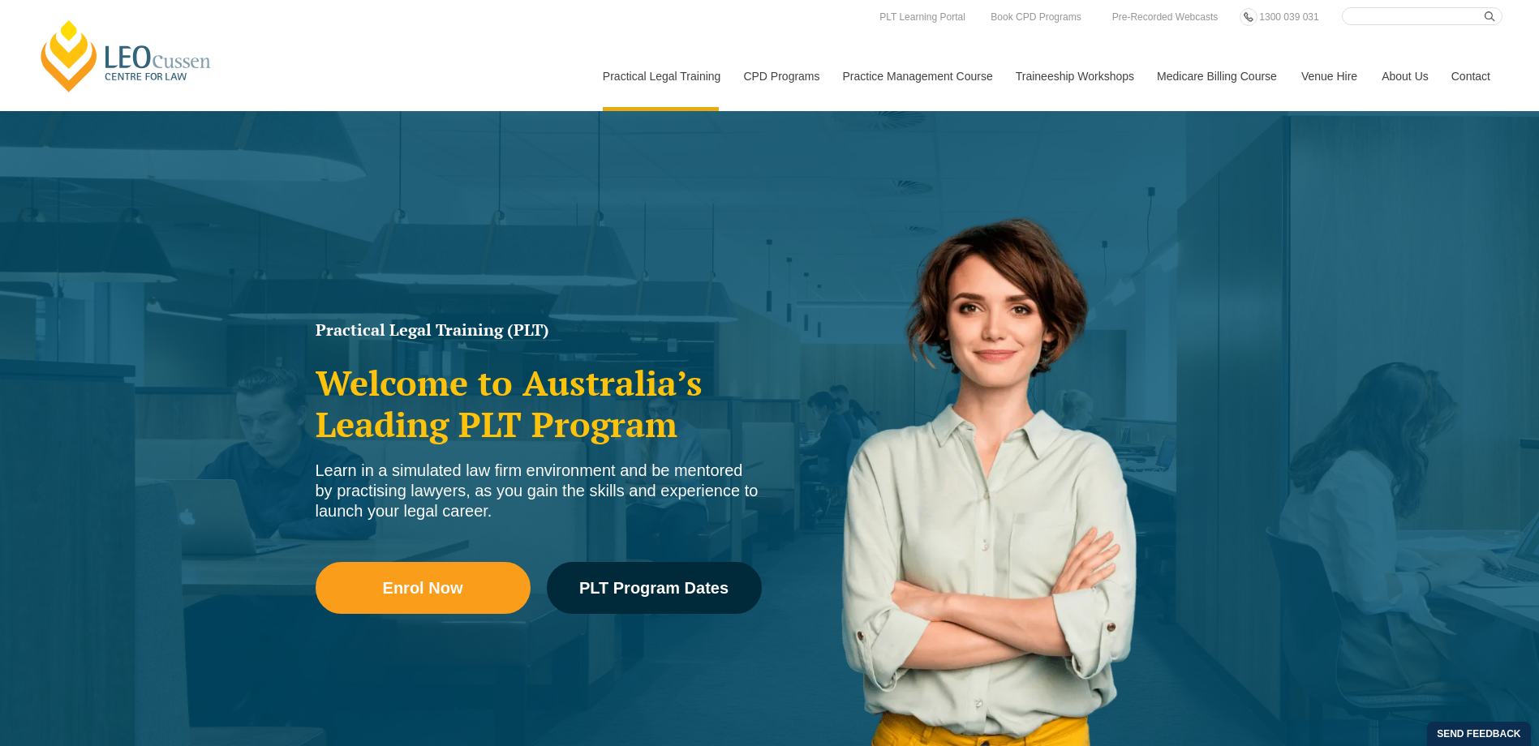
scroll to position [617, 0]
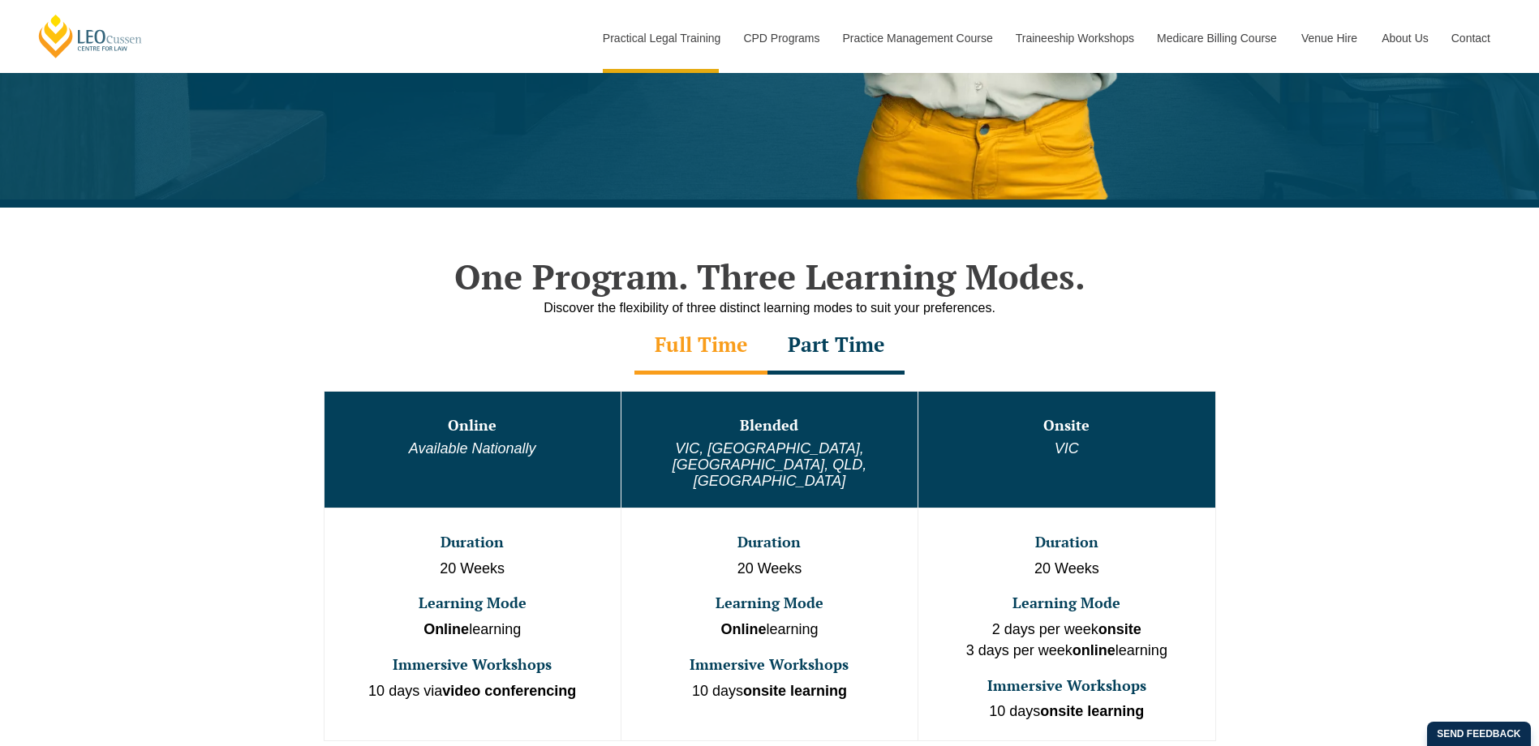
click at [832, 349] on div "Part Time" at bounding box center [835, 346] width 137 height 57
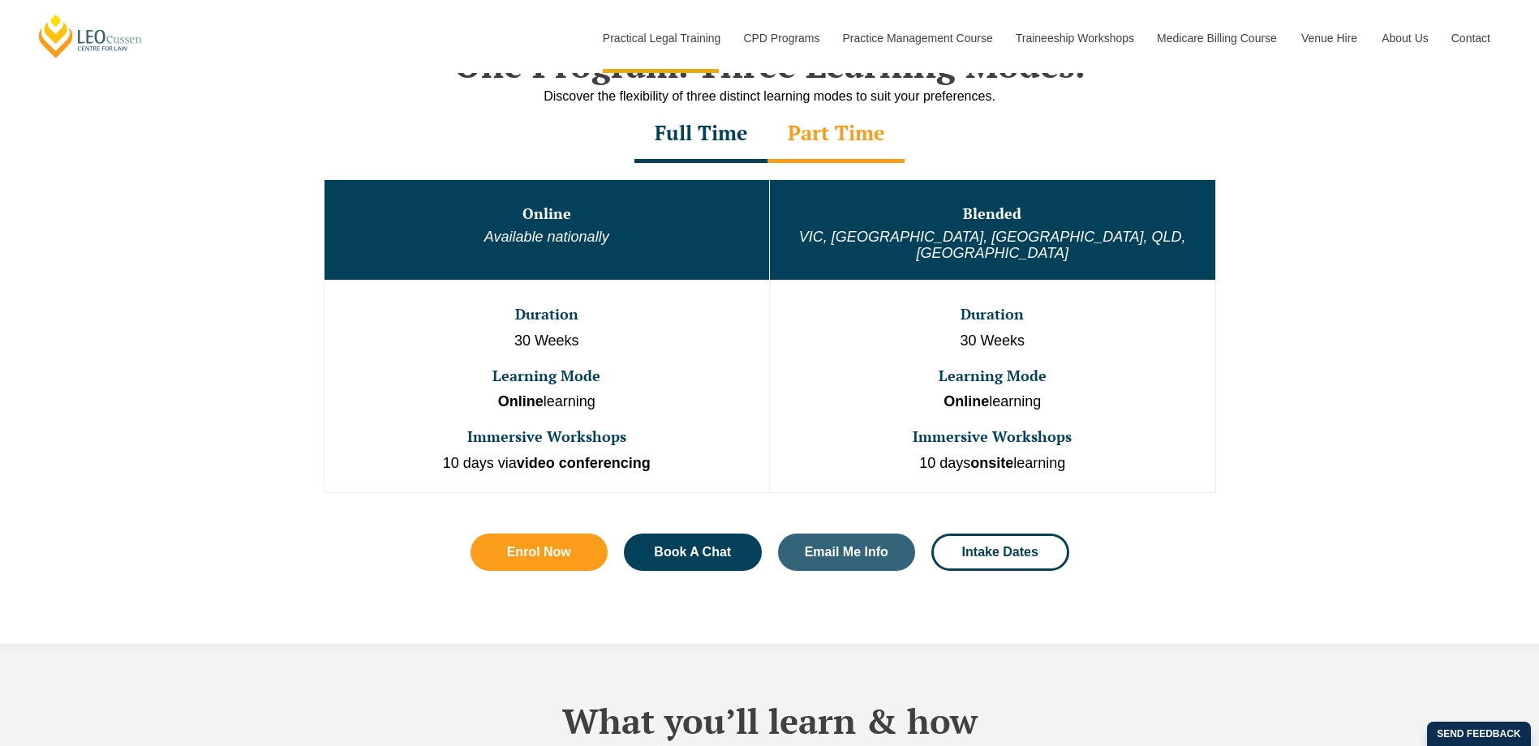
scroll to position [828, 0]
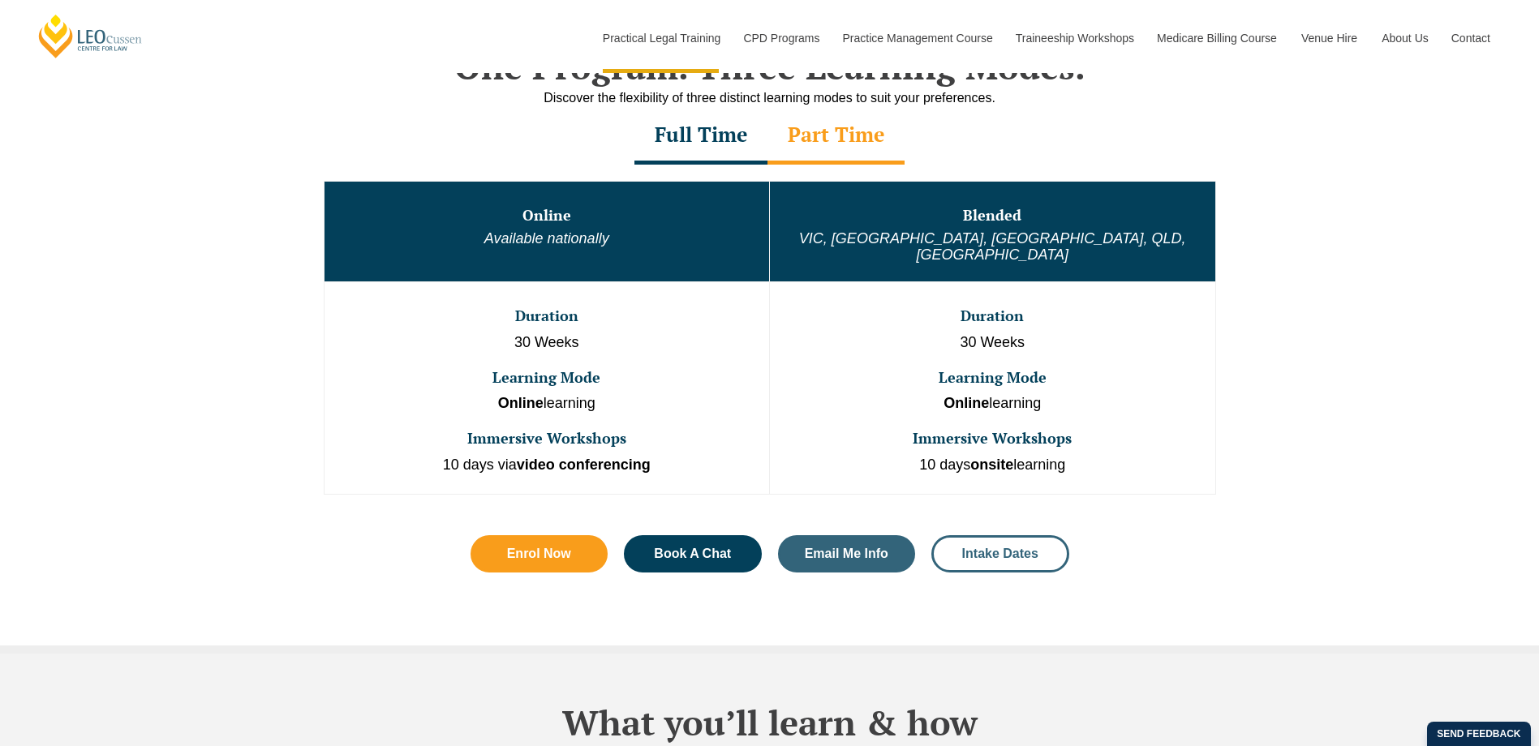
click at [995, 535] on link "Intake Dates" at bounding box center [1000, 553] width 138 height 37
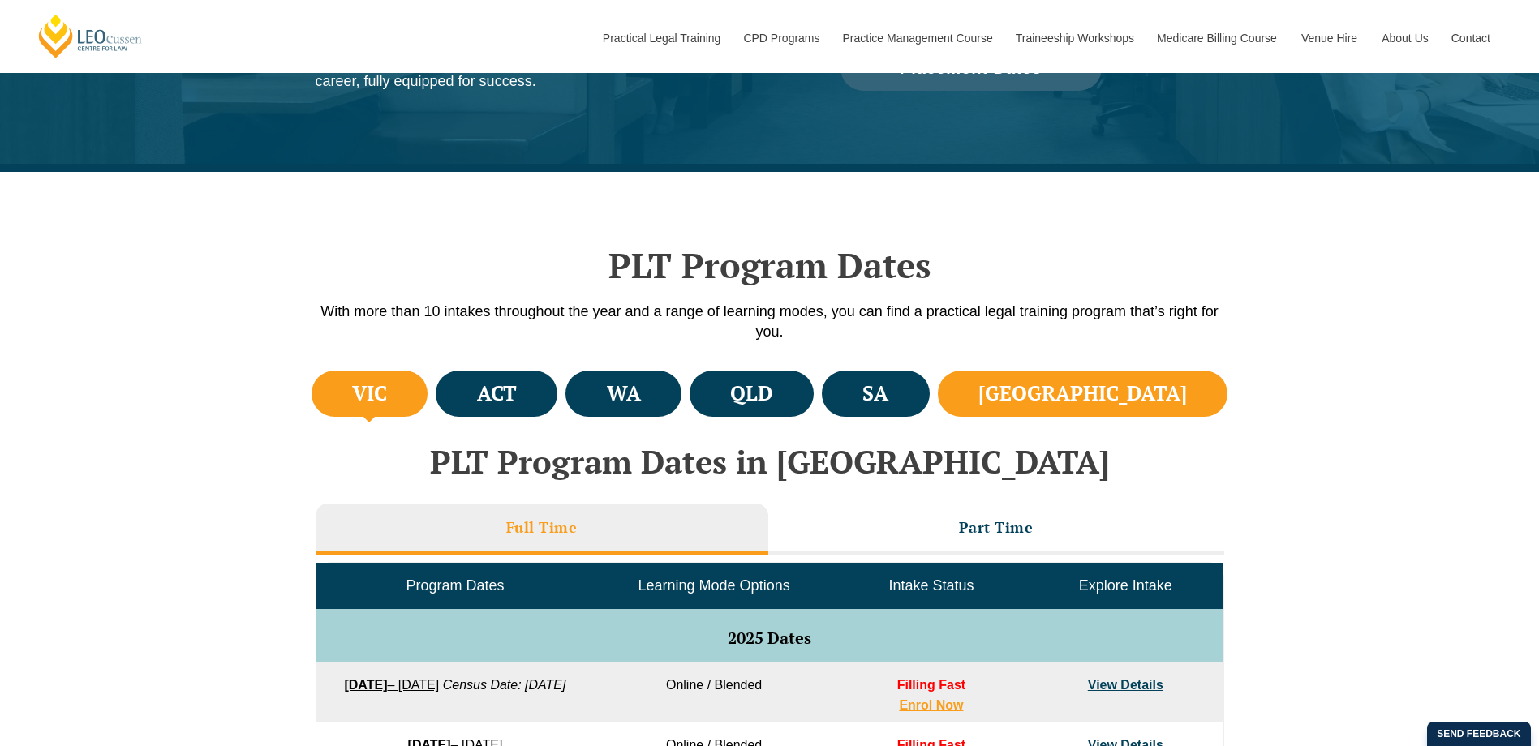
click at [1151, 396] on h4 "[GEOGRAPHIC_DATA]" at bounding box center [1082, 394] width 209 height 27
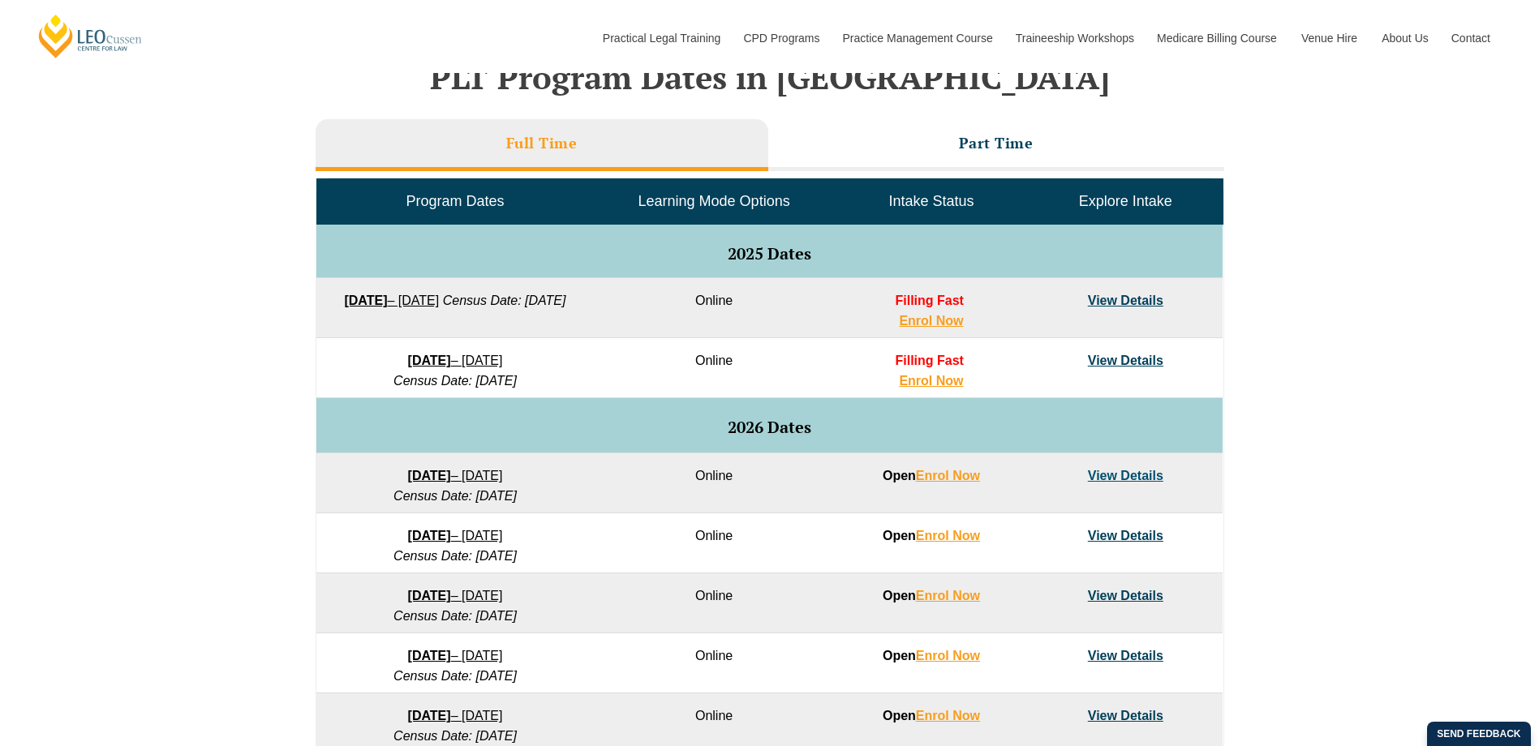
scroll to position [697, 0]
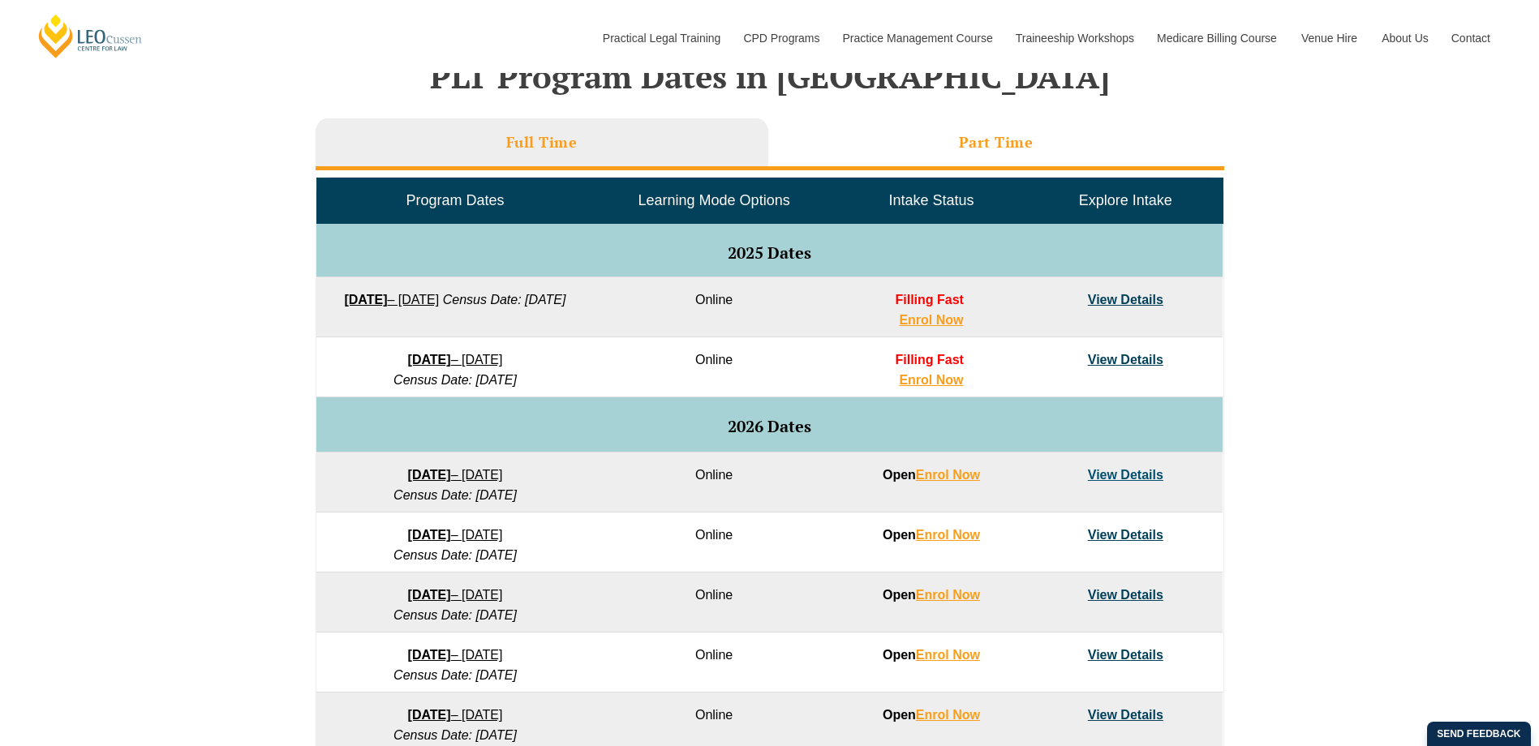
click at [995, 143] on h3 "Part Time" at bounding box center [996, 142] width 75 height 19
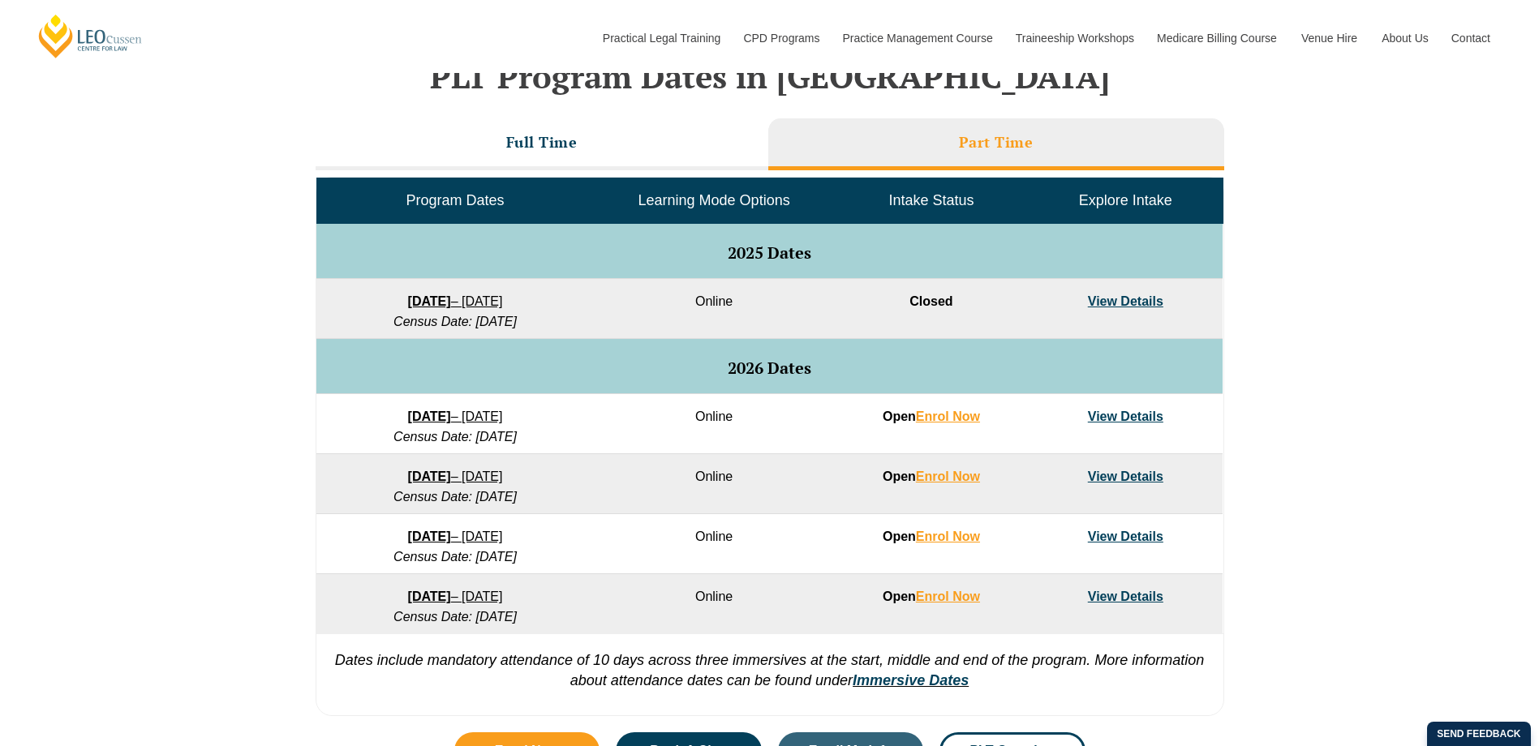
click at [1137, 299] on link "View Details" at bounding box center [1125, 302] width 75 height 14
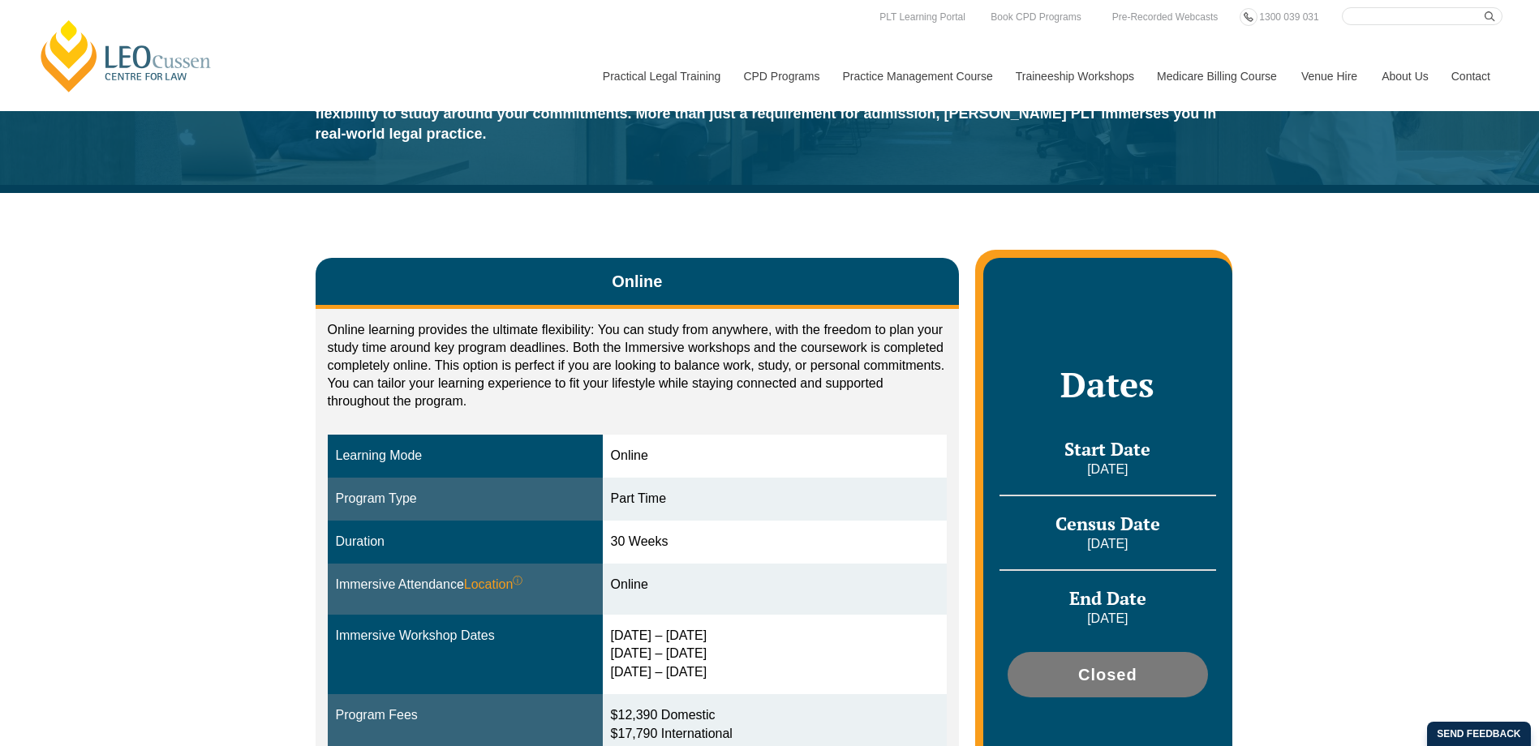
scroll to position [127, 0]
